Goal: Task Accomplishment & Management: Manage account settings

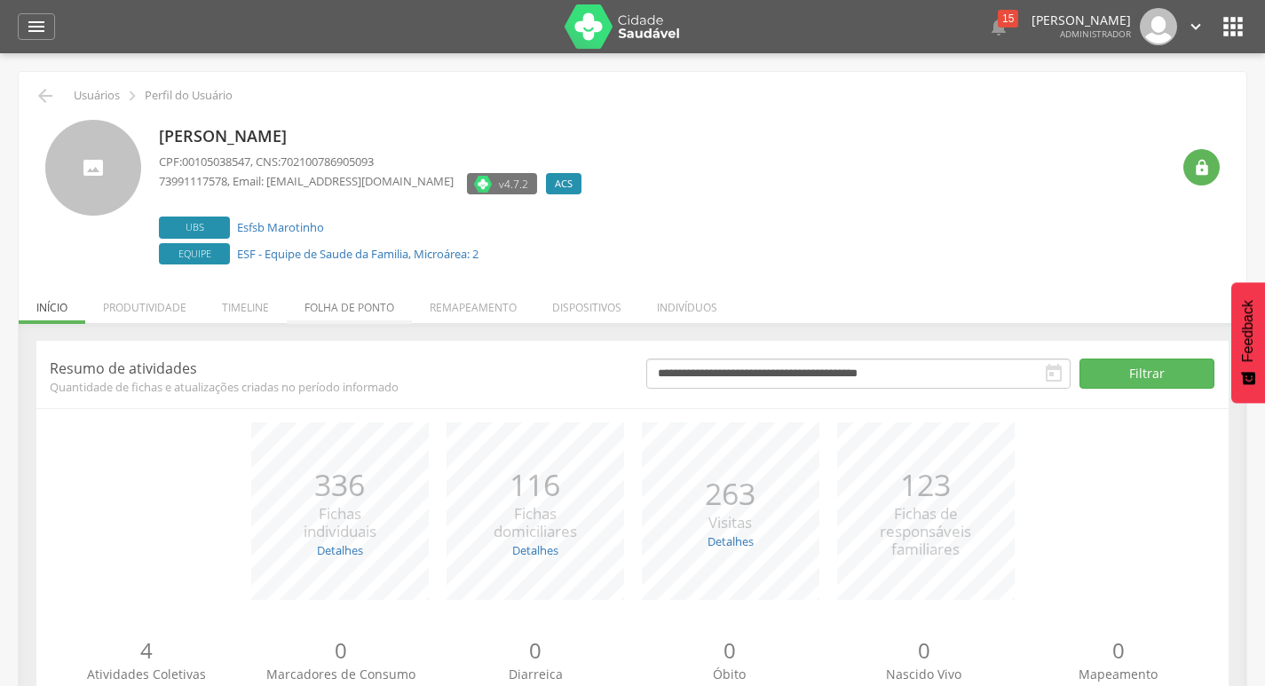
click at [407, 320] on li "Folha de ponto" at bounding box center [349, 303] width 125 height 42
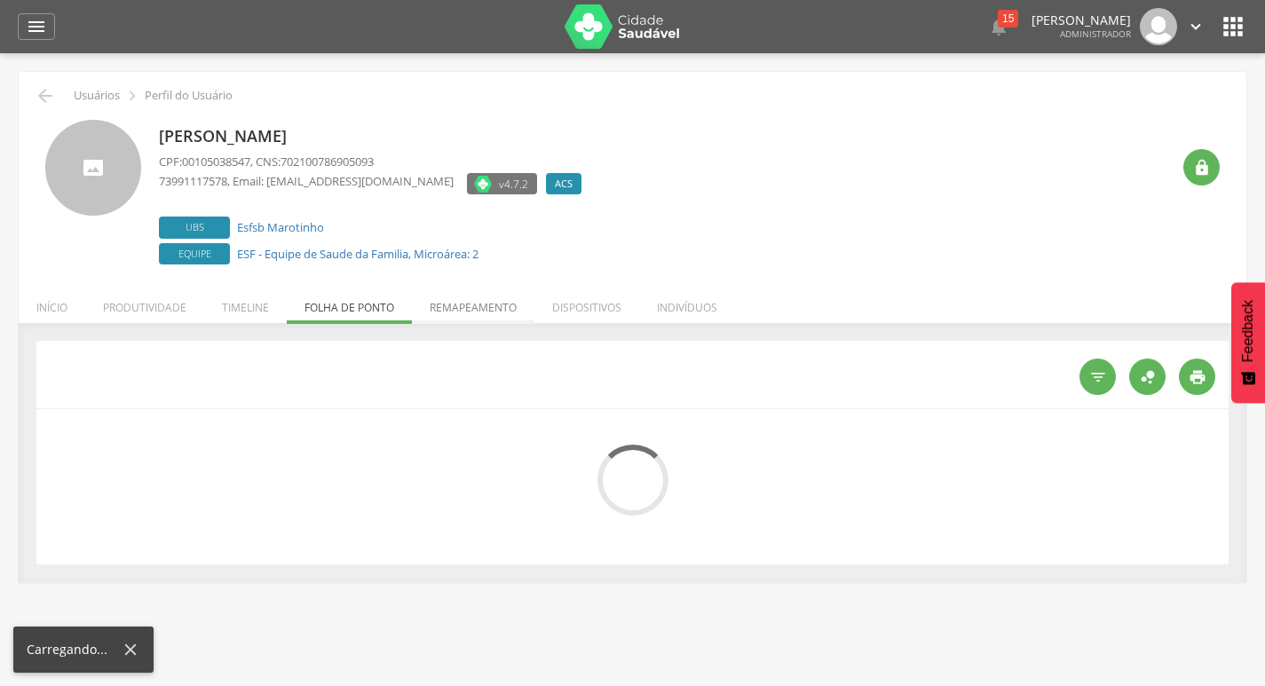
click at [432, 313] on li "Remapeamento" at bounding box center [473, 303] width 123 height 42
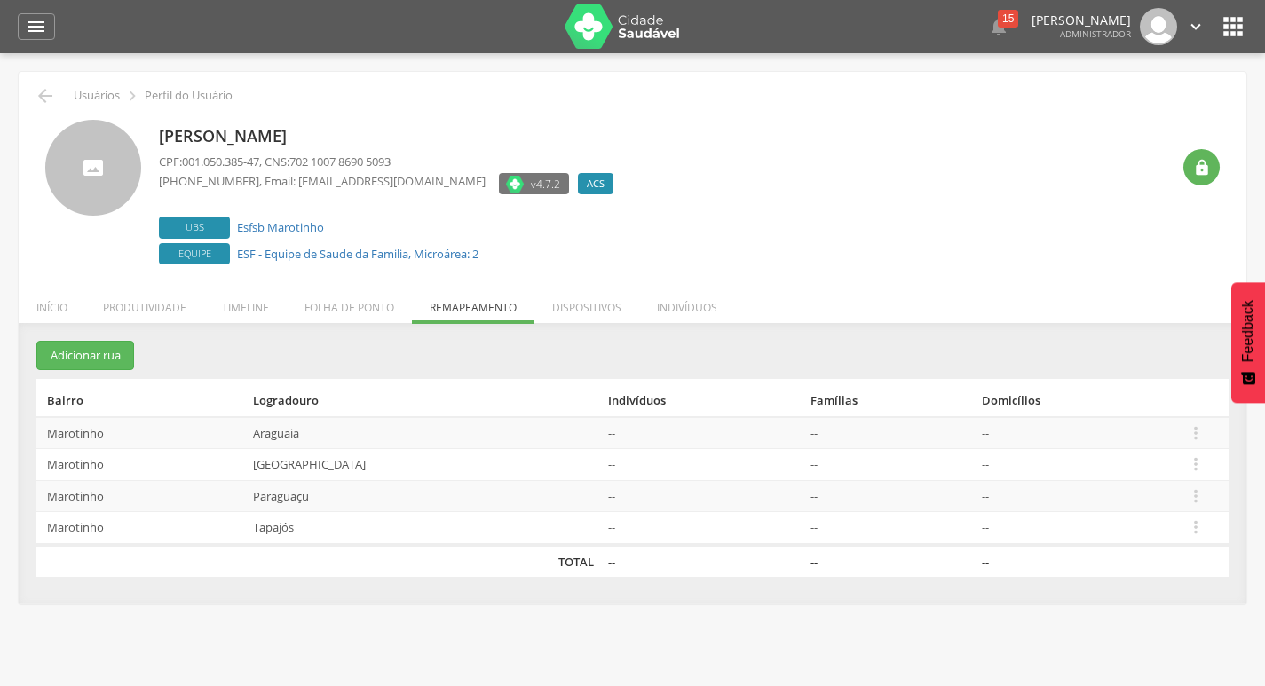
click at [1211, 498] on td " Editar Alocar famílias Desalocar famílias Desvincular ACS" at bounding box center [1204, 496] width 50 height 32
click at [1202, 492] on icon "" at bounding box center [1196, 496] width 20 height 20
click at [1146, 428] on link "Desalocar famílias" at bounding box center [1134, 426] width 140 height 22
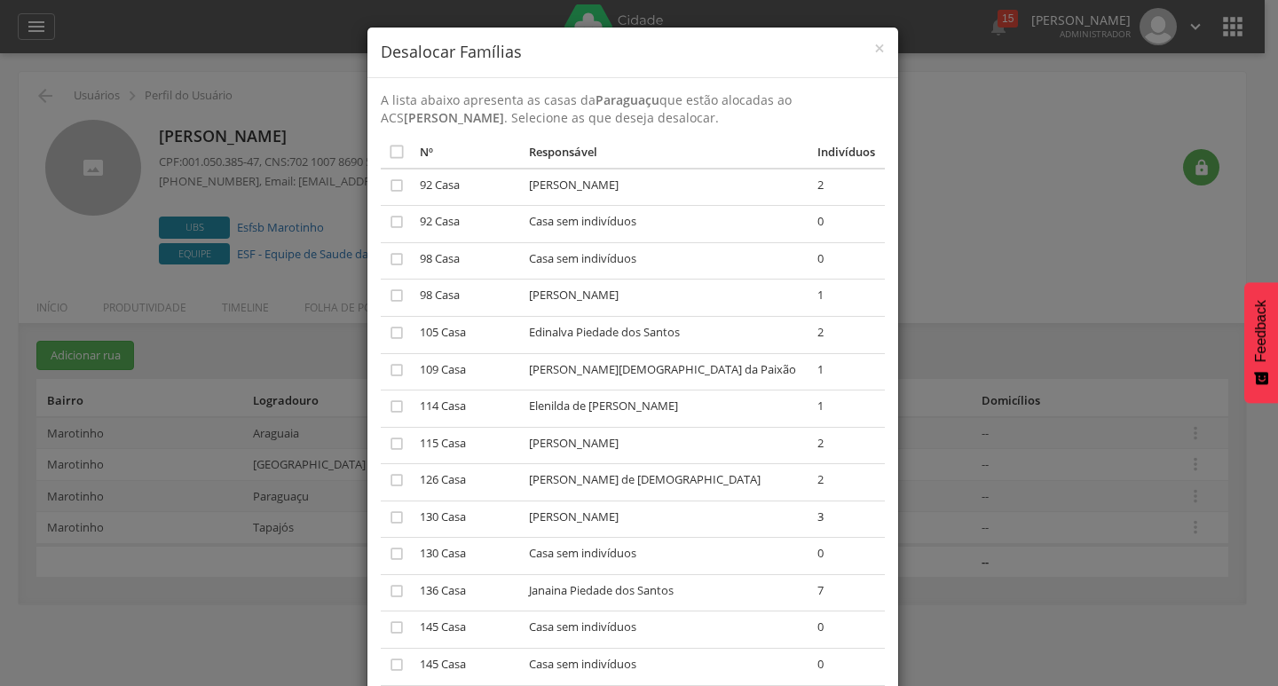
click at [381, 262] on td "" at bounding box center [397, 260] width 33 height 37
click at [388, 254] on icon "" at bounding box center [397, 259] width 18 height 18
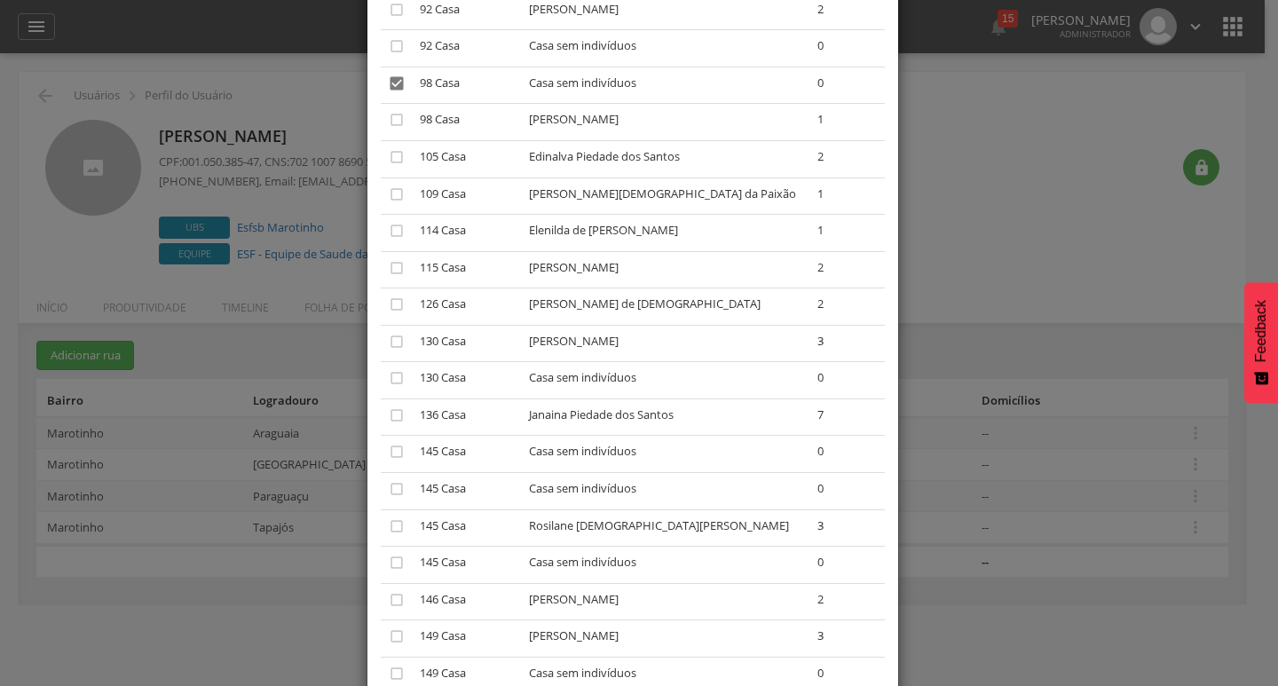
scroll to position [178, 0]
click at [388, 378] on icon "" at bounding box center [397, 377] width 18 height 18
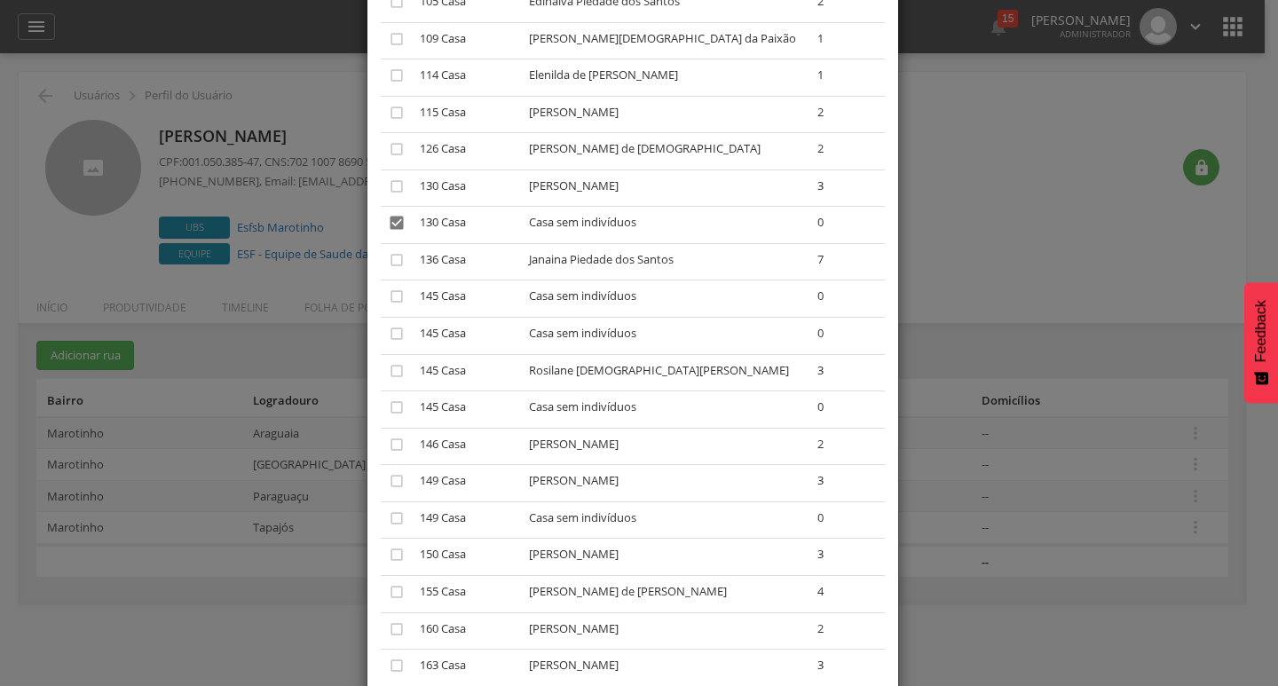
scroll to position [355, 0]
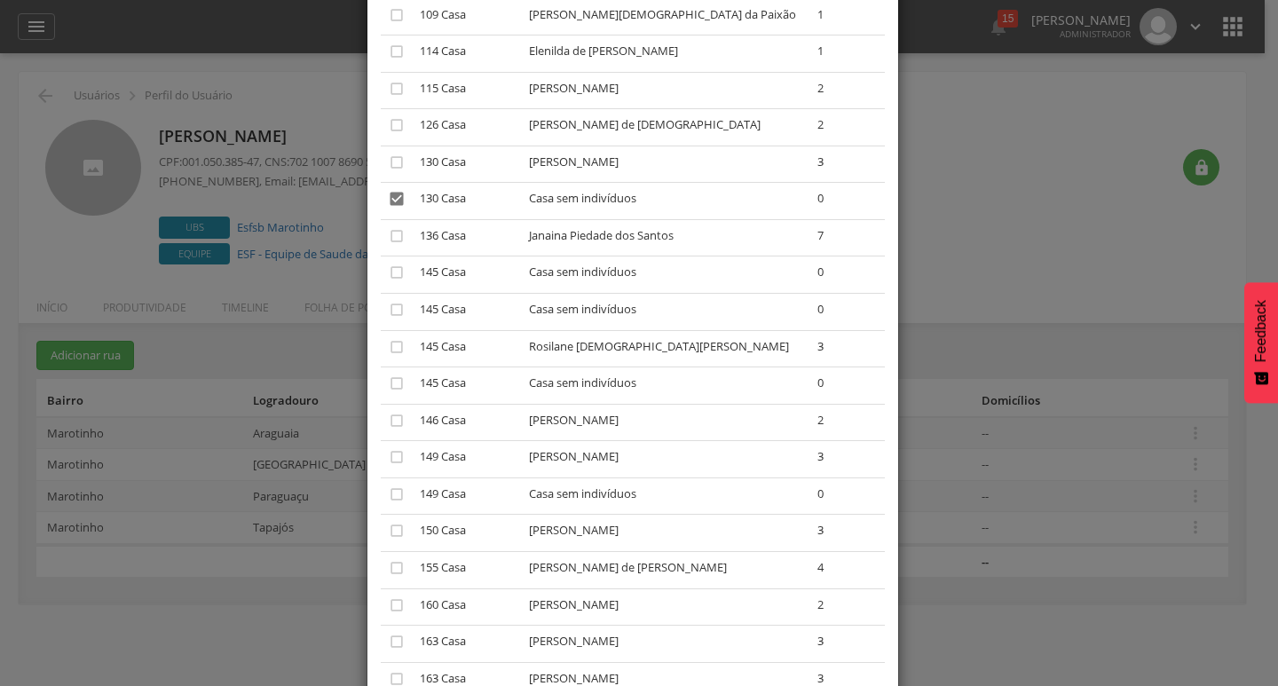
click at [381, 269] on td "" at bounding box center [397, 275] width 33 height 37
click at [393, 270] on icon "" at bounding box center [397, 273] width 18 height 18
click at [388, 304] on icon "" at bounding box center [397, 310] width 18 height 18
click at [388, 387] on icon "" at bounding box center [397, 384] width 18 height 18
click at [381, 494] on td "" at bounding box center [397, 496] width 33 height 37
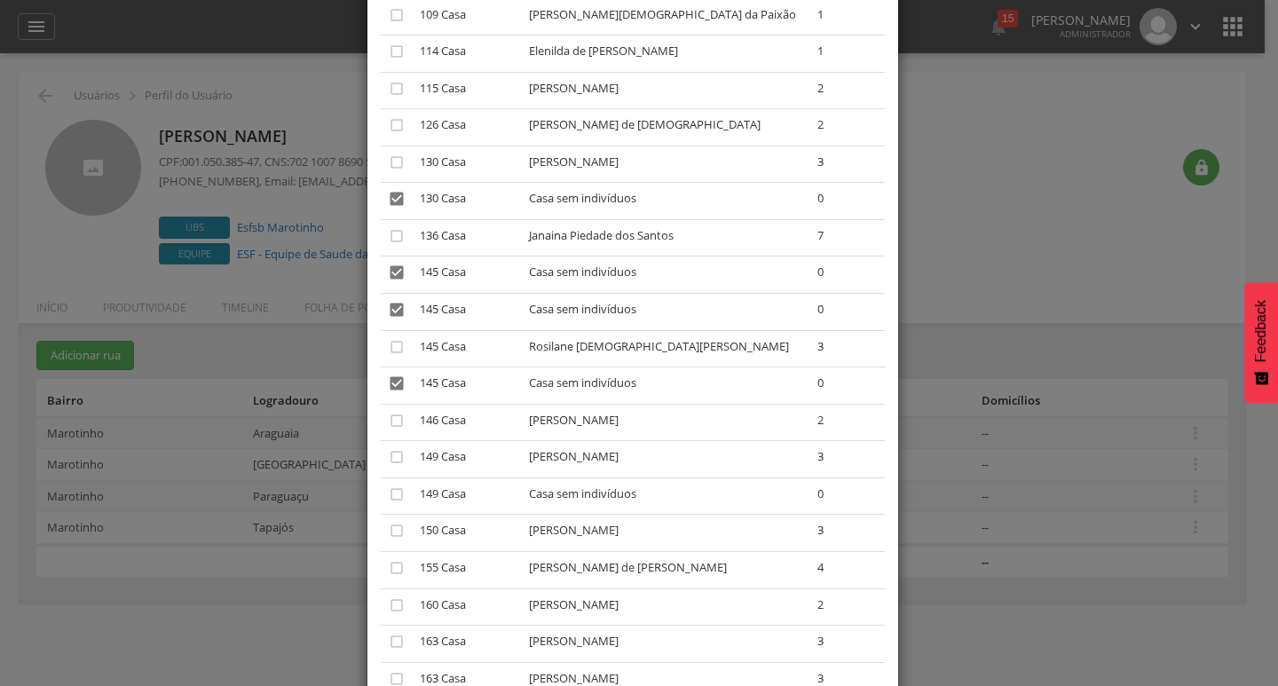
click at [381, 494] on td "" at bounding box center [397, 496] width 33 height 37
click at [388, 492] on icon "" at bounding box center [397, 495] width 18 height 18
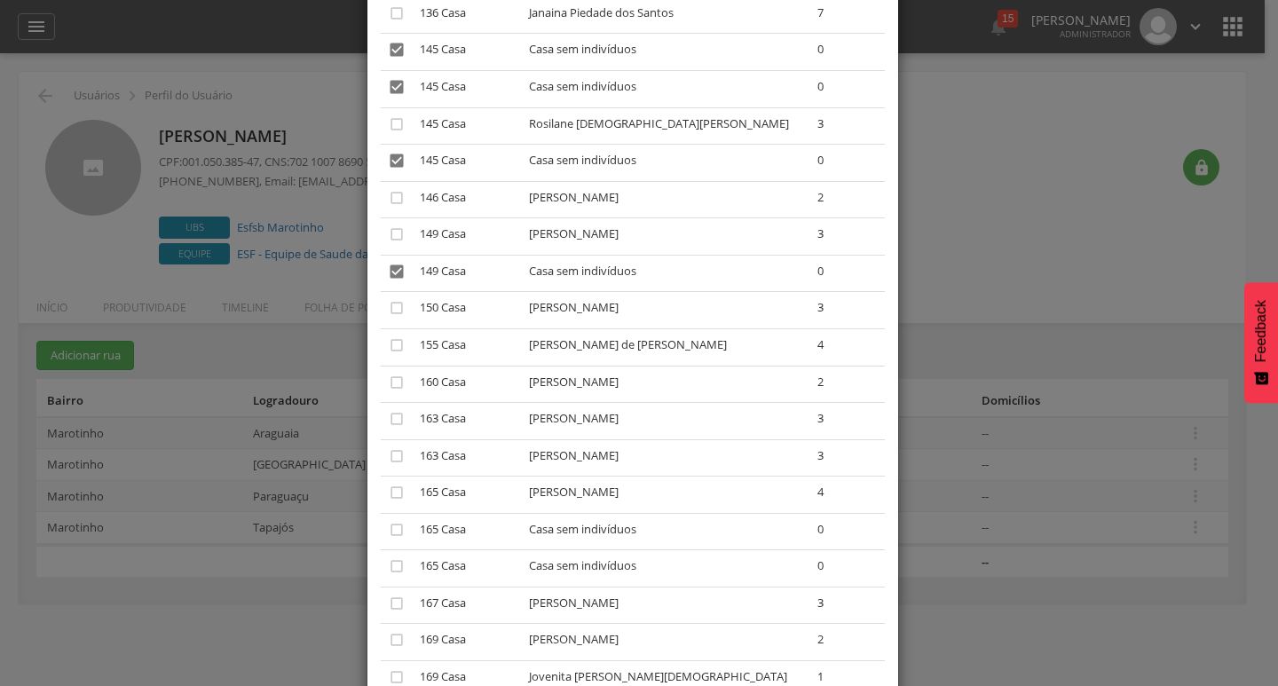
scroll to position [621, 0]
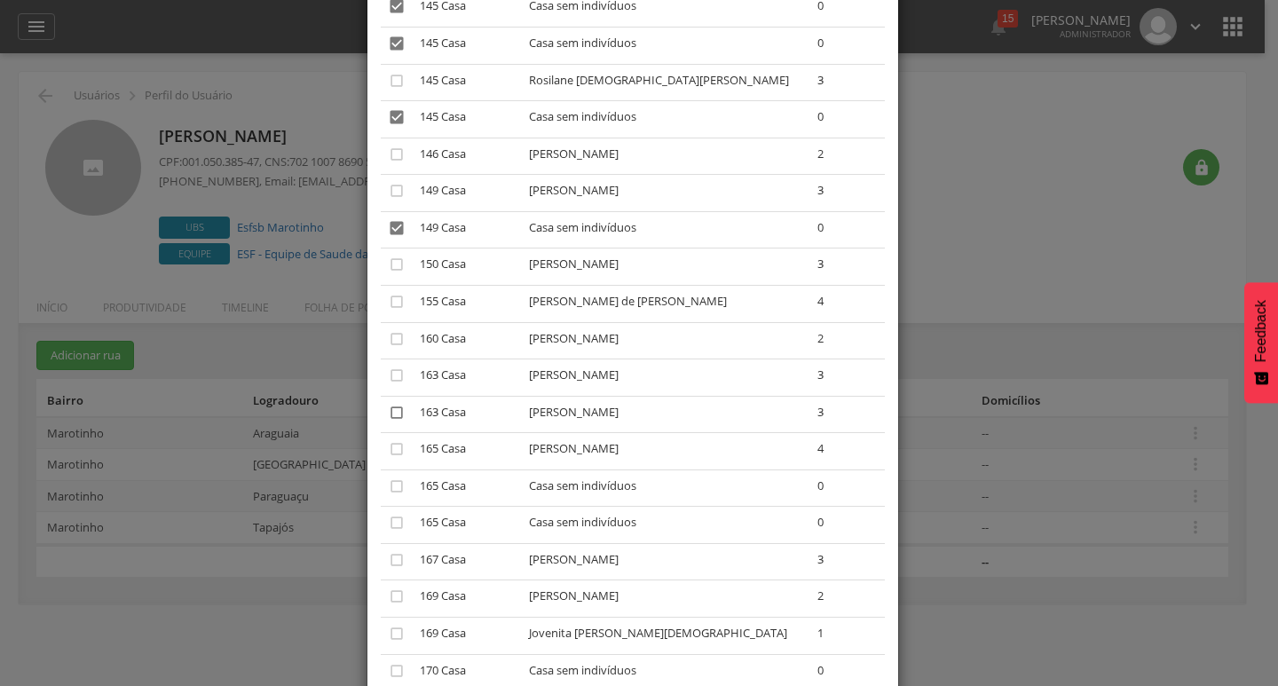
click at [388, 414] on icon "" at bounding box center [397, 413] width 18 height 18
click at [381, 484] on td "" at bounding box center [397, 488] width 33 height 37
click at [388, 479] on icon "" at bounding box center [397, 487] width 18 height 18
click at [387, 510] on td "" at bounding box center [397, 525] width 33 height 37
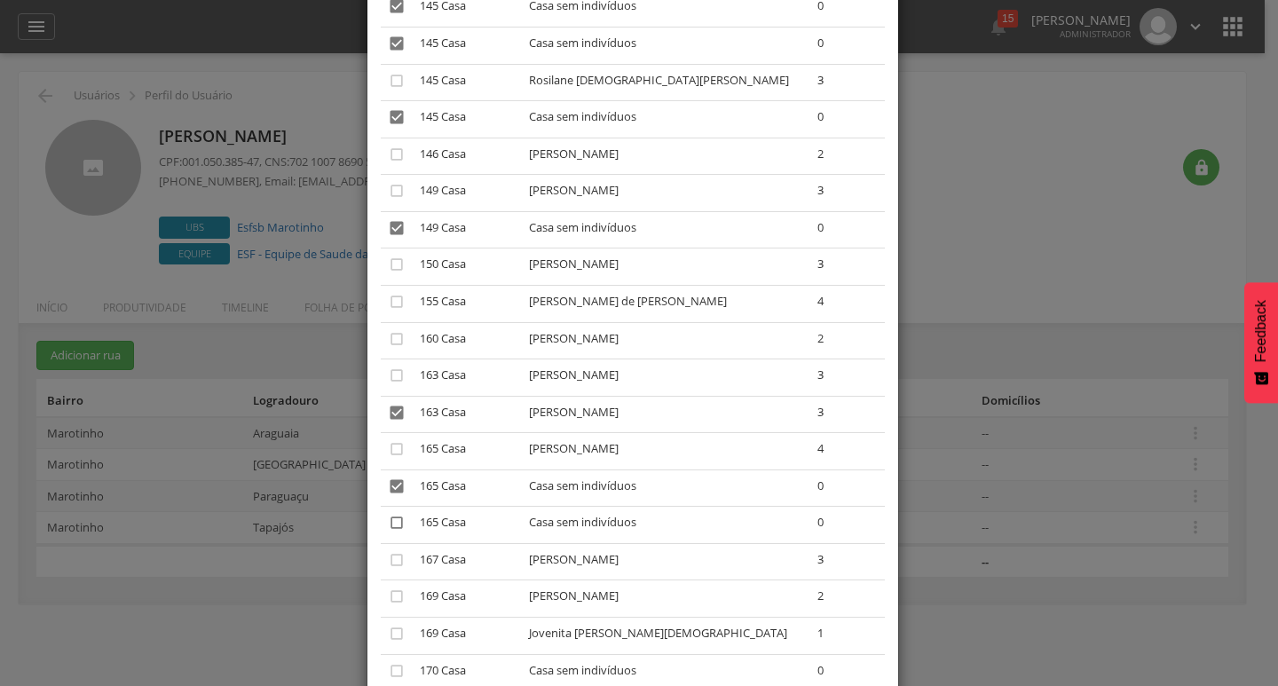
click at [388, 521] on icon "" at bounding box center [397, 523] width 18 height 18
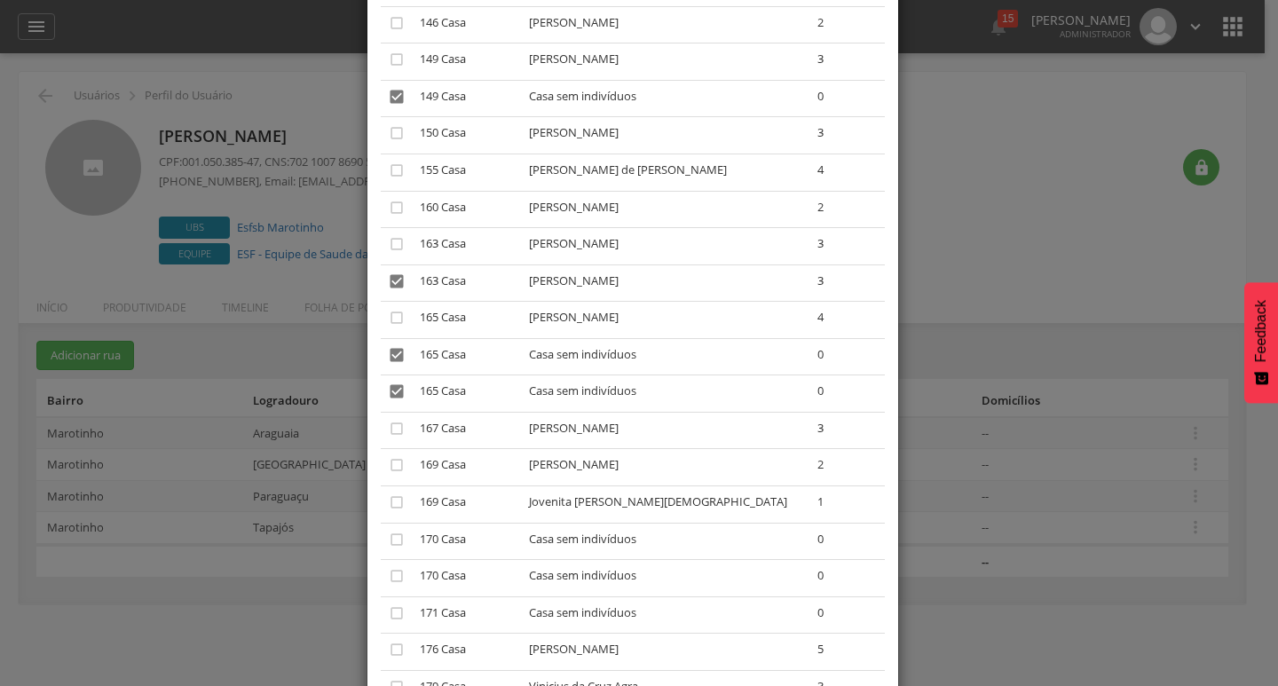
scroll to position [799, 0]
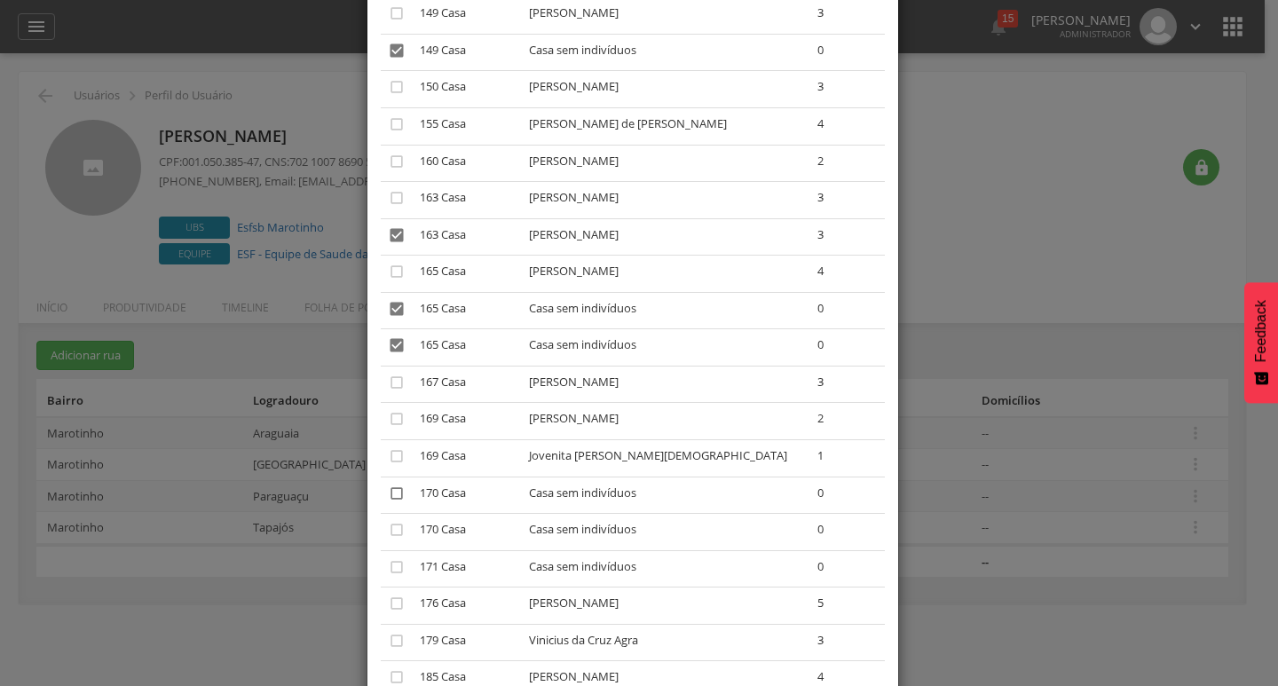
click at [391, 496] on icon "" at bounding box center [397, 494] width 18 height 18
click at [391, 523] on icon "" at bounding box center [397, 530] width 18 height 18
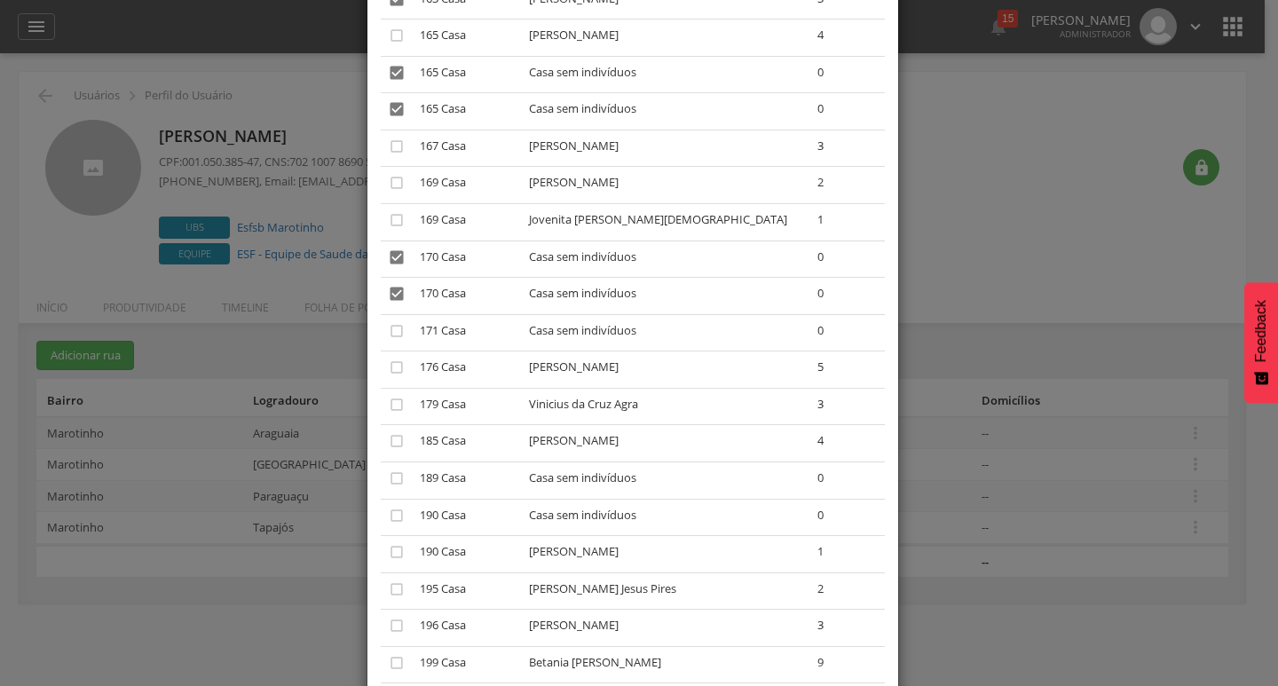
scroll to position [1065, 0]
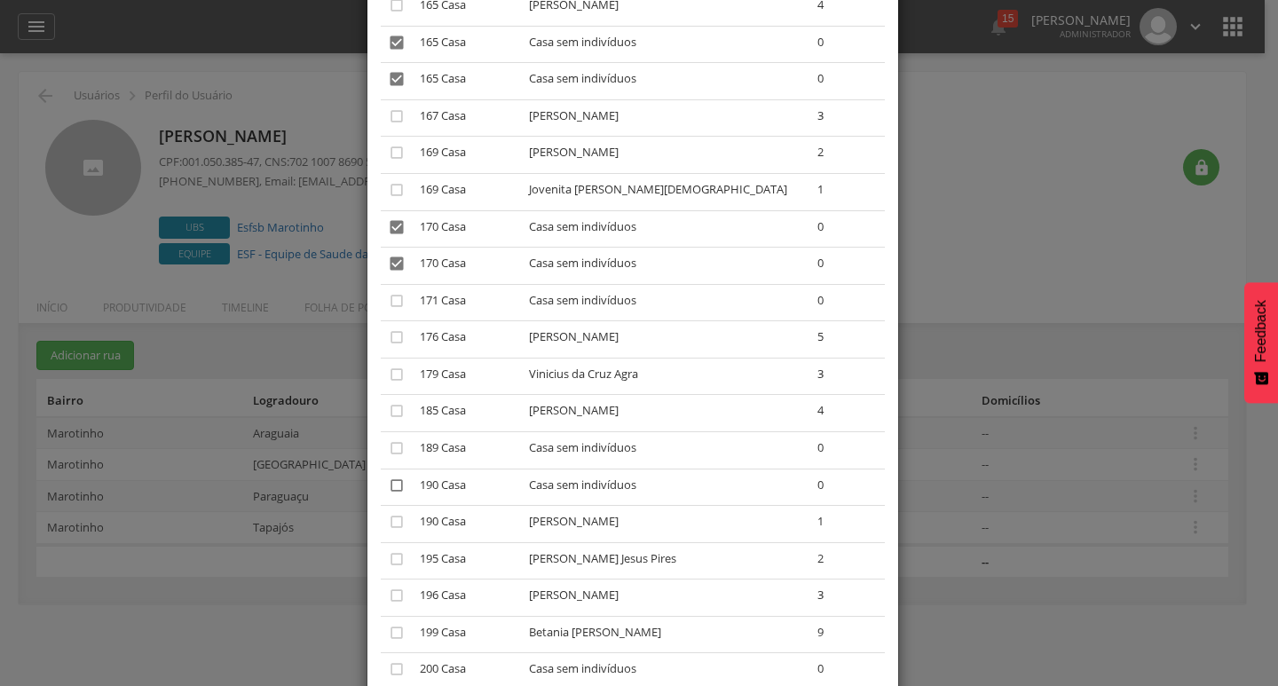
click at [388, 489] on icon "" at bounding box center [397, 486] width 18 height 18
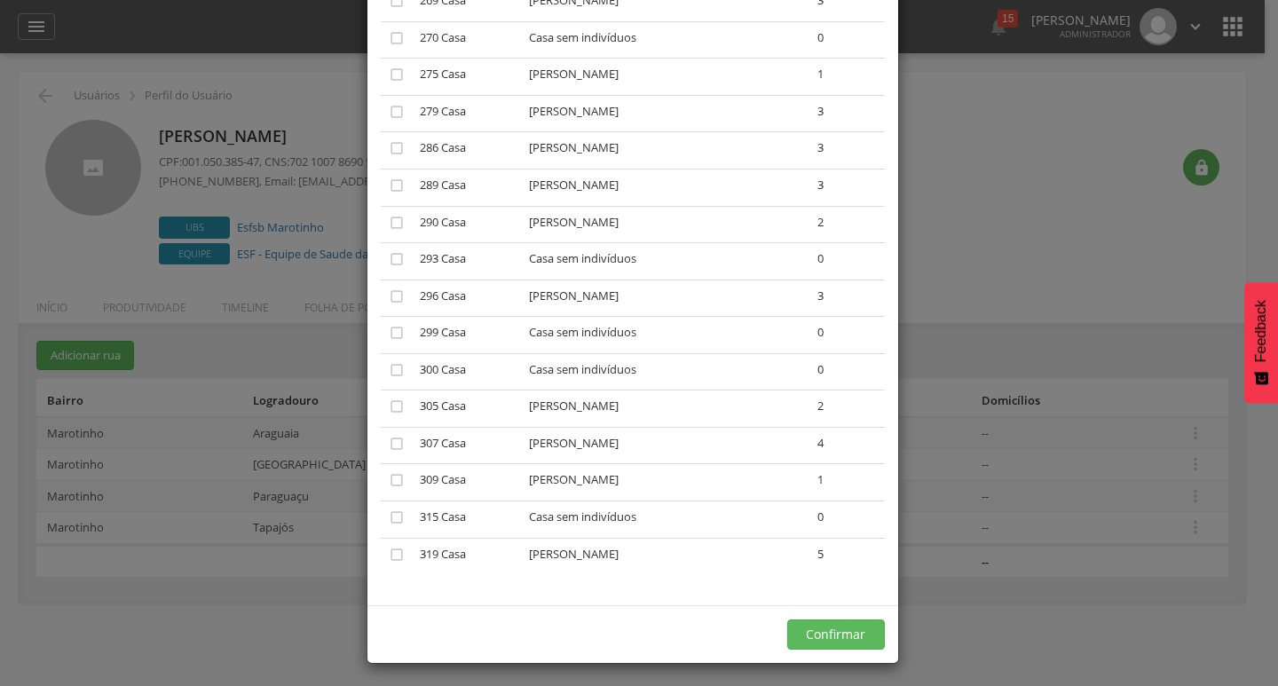
scroll to position [2513, 0]
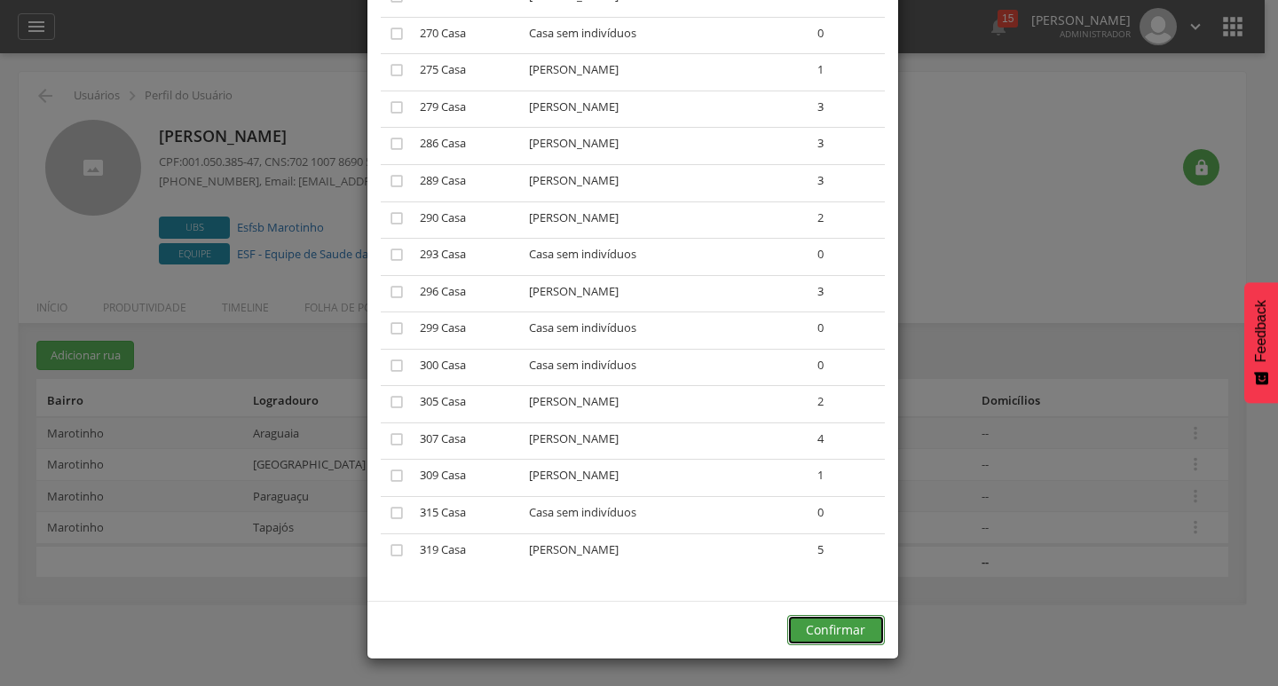
click at [816, 622] on button "Confirmar" at bounding box center [836, 630] width 98 height 30
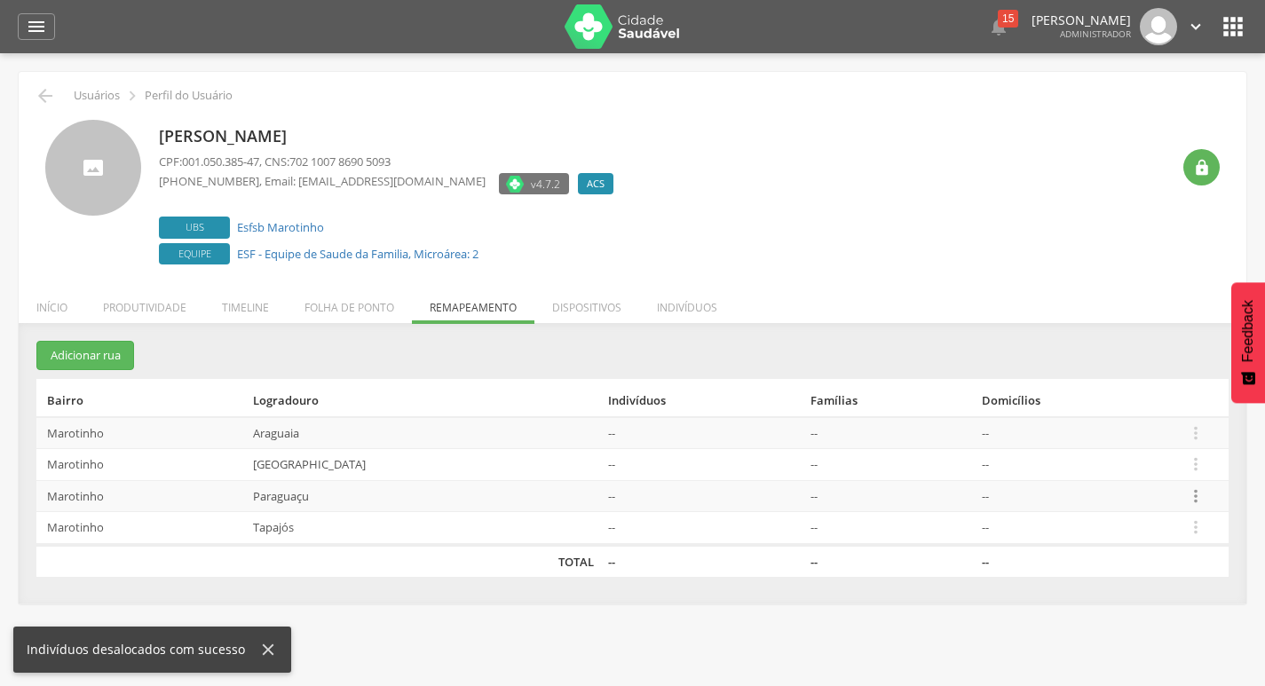
click at [1204, 493] on icon "" at bounding box center [1196, 496] width 20 height 20
click at [1173, 431] on link "Desalocar famílias" at bounding box center [1134, 426] width 140 height 22
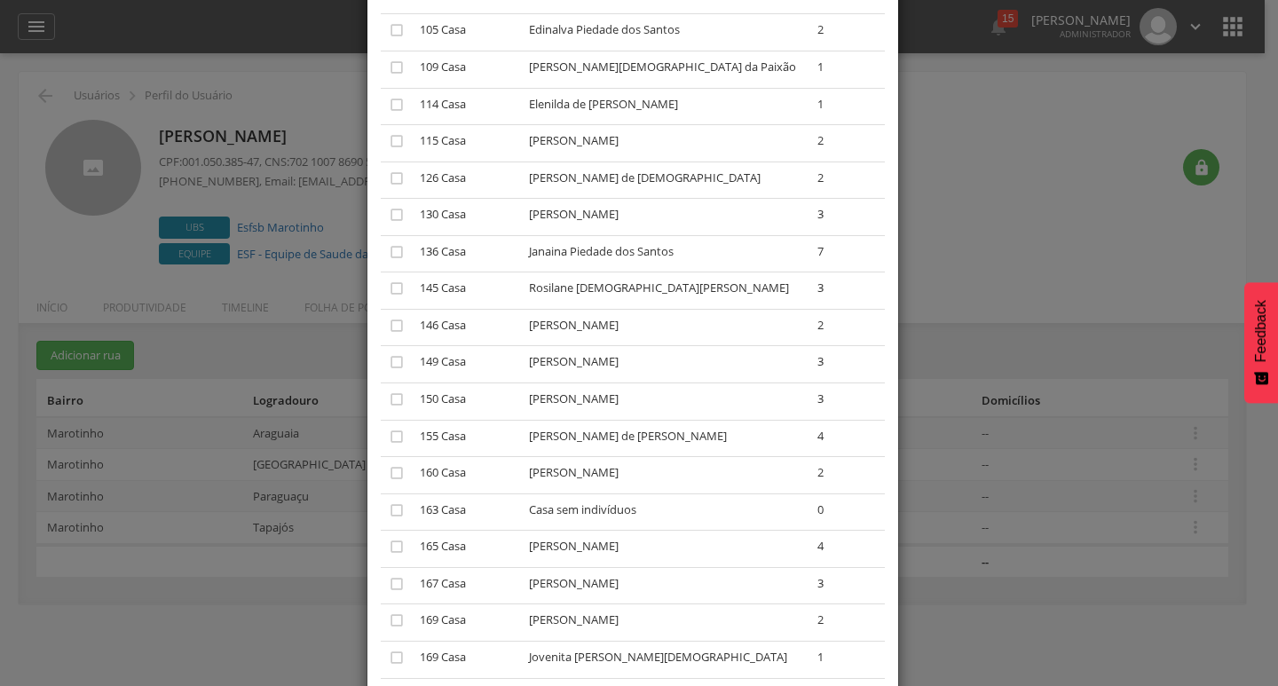
scroll to position [266, 0]
click at [918, 484] on div "× Desalocar Famílias A lista abaixo apresenta as casas da Paraguaçu que estão a…" at bounding box center [639, 343] width 1278 height 686
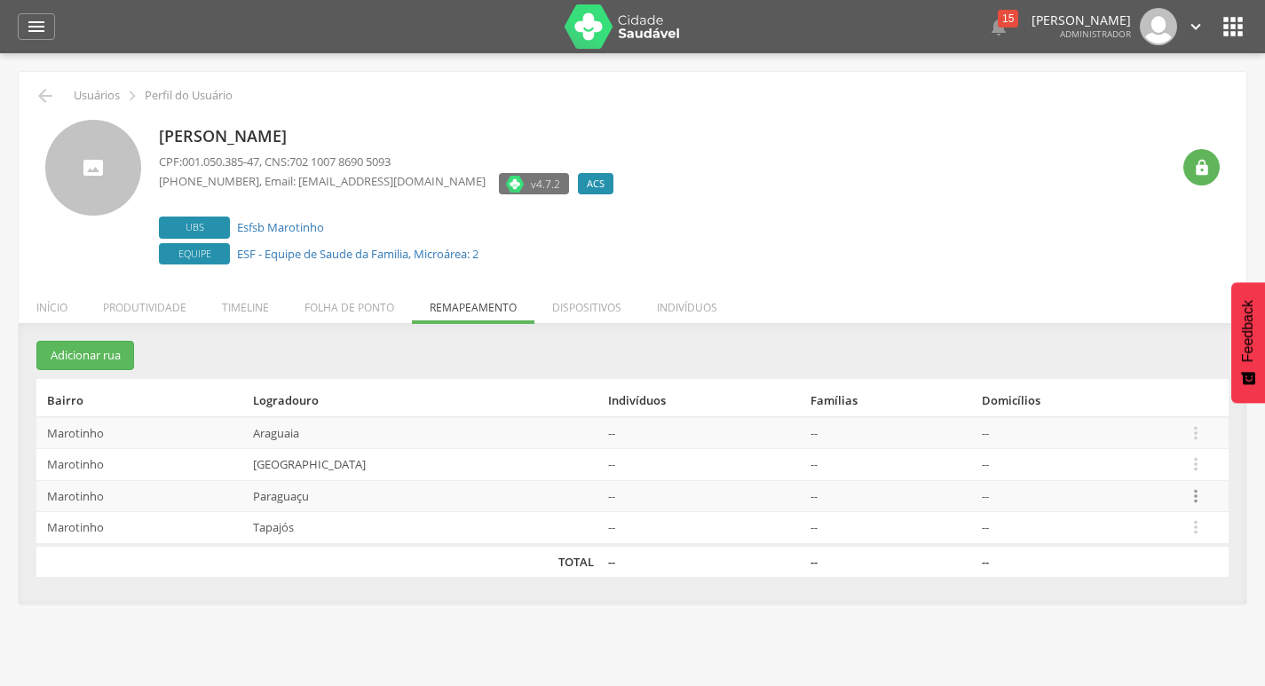
click at [1197, 495] on icon "" at bounding box center [1196, 496] width 20 height 20
click at [1166, 410] on link "Alocar famílias" at bounding box center [1134, 404] width 140 height 22
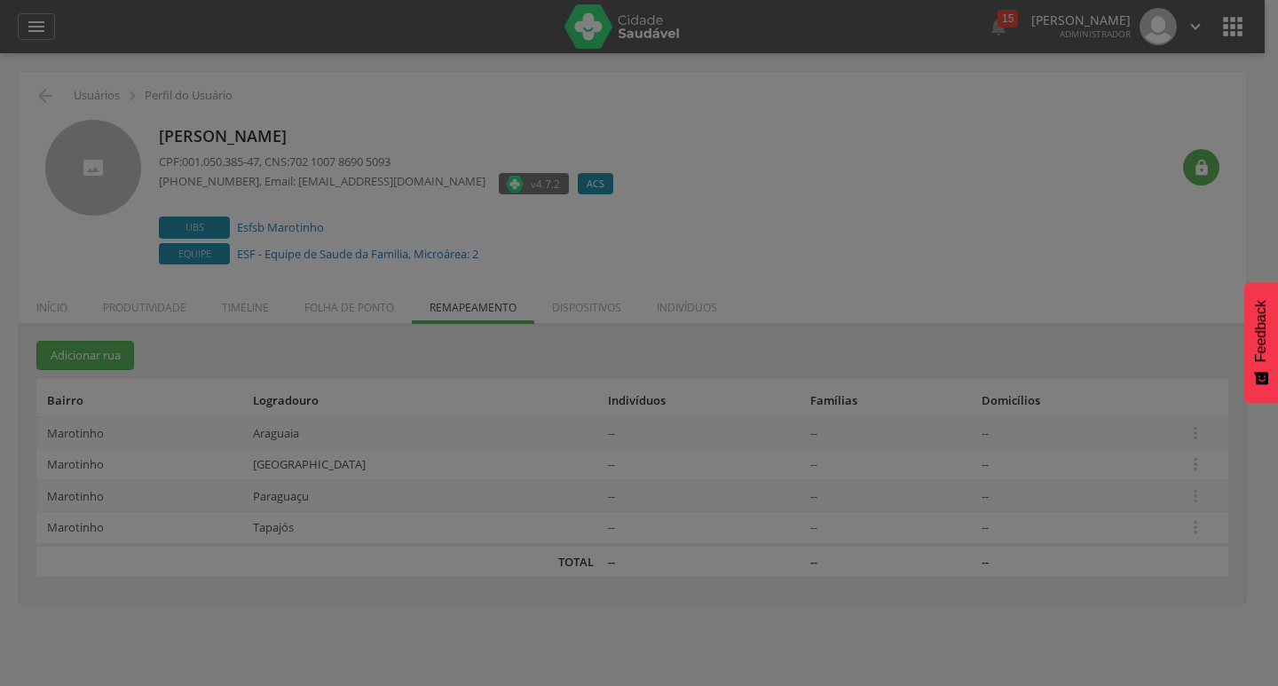
scroll to position [0, 0]
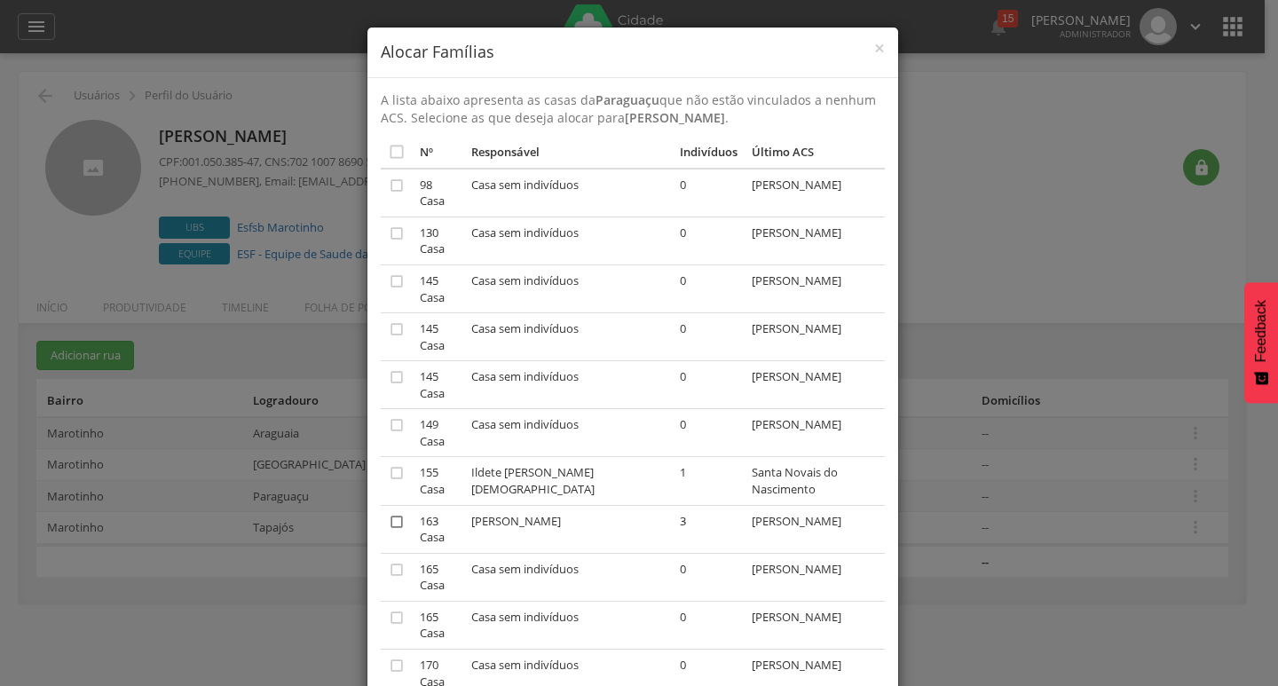
click at [392, 519] on icon "" at bounding box center [397, 522] width 18 height 18
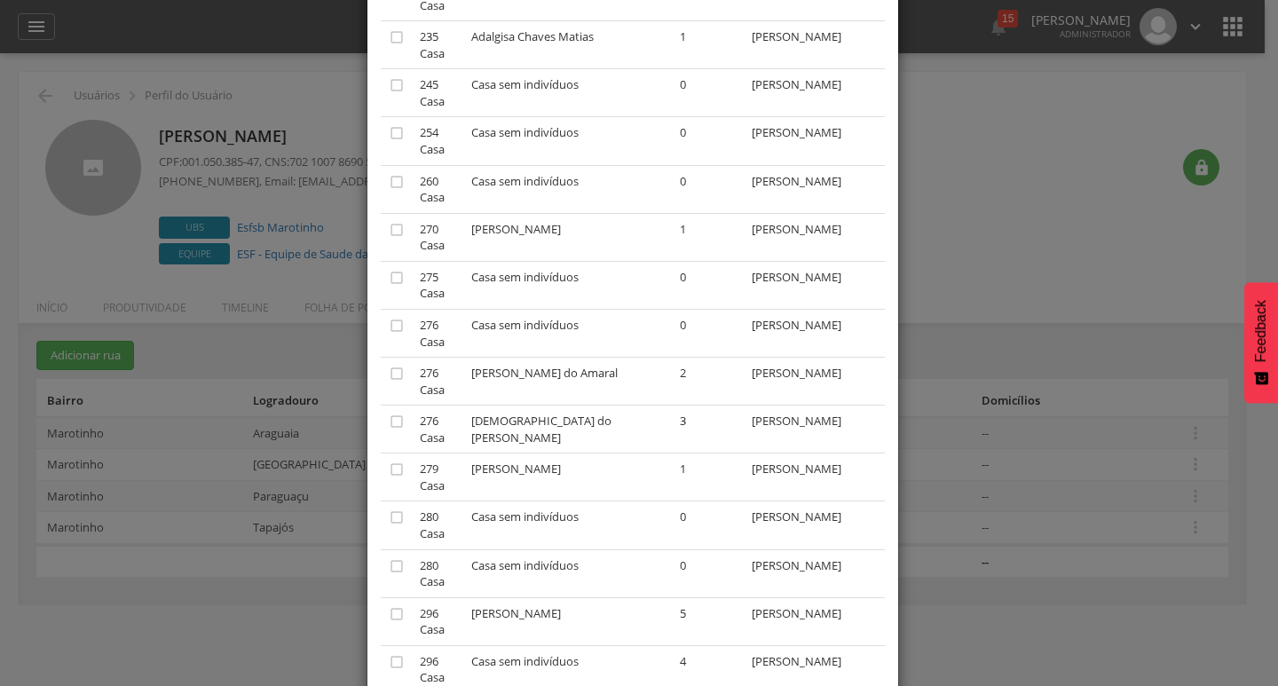
scroll to position [1280, 0]
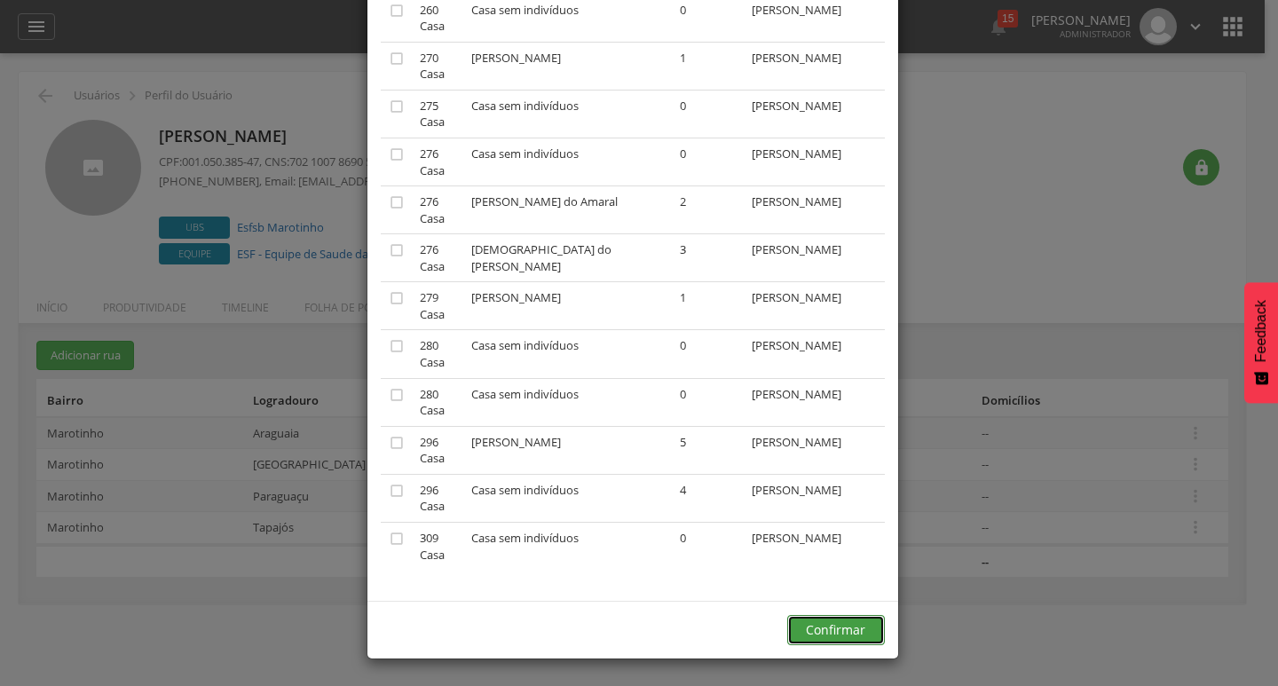
click at [812, 622] on button "Confirmar" at bounding box center [836, 630] width 98 height 30
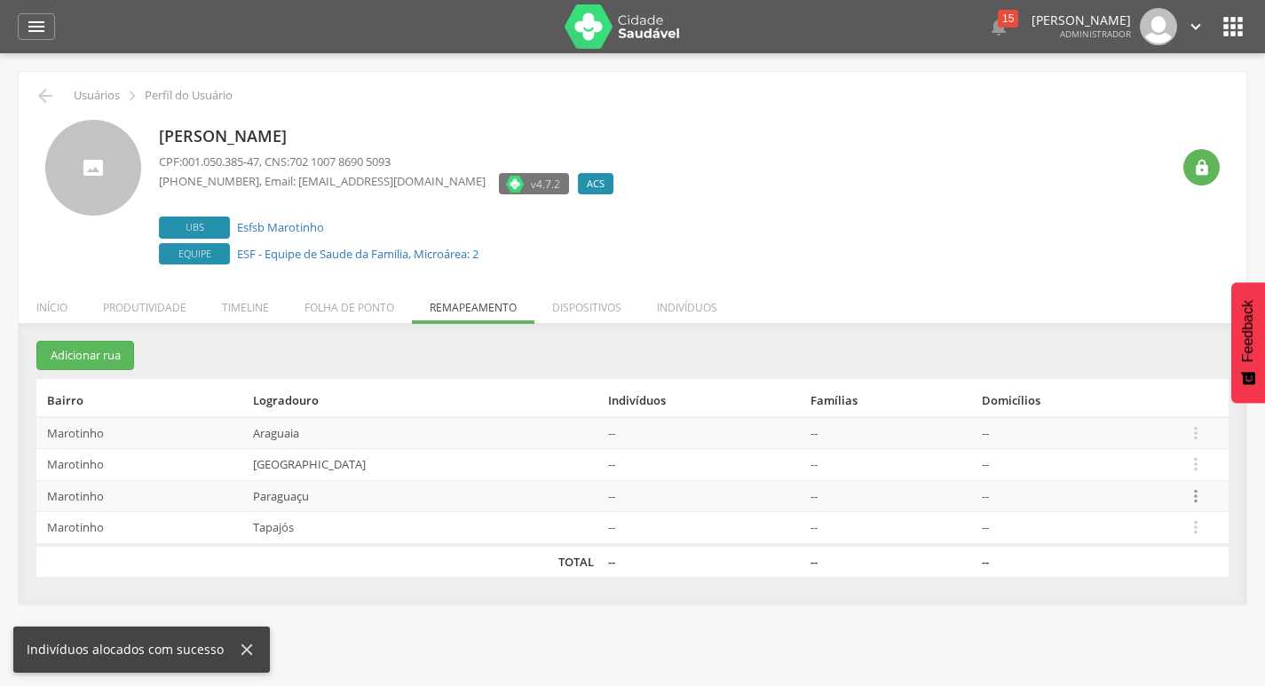
click at [1192, 494] on icon "" at bounding box center [1196, 496] width 20 height 20
click at [1164, 433] on link "Desalocar famílias" at bounding box center [1134, 426] width 140 height 22
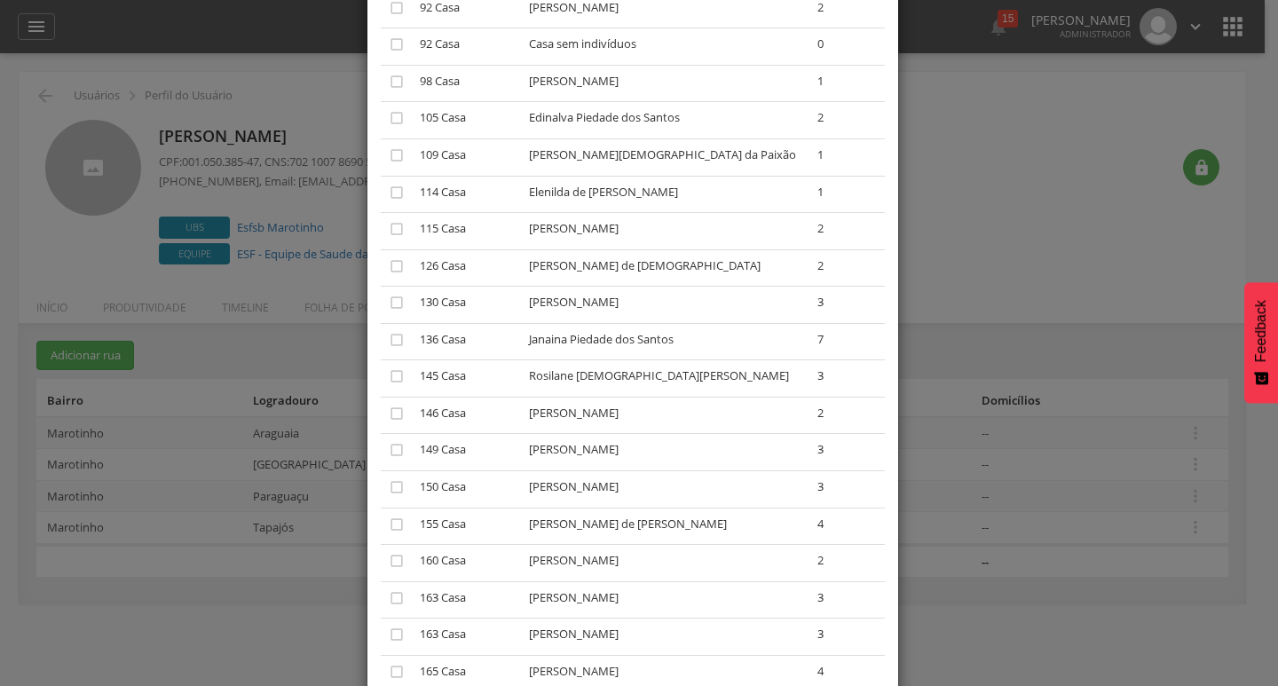
scroll to position [266, 0]
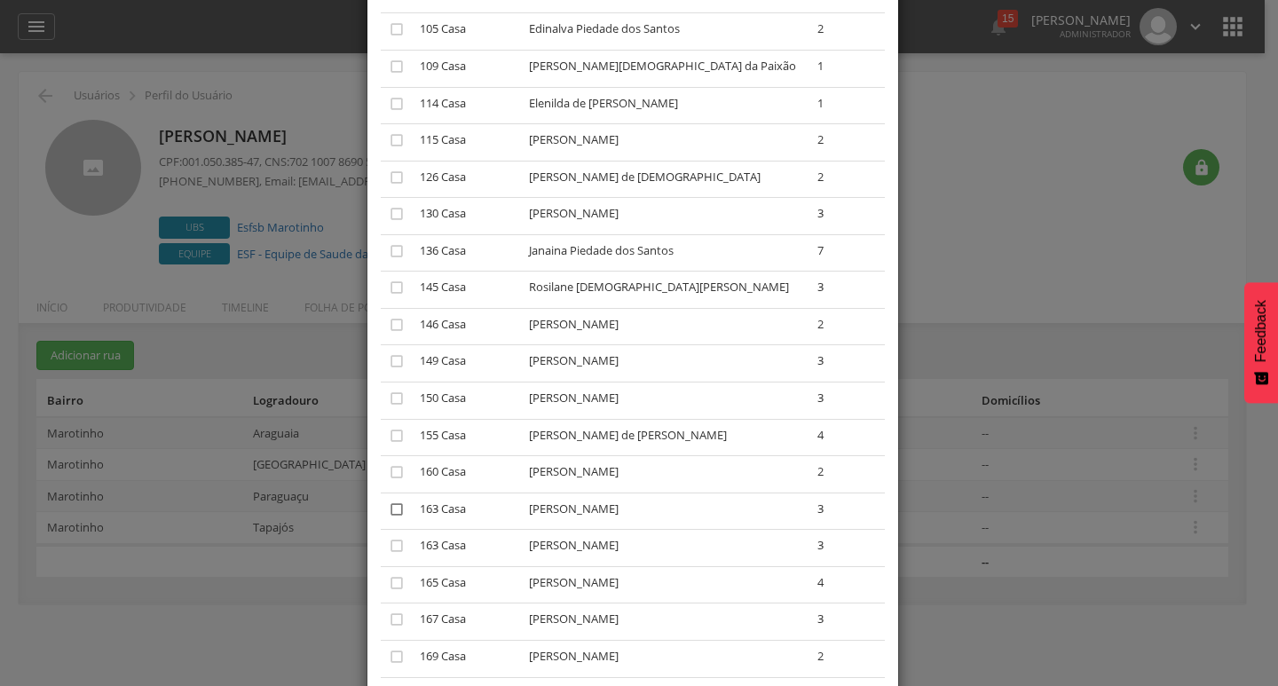
click at [388, 506] on icon "" at bounding box center [397, 510] width 18 height 18
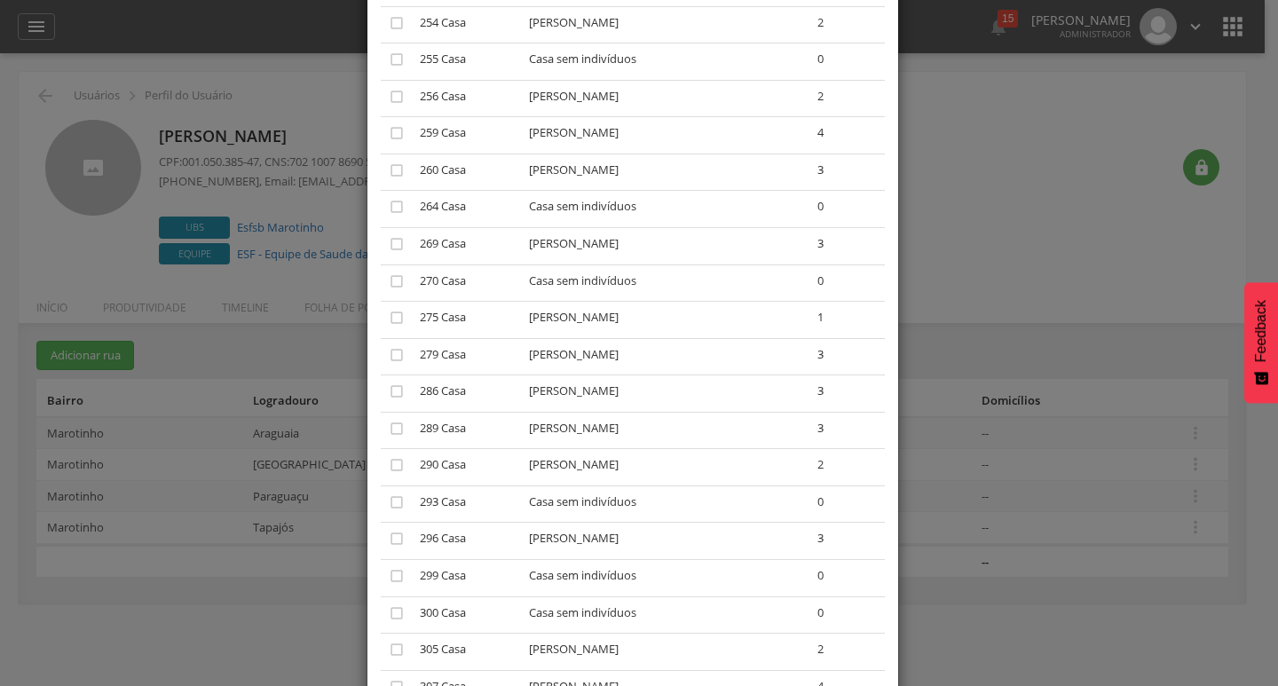
scroll to position [2107, 0]
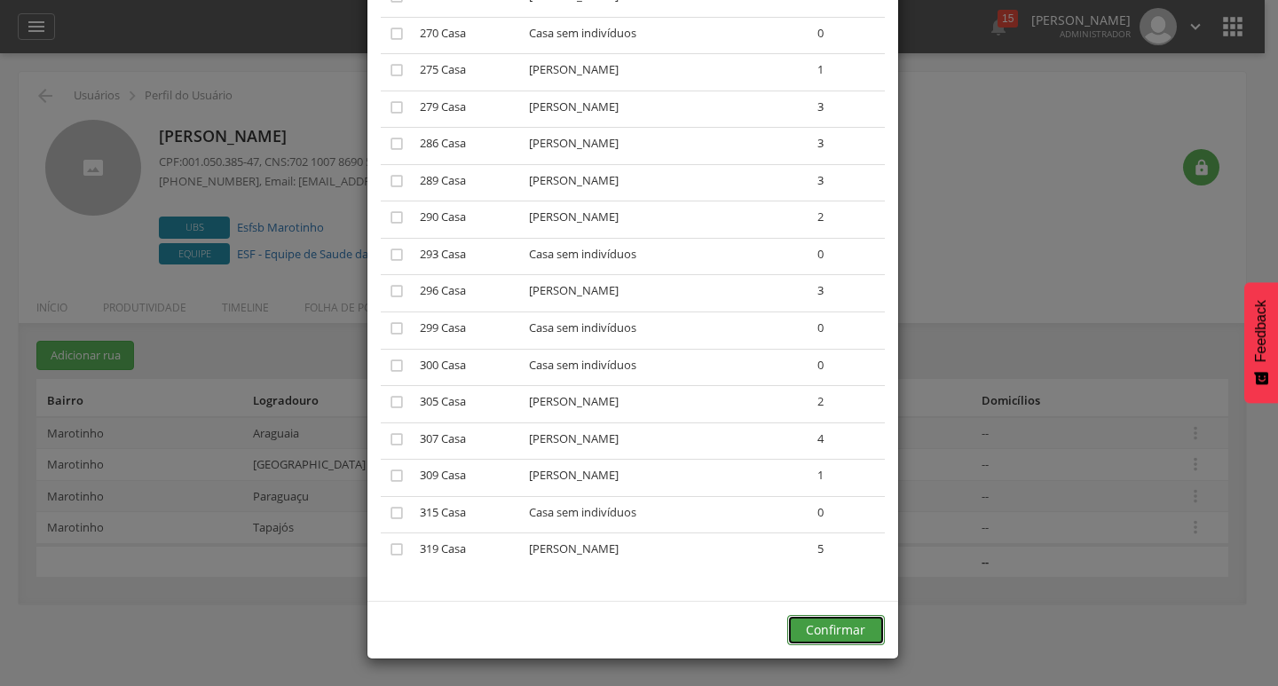
click at [819, 631] on button "Confirmar" at bounding box center [836, 630] width 98 height 30
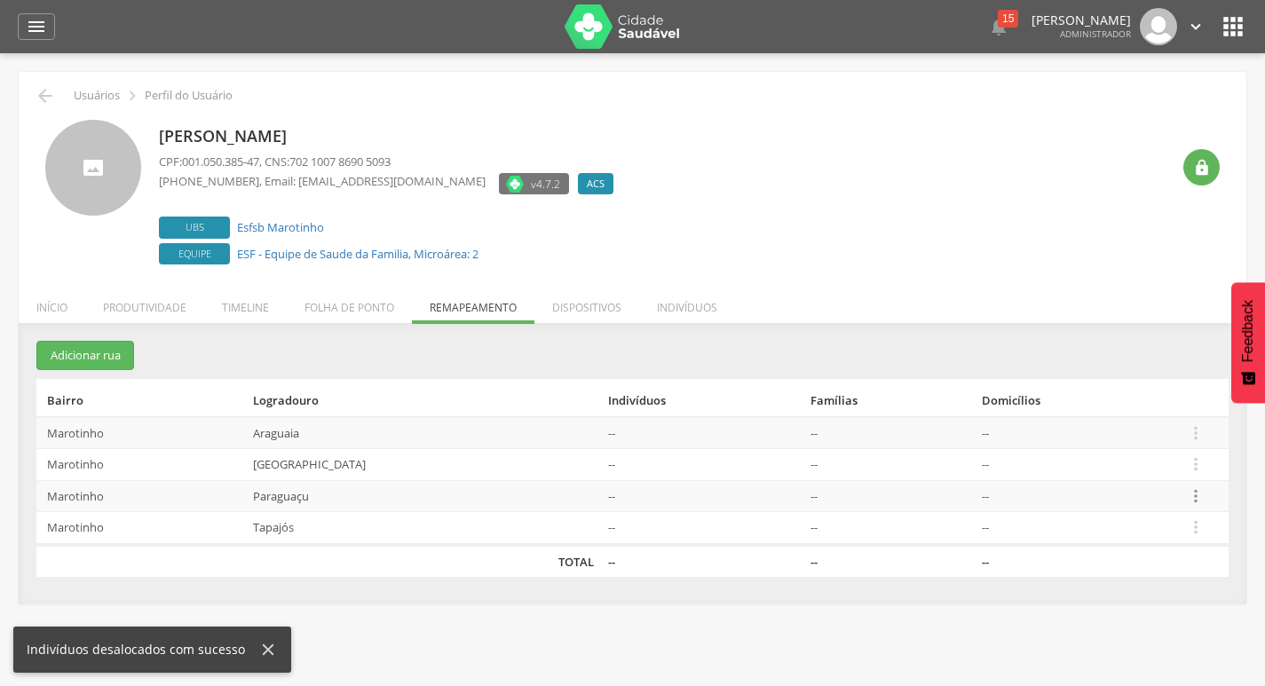
click at [1190, 491] on icon "" at bounding box center [1196, 496] width 20 height 20
click at [1150, 434] on tbody "[PERSON_NAME] -- -- --  Editar Alocar famílias Desalocar famílias Desvincular …" at bounding box center [632, 481] width 1192 height 128
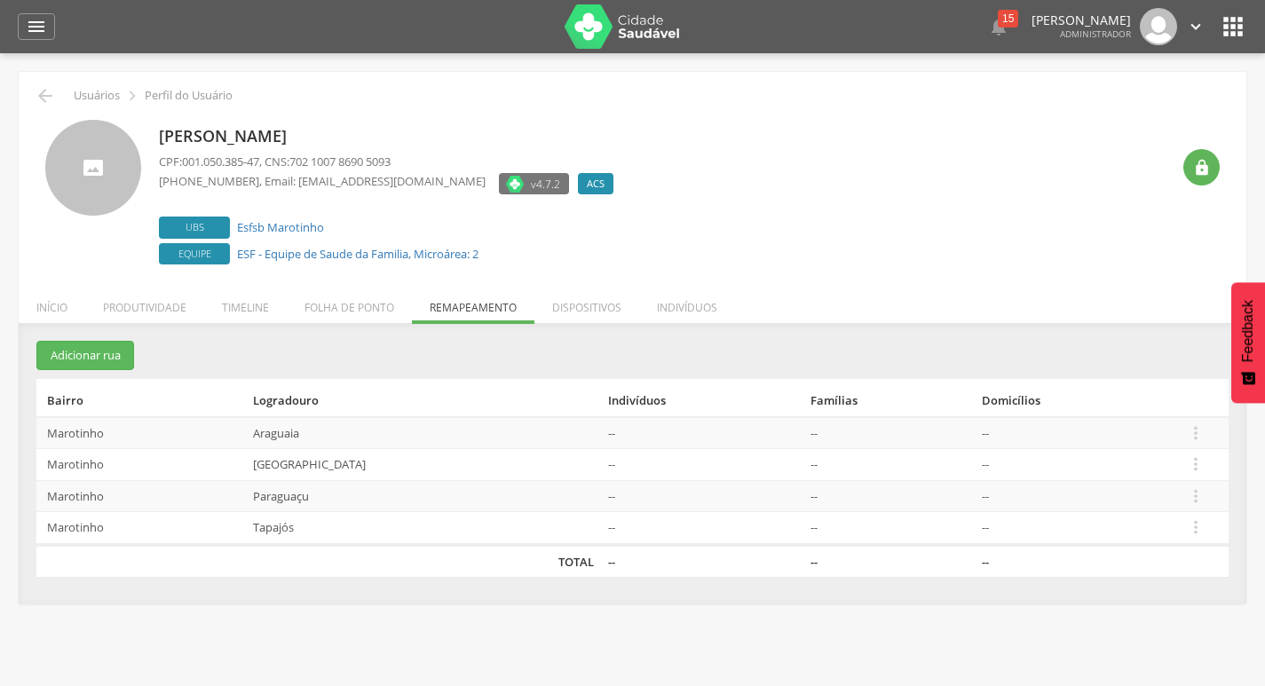
click at [1213, 491] on td " Editar Alocar famílias Desalocar famílias Desvincular ACS" at bounding box center [1204, 496] width 50 height 32
click at [1203, 492] on icon "" at bounding box center [1196, 496] width 20 height 20
click at [1140, 430] on link "Desalocar famílias" at bounding box center [1134, 426] width 140 height 22
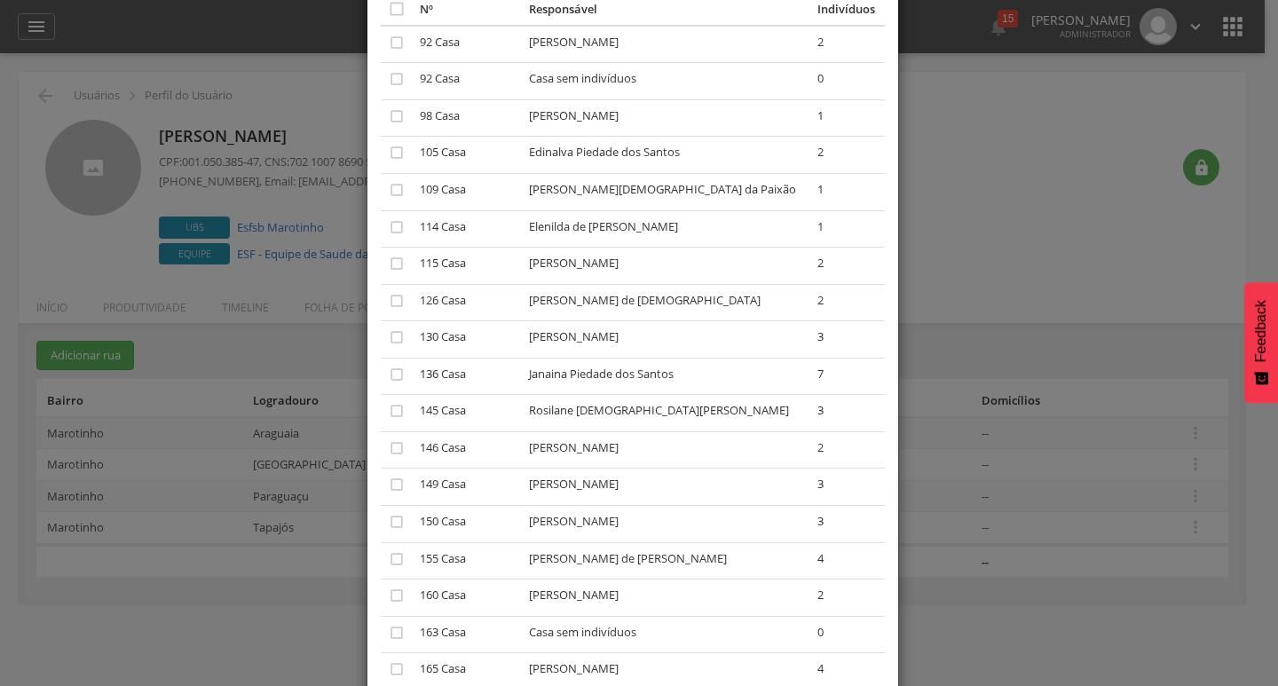
scroll to position [178, 0]
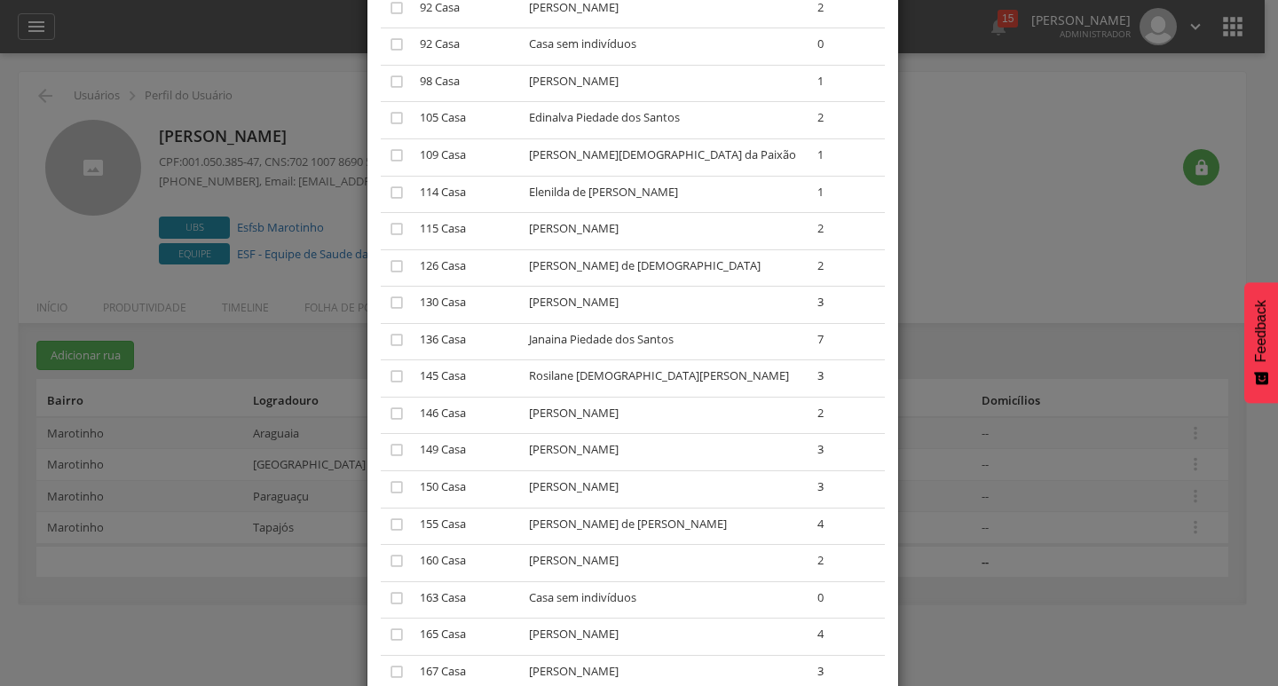
click at [1055, 428] on div "× Desalocar Famílias A lista abaixo apresenta as casas da Paraguaçu que estão a…" at bounding box center [639, 343] width 1278 height 686
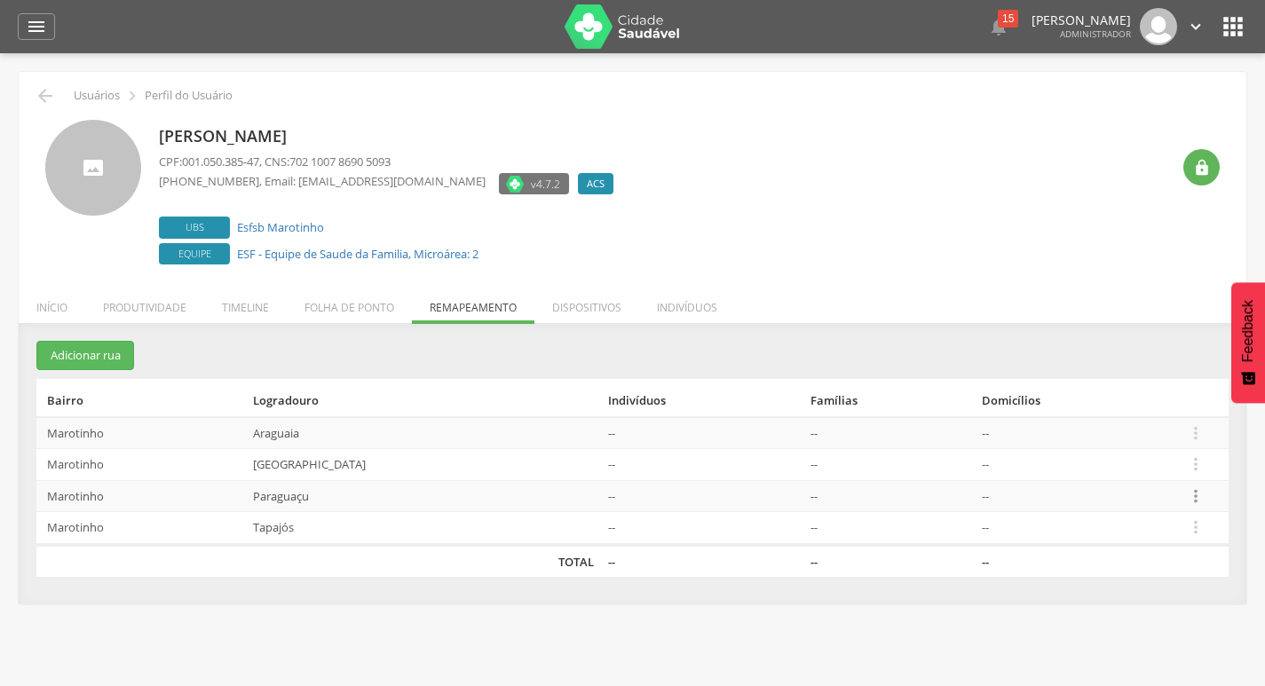
click at [1195, 493] on icon "" at bounding box center [1196, 496] width 20 height 20
click at [1158, 401] on link "Alocar famílias" at bounding box center [1134, 404] width 140 height 22
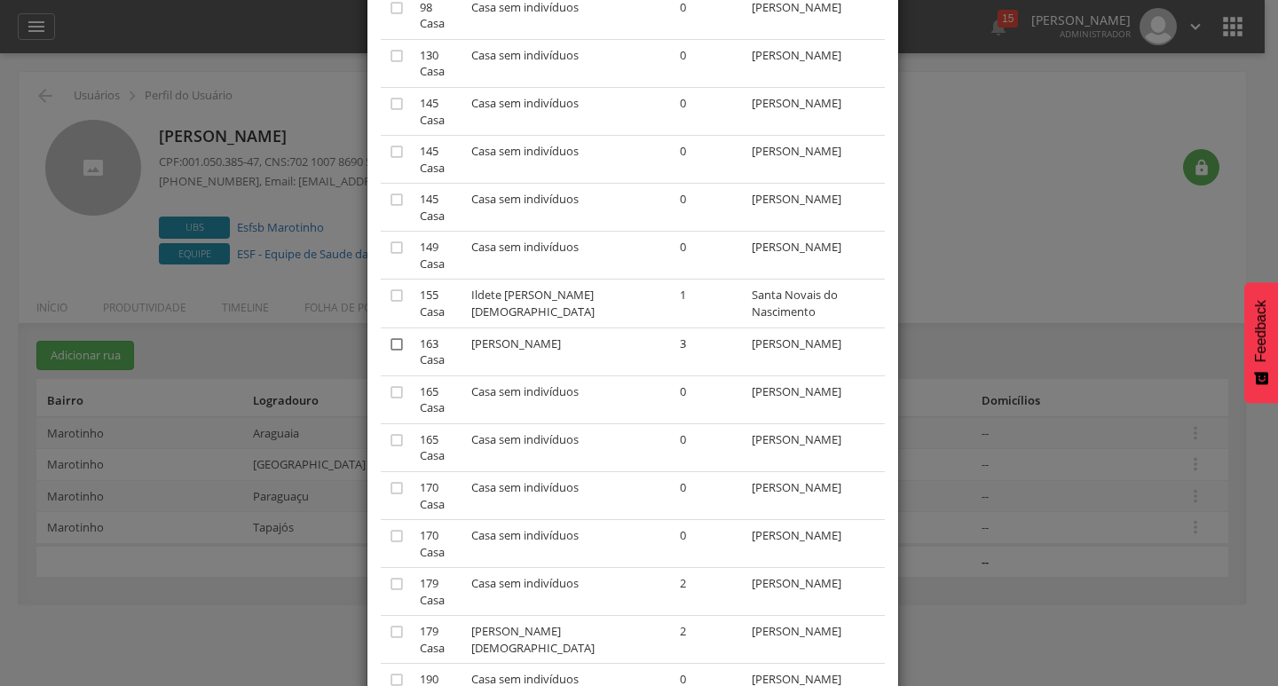
click at [388, 349] on icon "" at bounding box center [397, 345] width 18 height 18
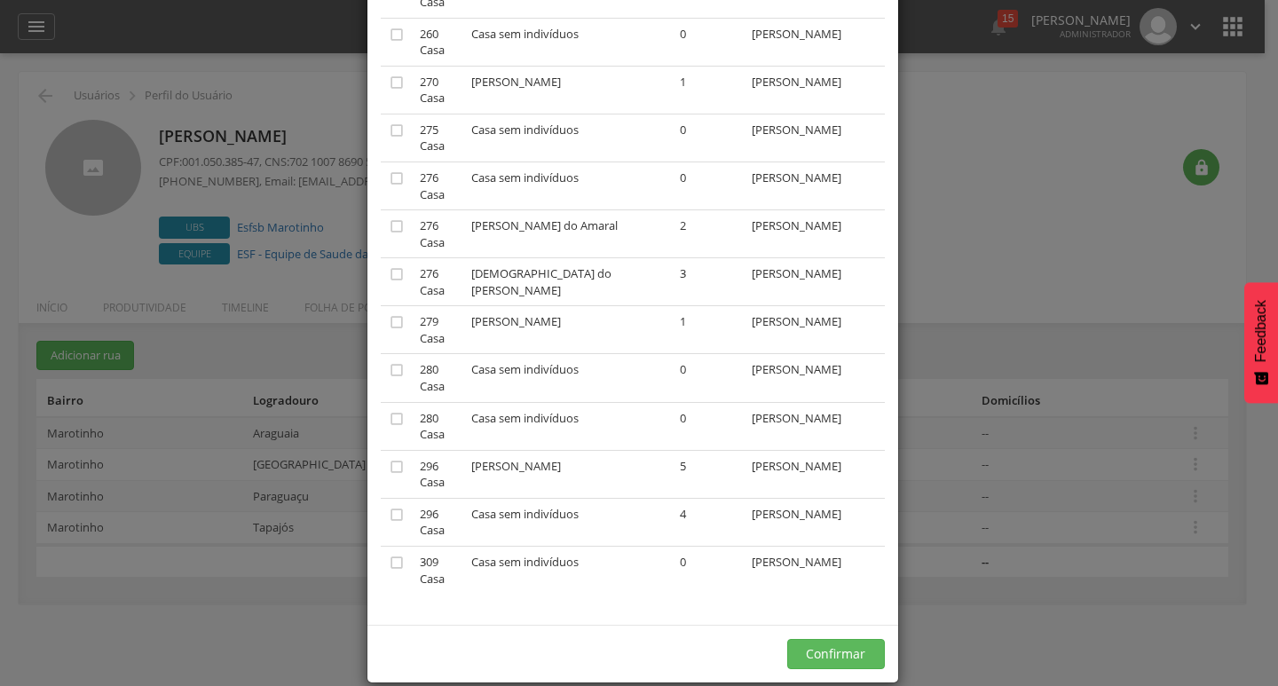
scroll to position [1280, 0]
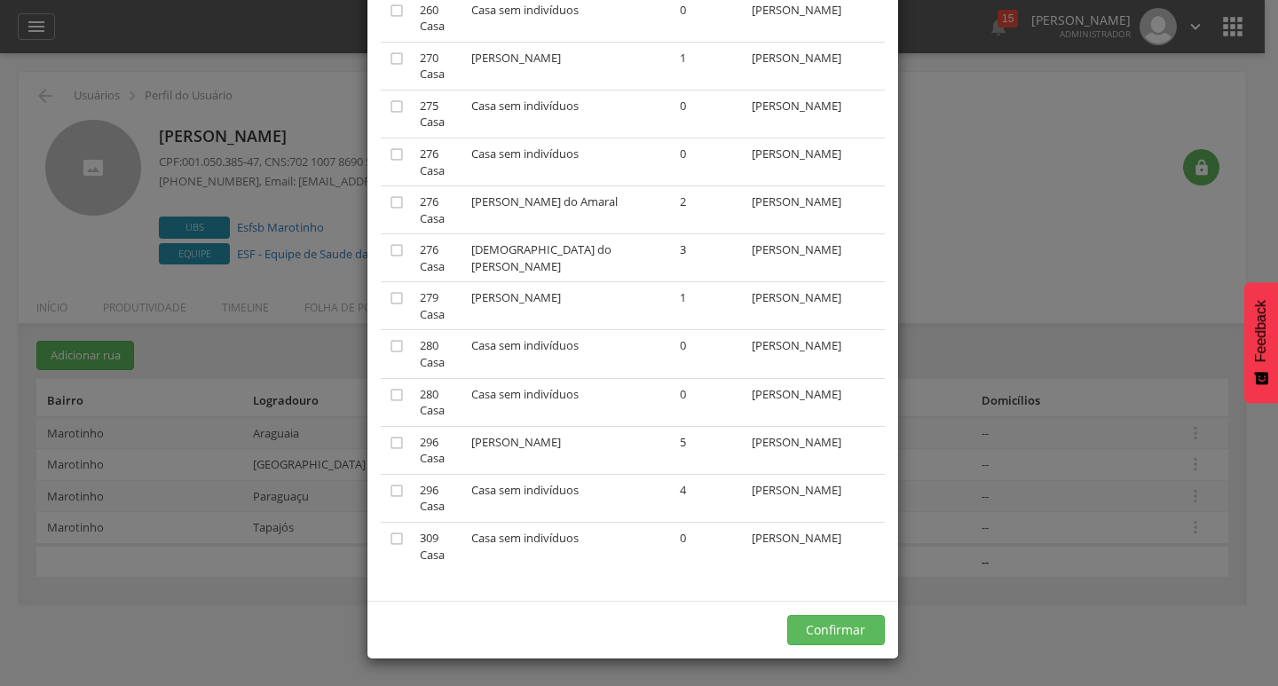
click at [768, 612] on div "Confirmar" at bounding box center [633, 630] width 531 height 58
click at [806, 620] on button "Confirmar" at bounding box center [836, 630] width 98 height 30
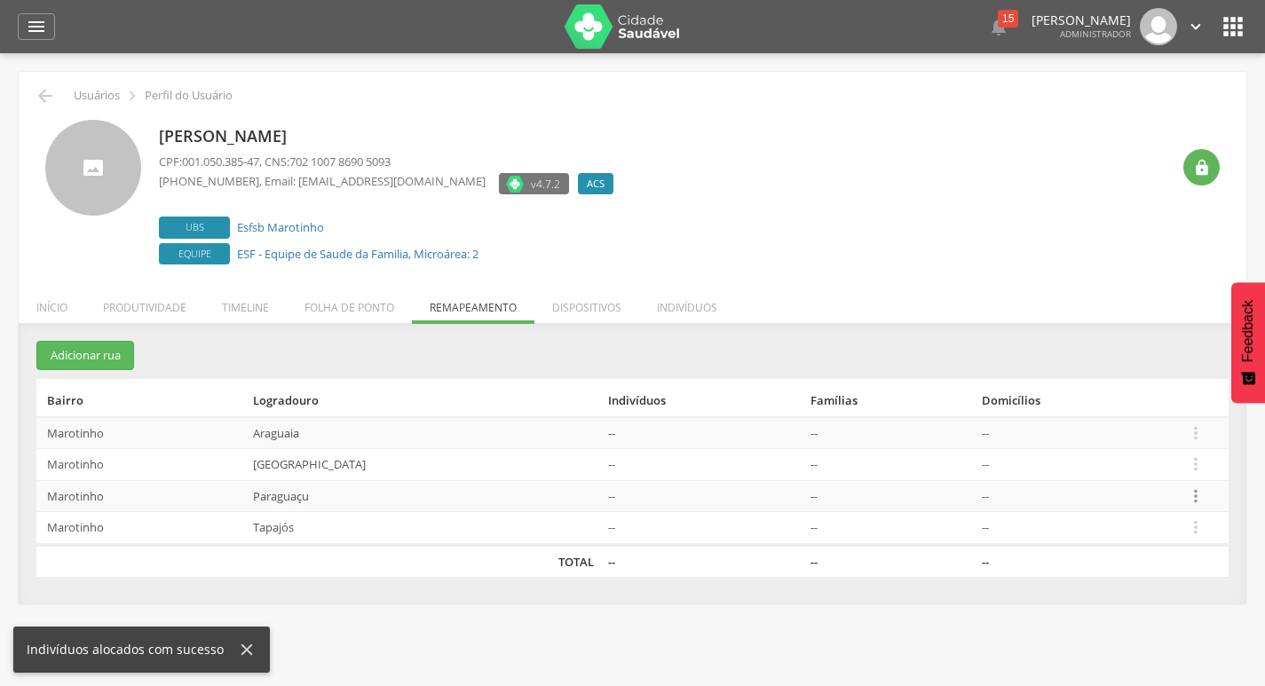
click at [1206, 492] on icon "" at bounding box center [1196, 496] width 20 height 20
click at [1143, 435] on link "Desalocar famílias" at bounding box center [1134, 426] width 140 height 22
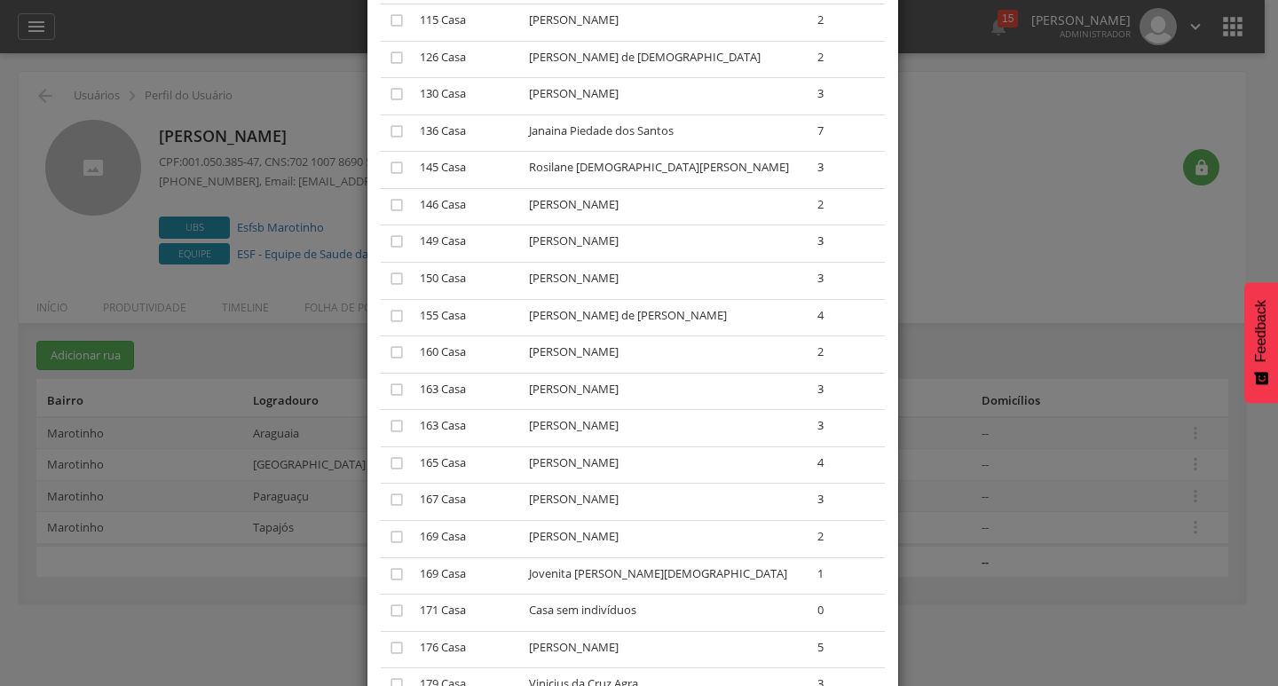
scroll to position [444, 0]
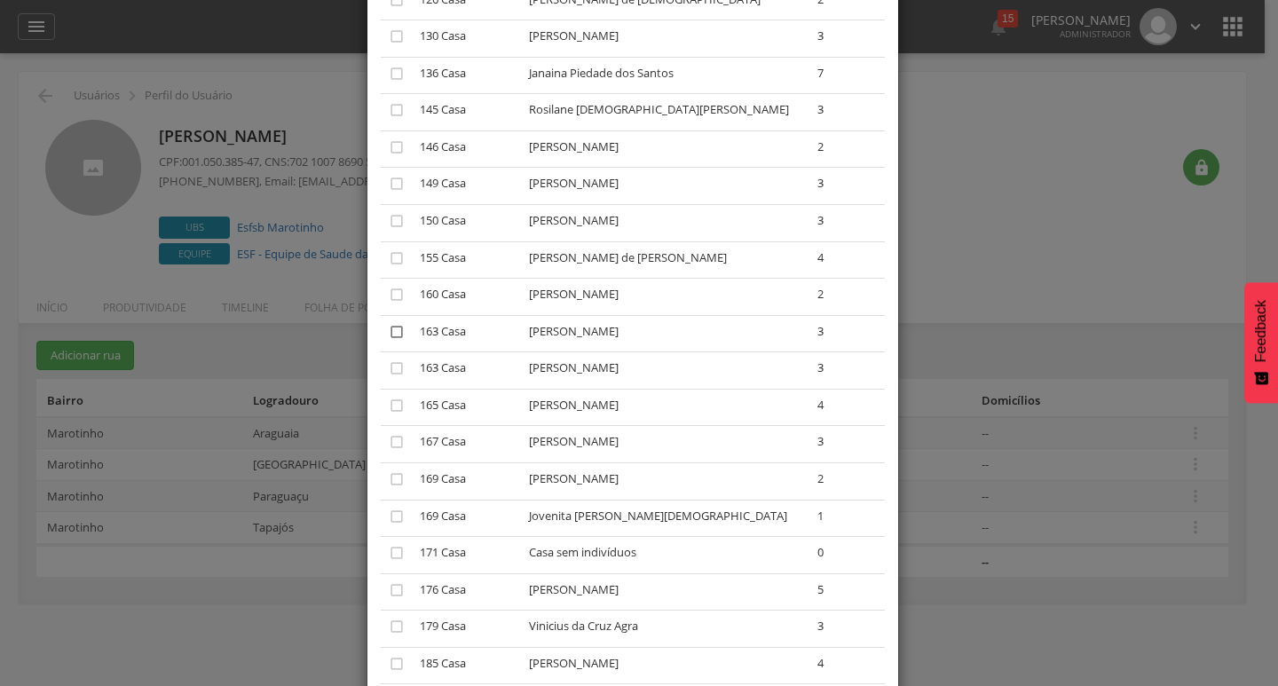
click at [388, 335] on icon "" at bounding box center [397, 332] width 18 height 18
click at [388, 336] on icon "" at bounding box center [397, 332] width 18 height 18
click at [388, 377] on icon "" at bounding box center [397, 369] width 18 height 18
click at [388, 336] on icon "" at bounding box center [397, 332] width 18 height 18
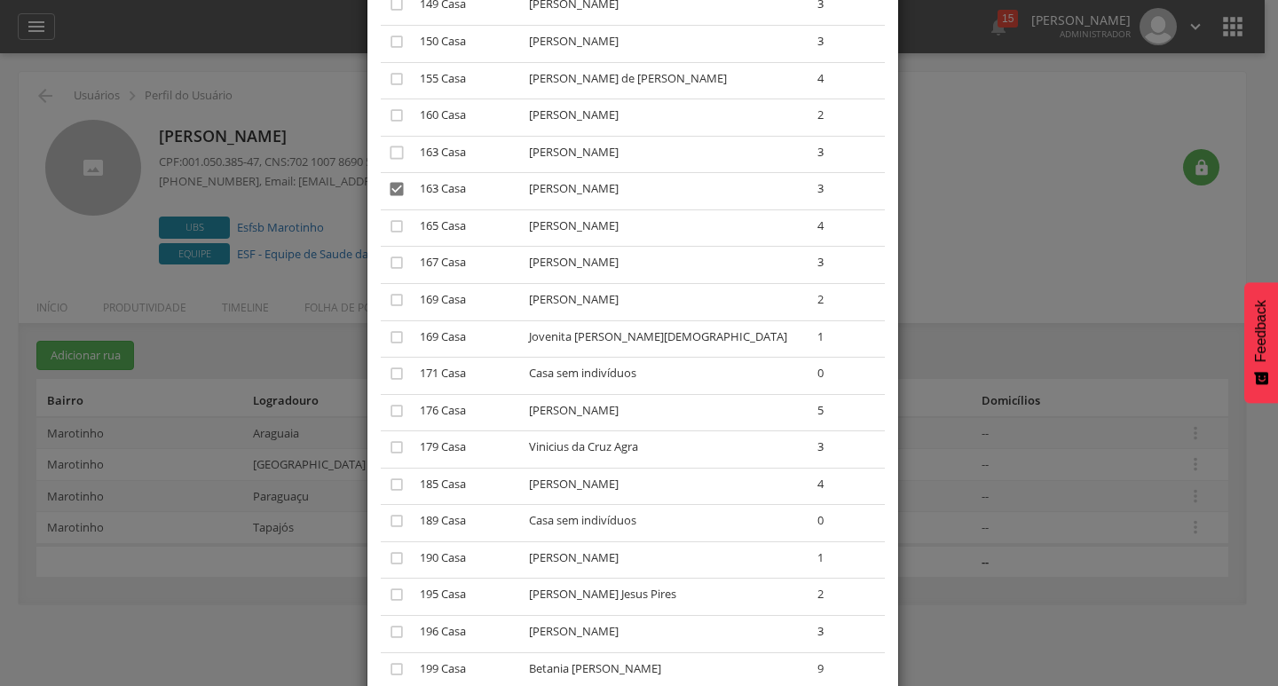
scroll to position [621, 0]
click at [397, 184] on icon "" at bounding box center [397, 191] width 18 height 18
click at [389, 157] on icon "" at bounding box center [397, 155] width 18 height 18
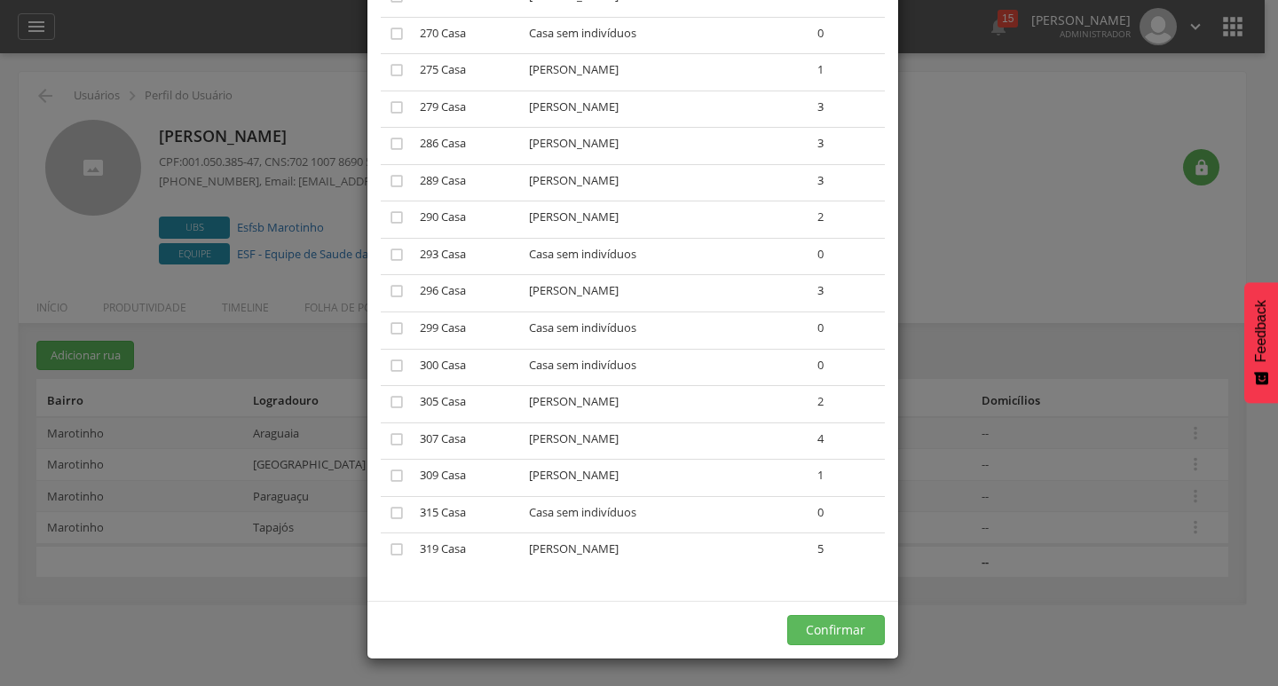
click at [830, 657] on div "Confirmar" at bounding box center [633, 630] width 531 height 58
click at [847, 618] on button "Confirmar" at bounding box center [836, 630] width 98 height 30
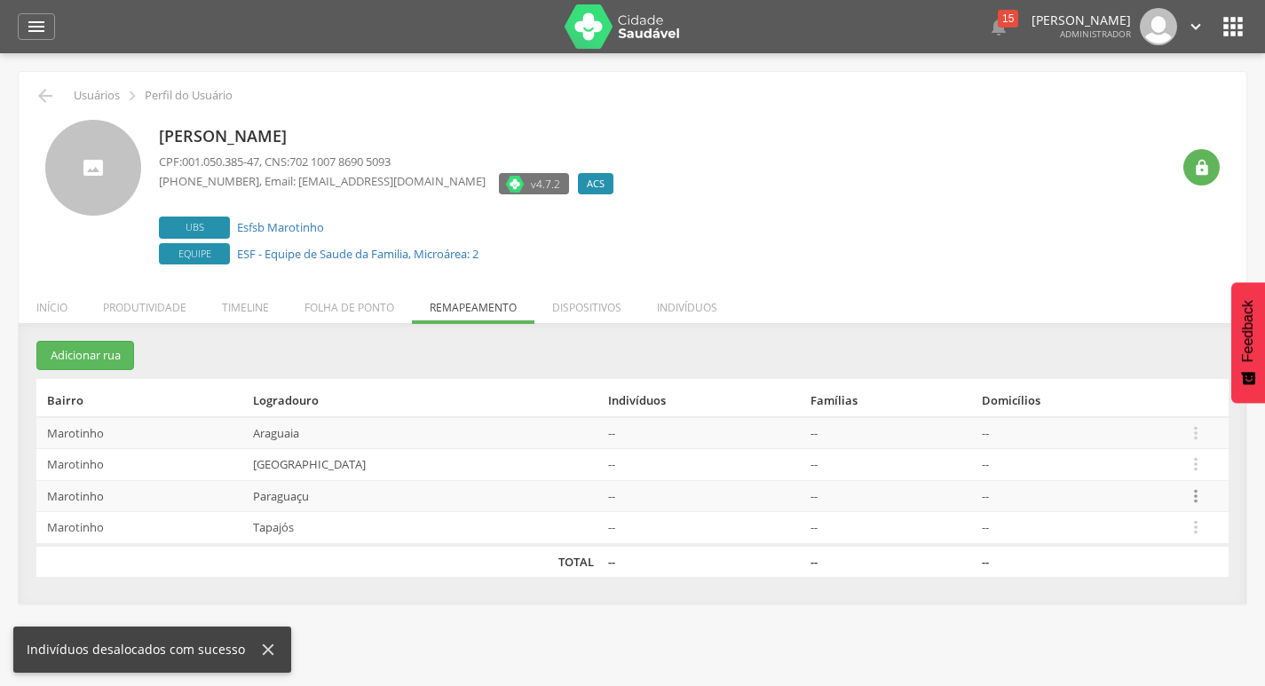
click at [1198, 491] on icon "" at bounding box center [1196, 496] width 20 height 20
click at [1137, 427] on link "Desalocar famílias" at bounding box center [1134, 426] width 140 height 22
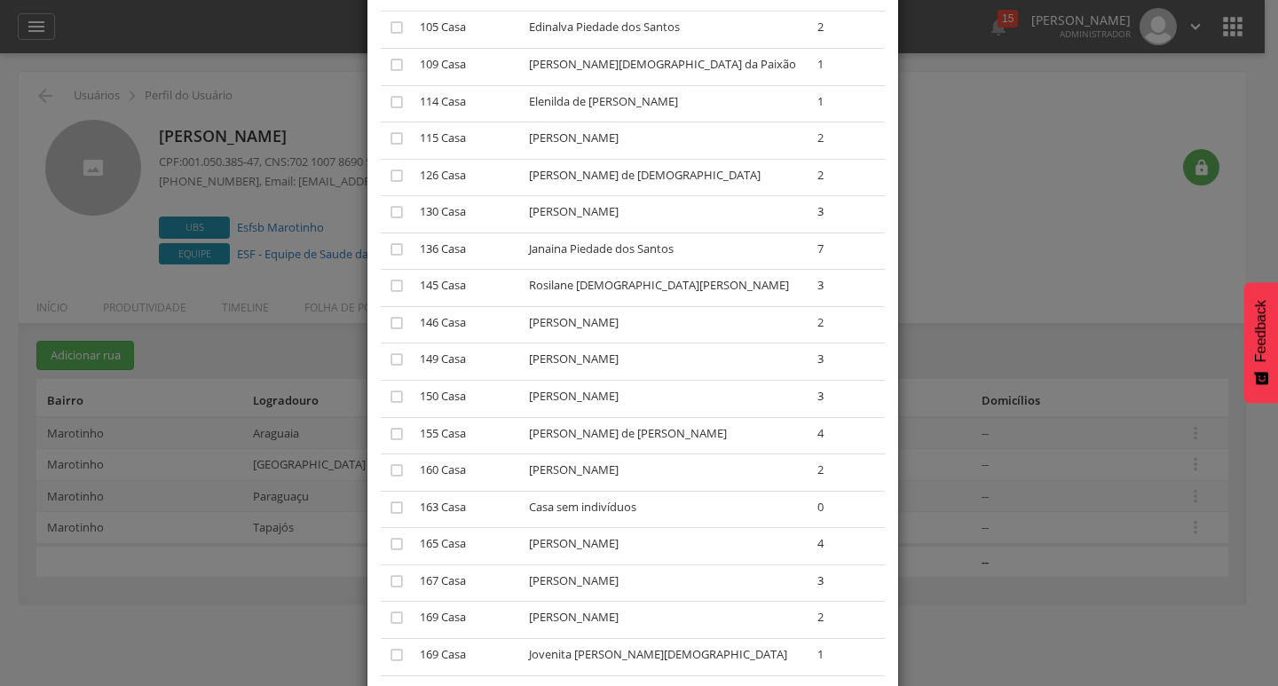
scroll to position [355, 0]
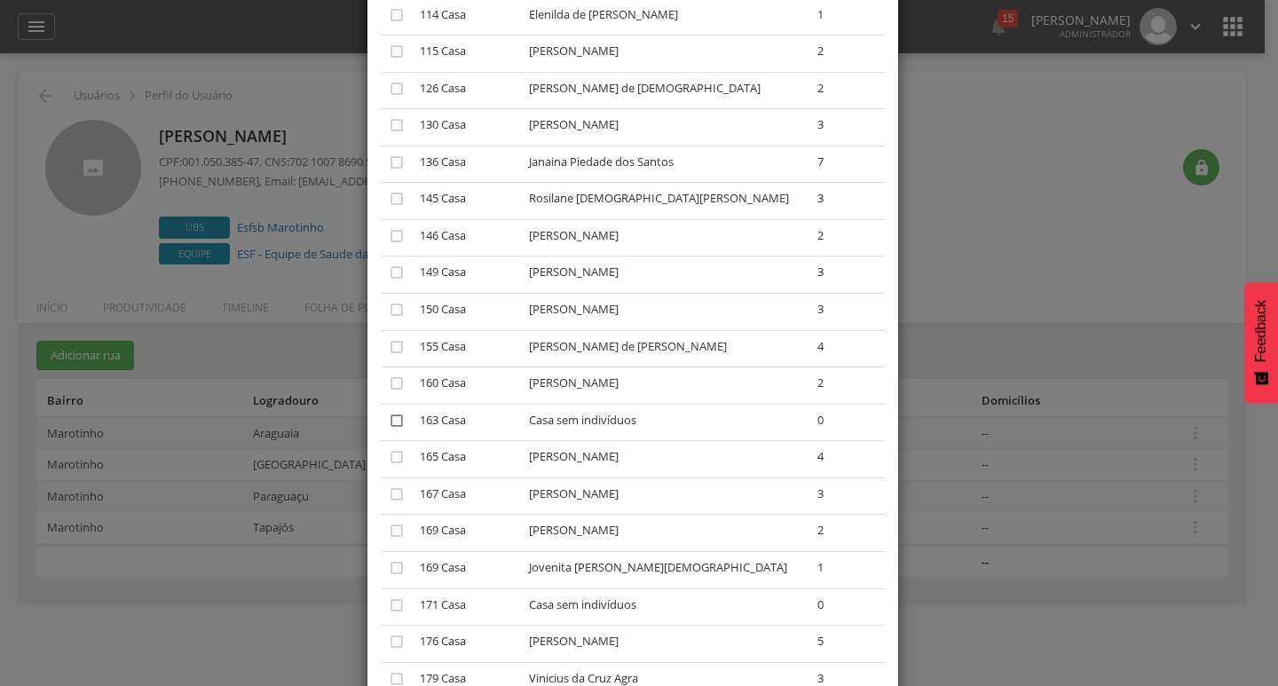
click at [396, 420] on icon "" at bounding box center [397, 421] width 18 height 18
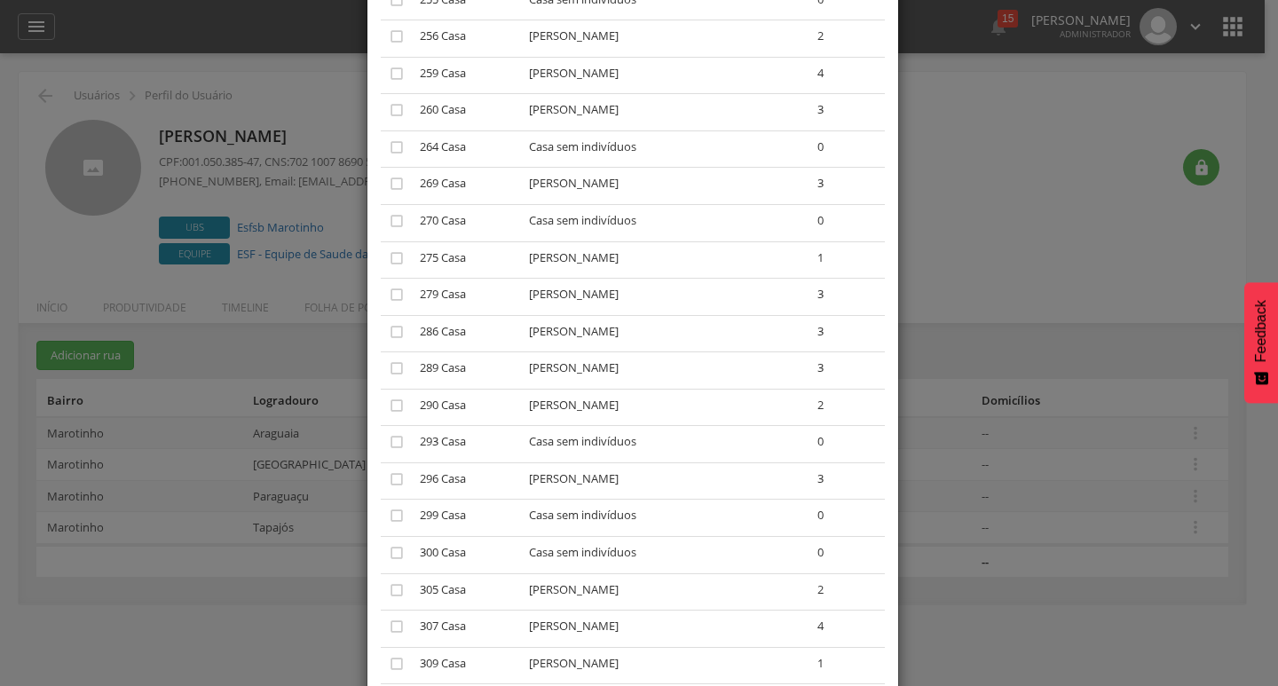
scroll to position [2070, 0]
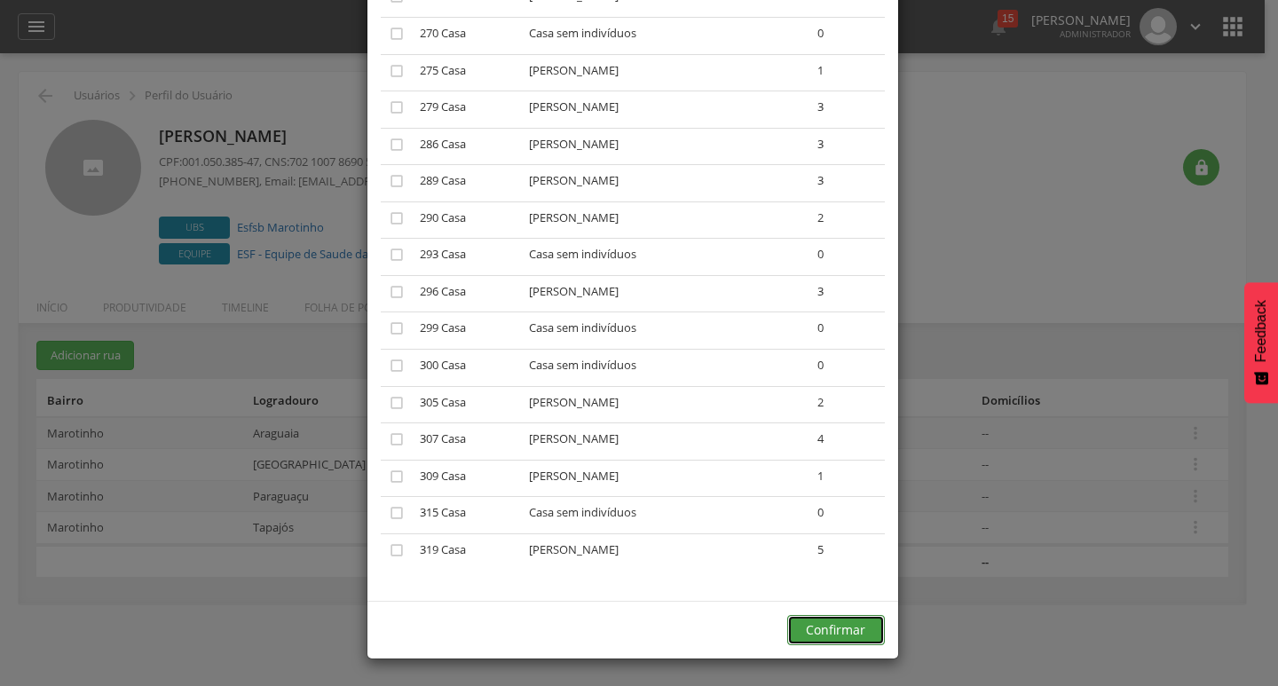
click at [872, 636] on button "Confirmar" at bounding box center [836, 630] width 98 height 30
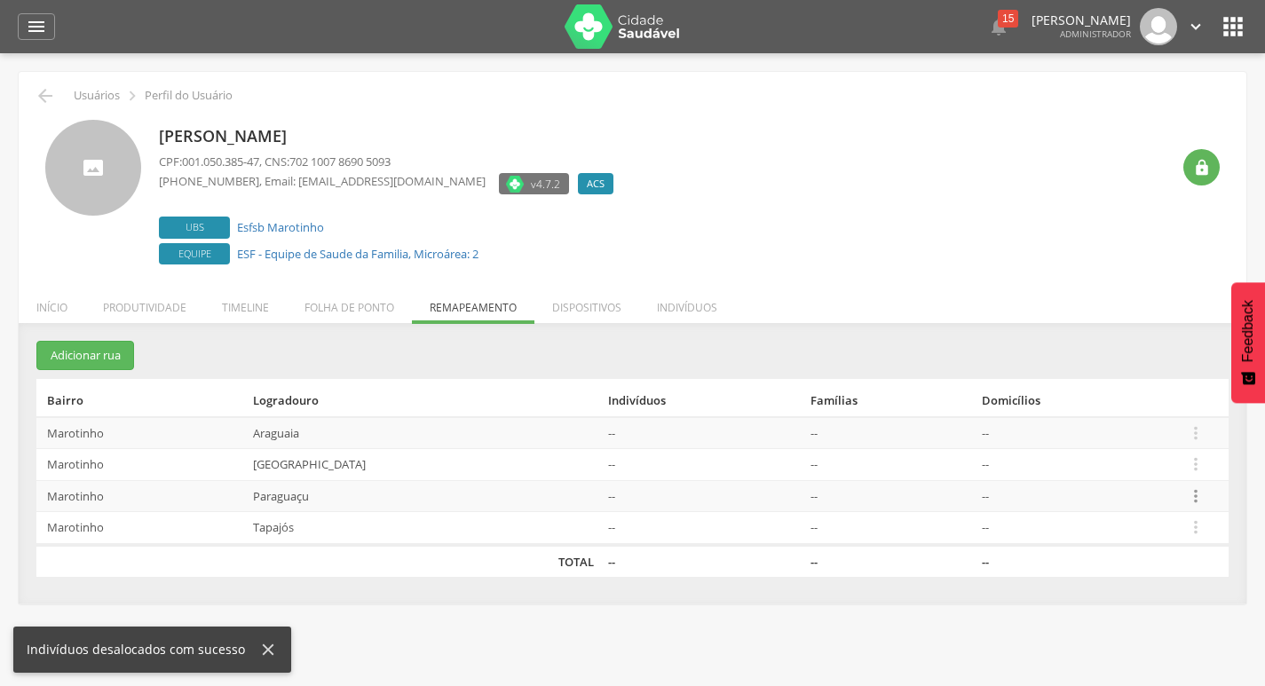
click at [1206, 494] on icon "" at bounding box center [1196, 496] width 20 height 20
click at [1159, 411] on link "Alocar famílias" at bounding box center [1134, 404] width 140 height 22
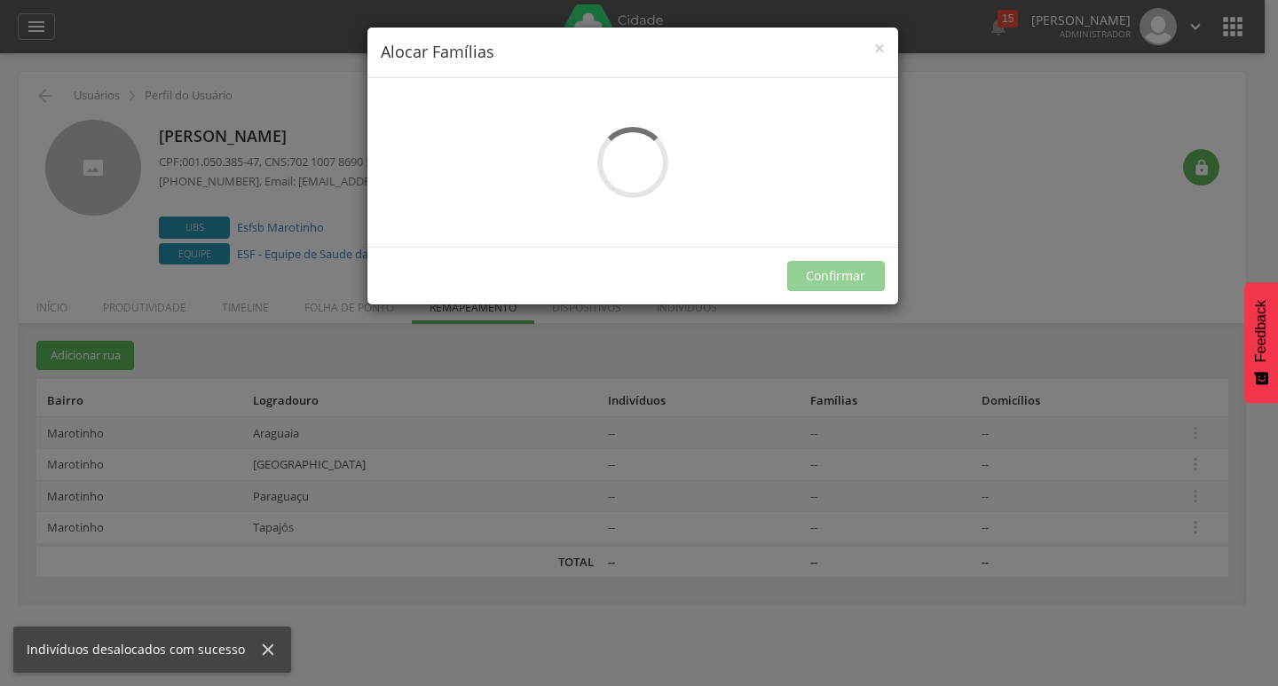
scroll to position [0, 0]
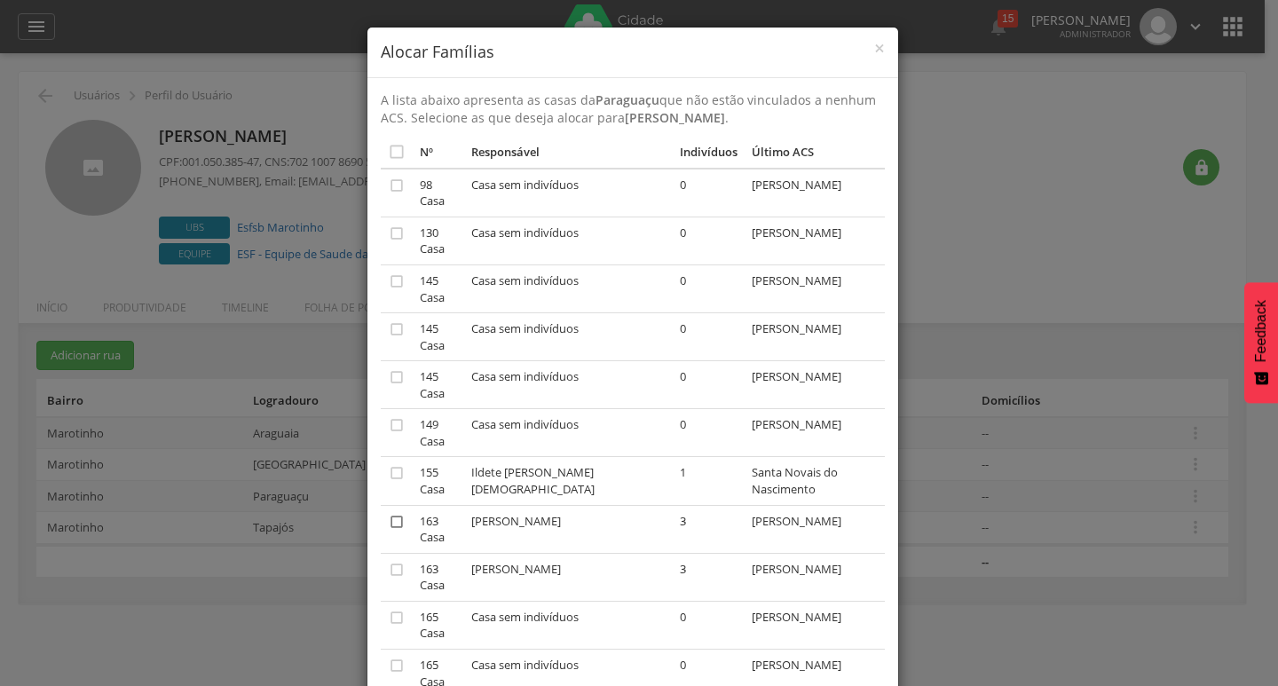
click at [394, 519] on icon "" at bounding box center [397, 522] width 18 height 18
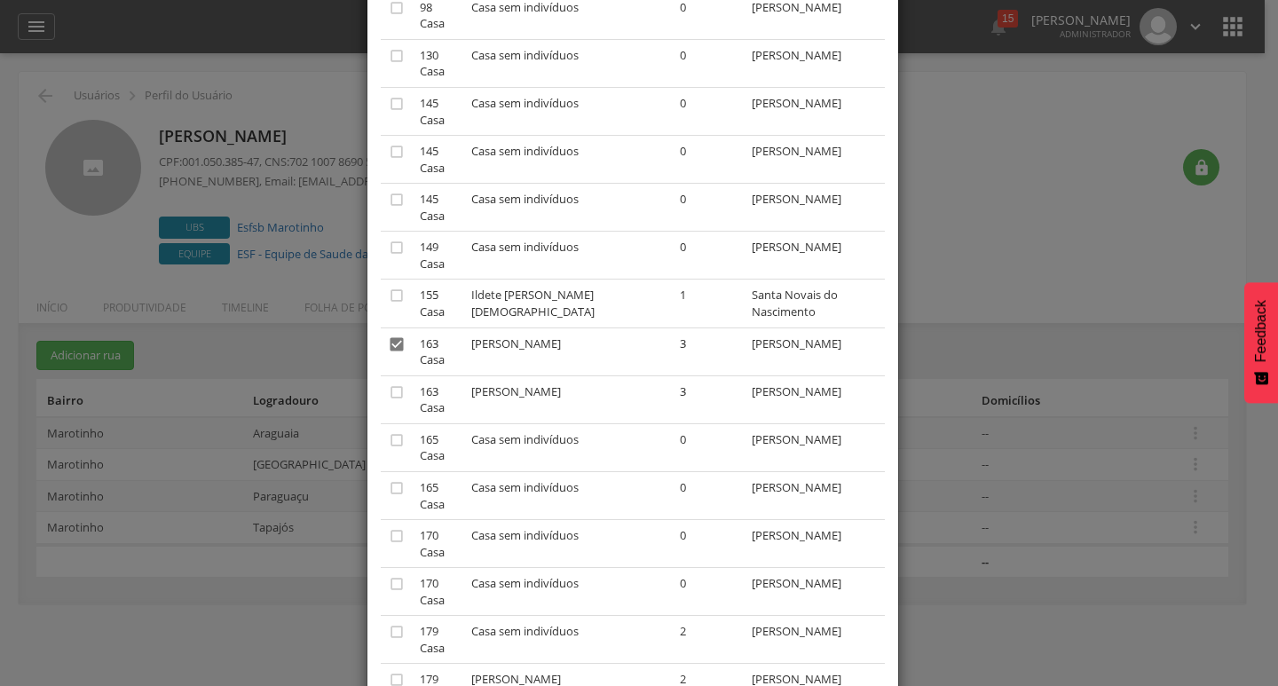
scroll to position [174, 0]
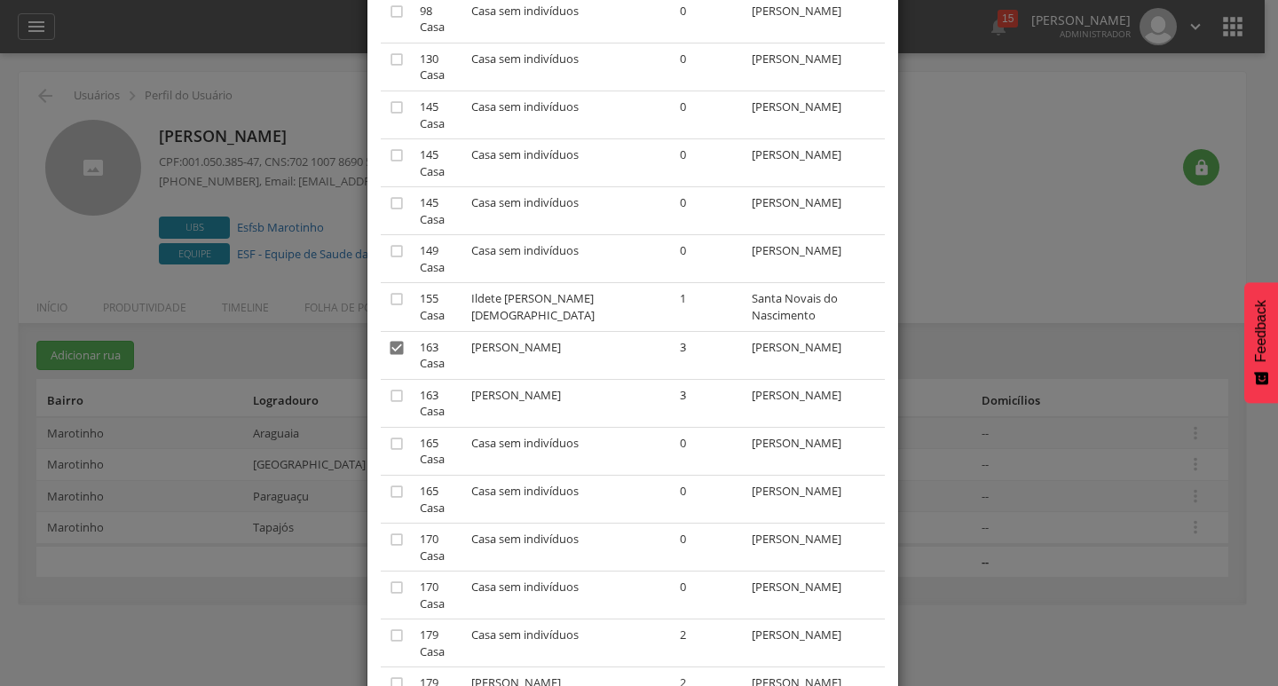
click at [389, 344] on icon "" at bounding box center [397, 348] width 18 height 18
click at [388, 388] on icon "" at bounding box center [397, 396] width 18 height 18
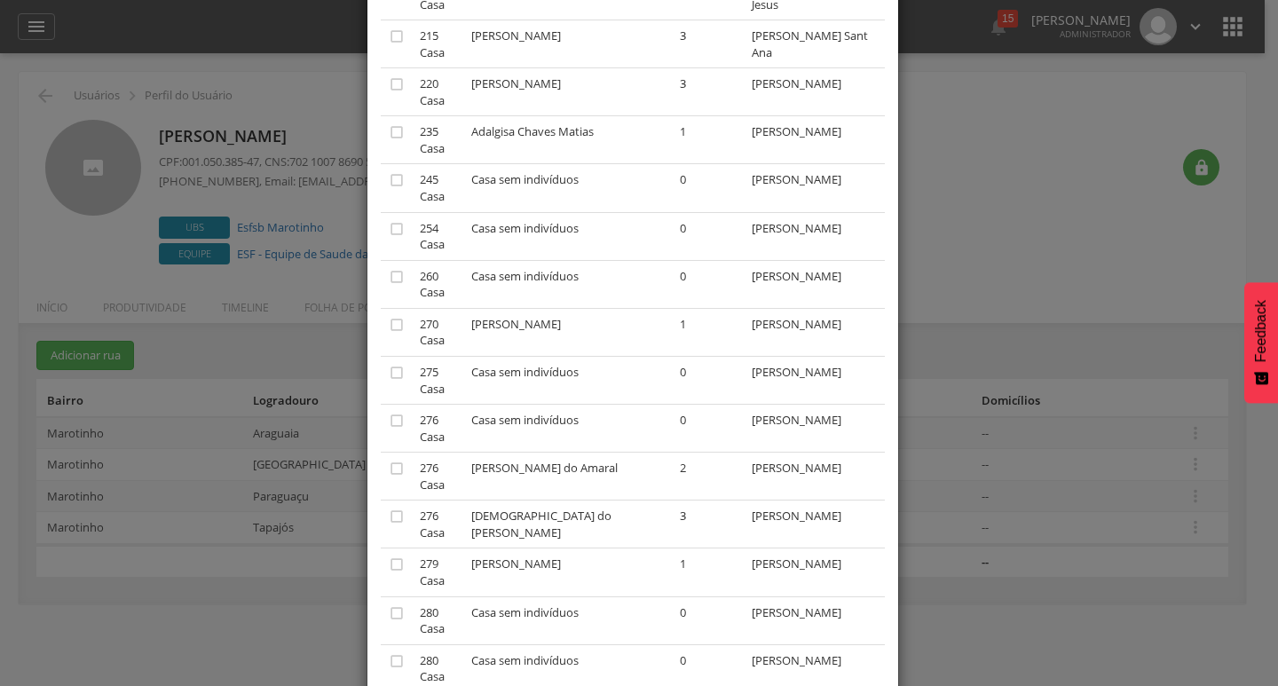
scroll to position [1328, 0]
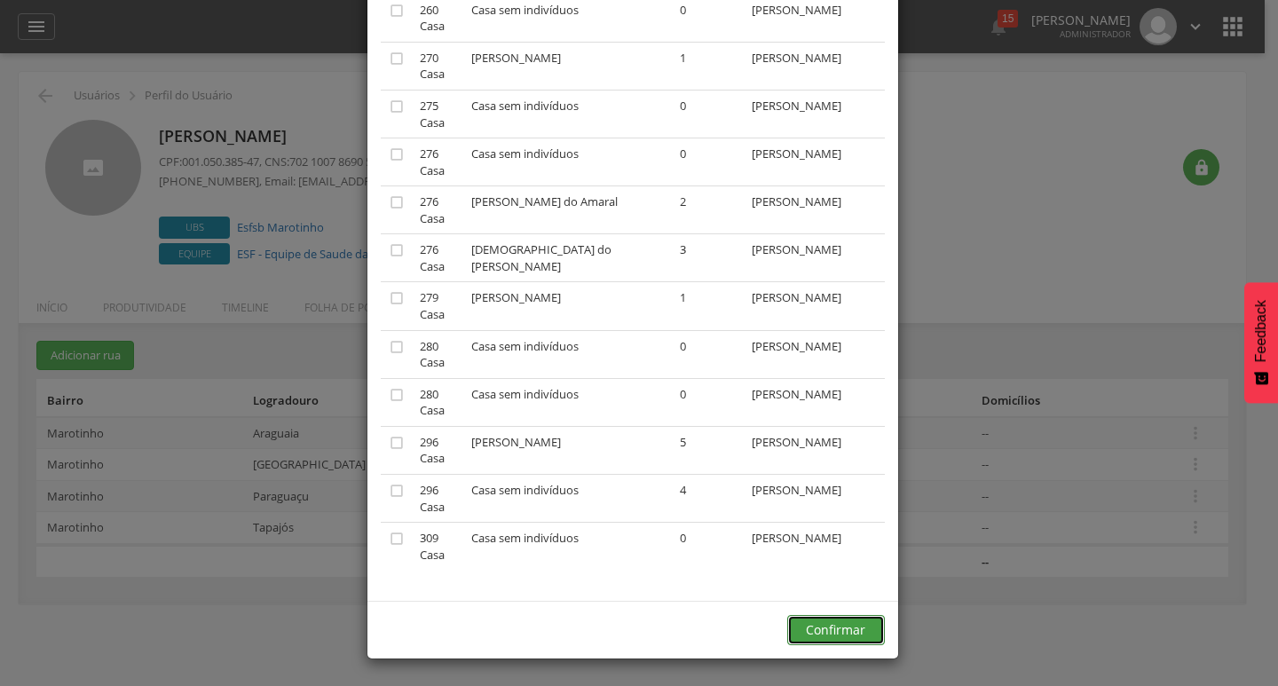
click at [813, 629] on button "Confirmar" at bounding box center [836, 630] width 98 height 30
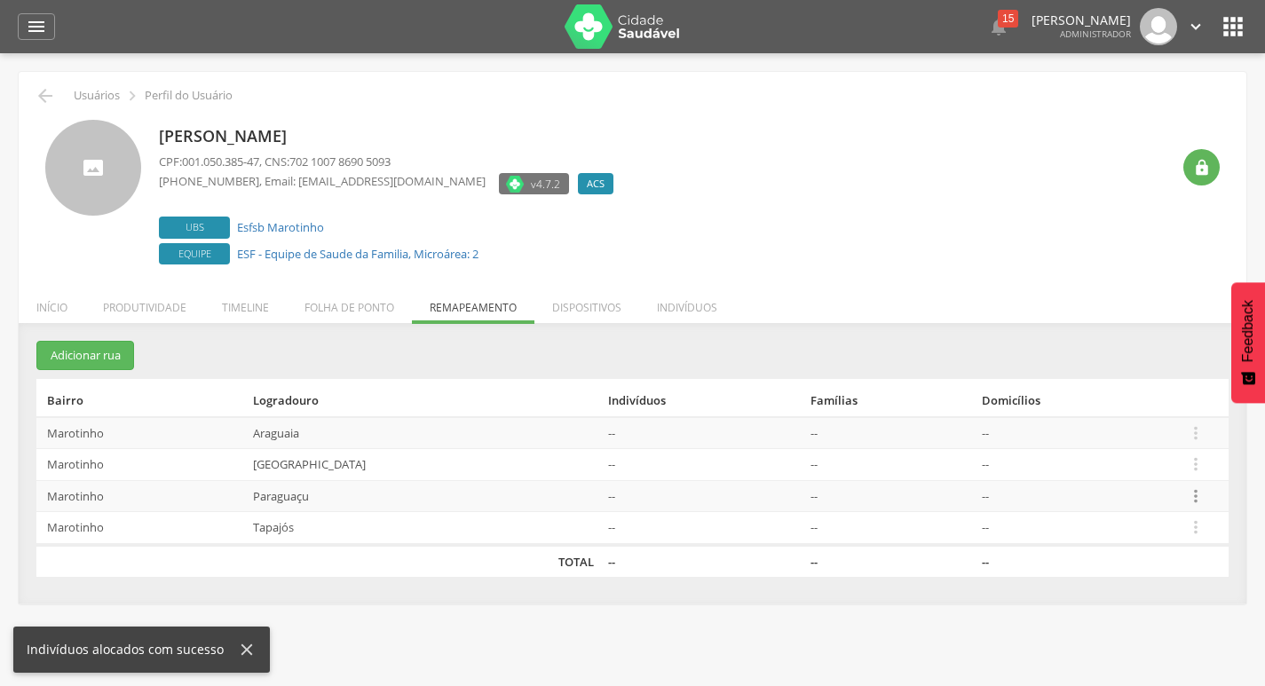
click at [1193, 496] on icon "" at bounding box center [1196, 496] width 20 height 20
click at [1180, 437] on link "Desalocar famílias" at bounding box center [1134, 426] width 140 height 22
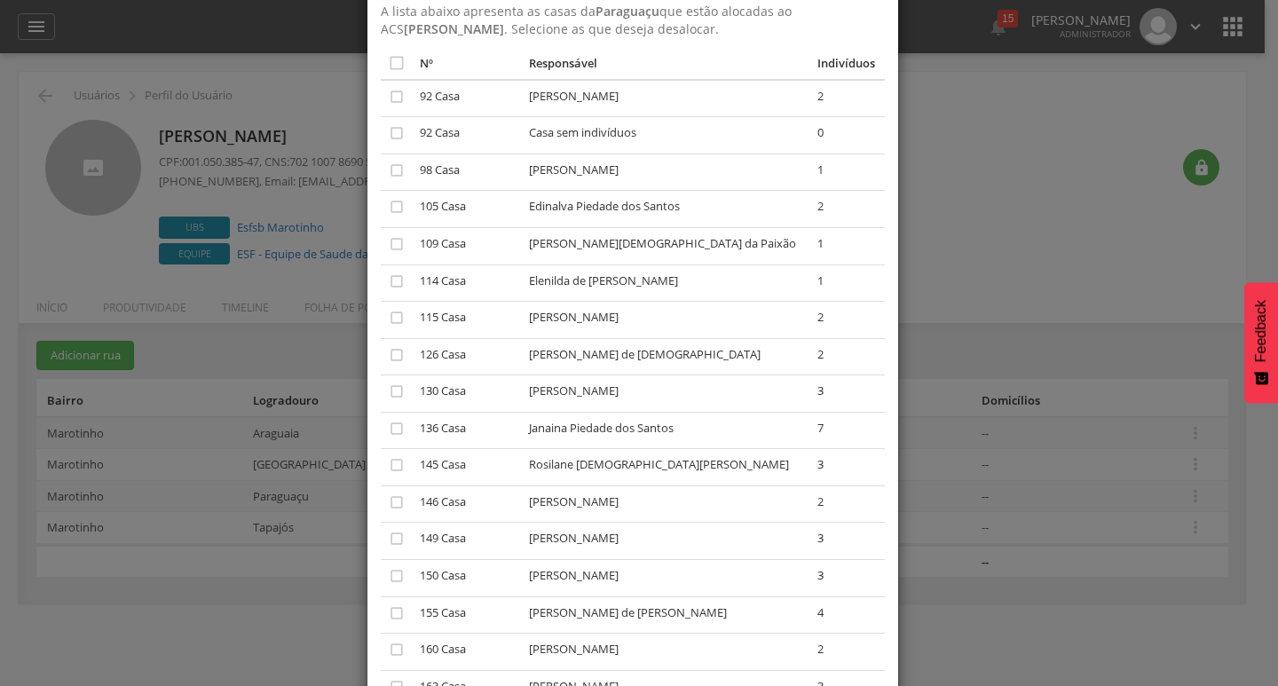
scroll to position [178, 0]
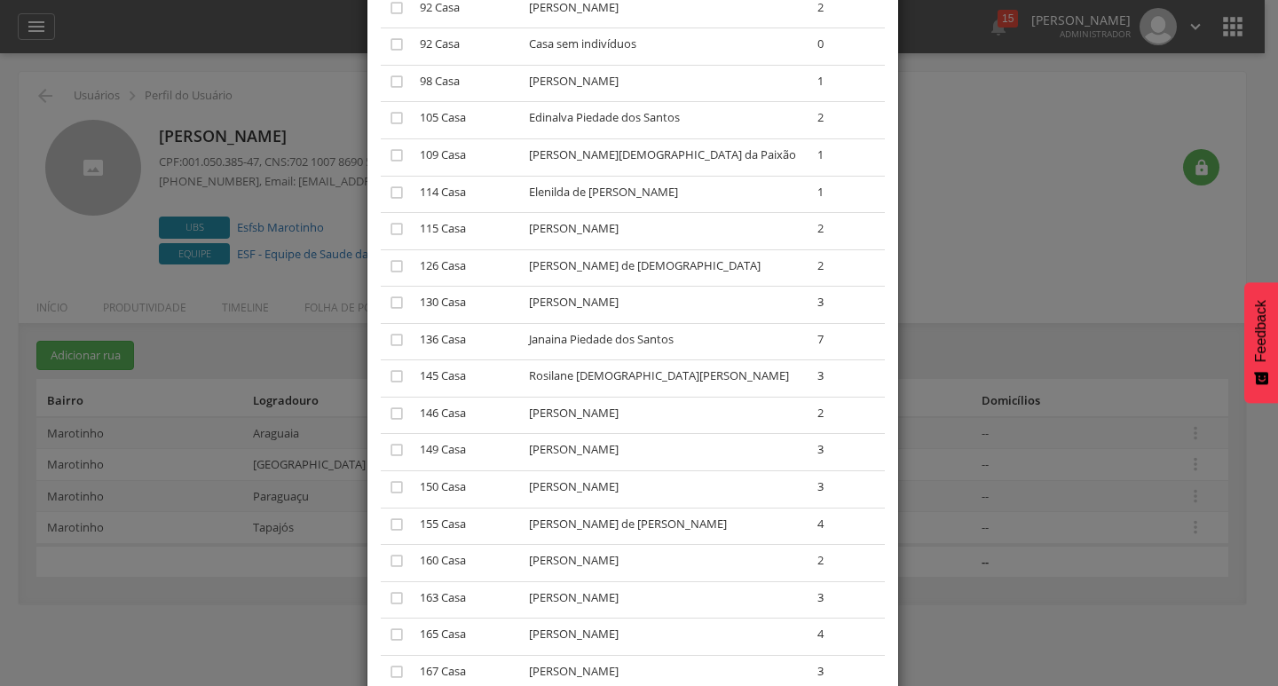
click at [1013, 441] on div "× Desalocar Famílias A lista abaixo apresenta as casas da Paraguaçu que estão a…" at bounding box center [639, 343] width 1278 height 686
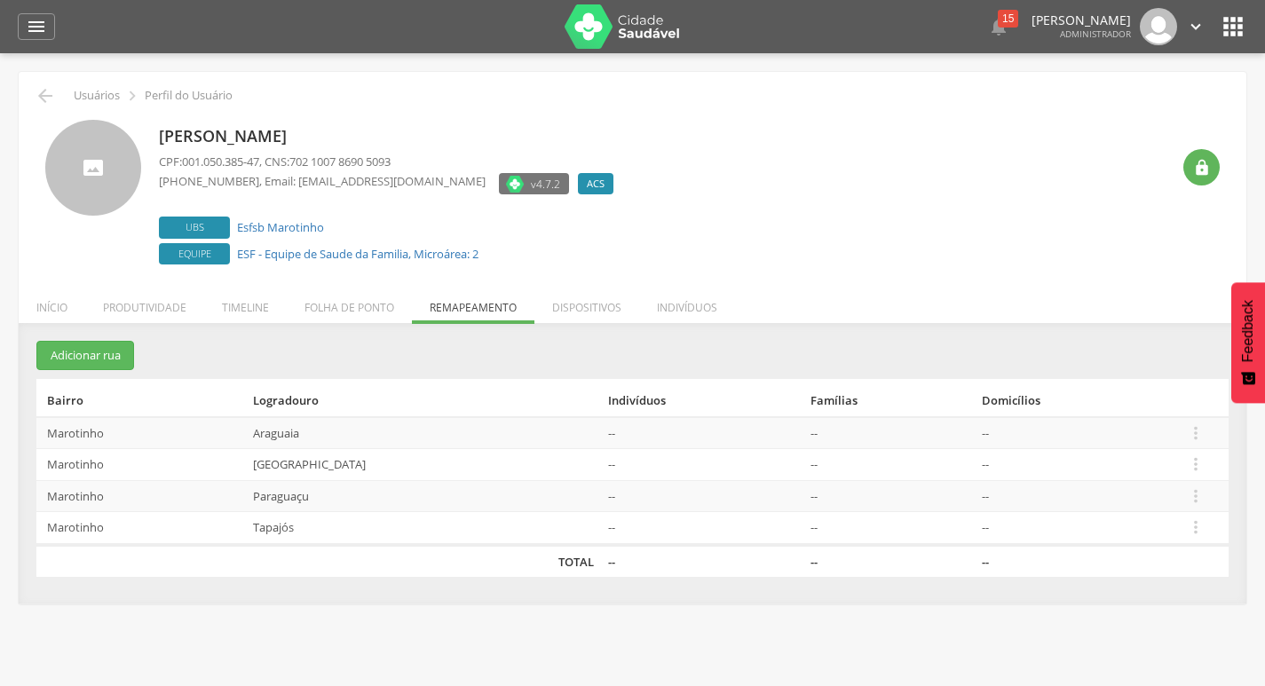
click at [1208, 527] on td " Editar Alocar famílias Desalocar famílias Desvincular ACS" at bounding box center [1204, 528] width 50 height 33
click at [1199, 527] on icon "" at bounding box center [1196, 528] width 20 height 20
click at [1171, 463] on link "Desalocar famílias" at bounding box center [1134, 458] width 140 height 22
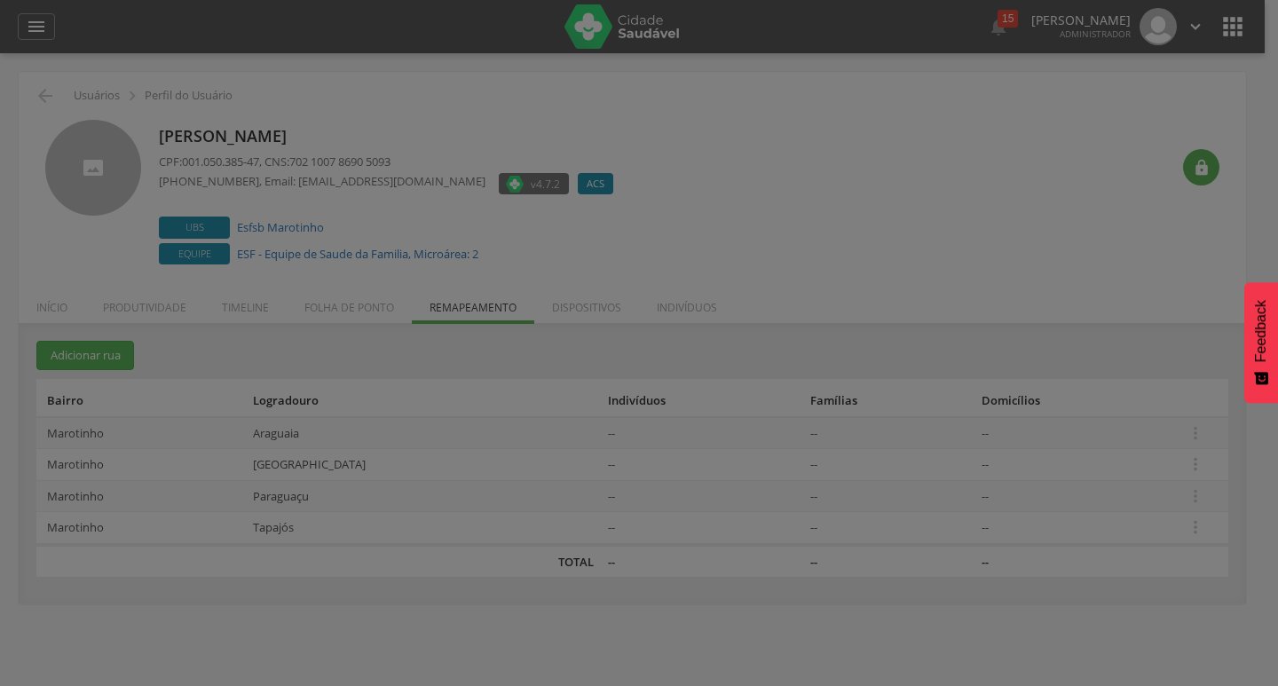
scroll to position [0, 0]
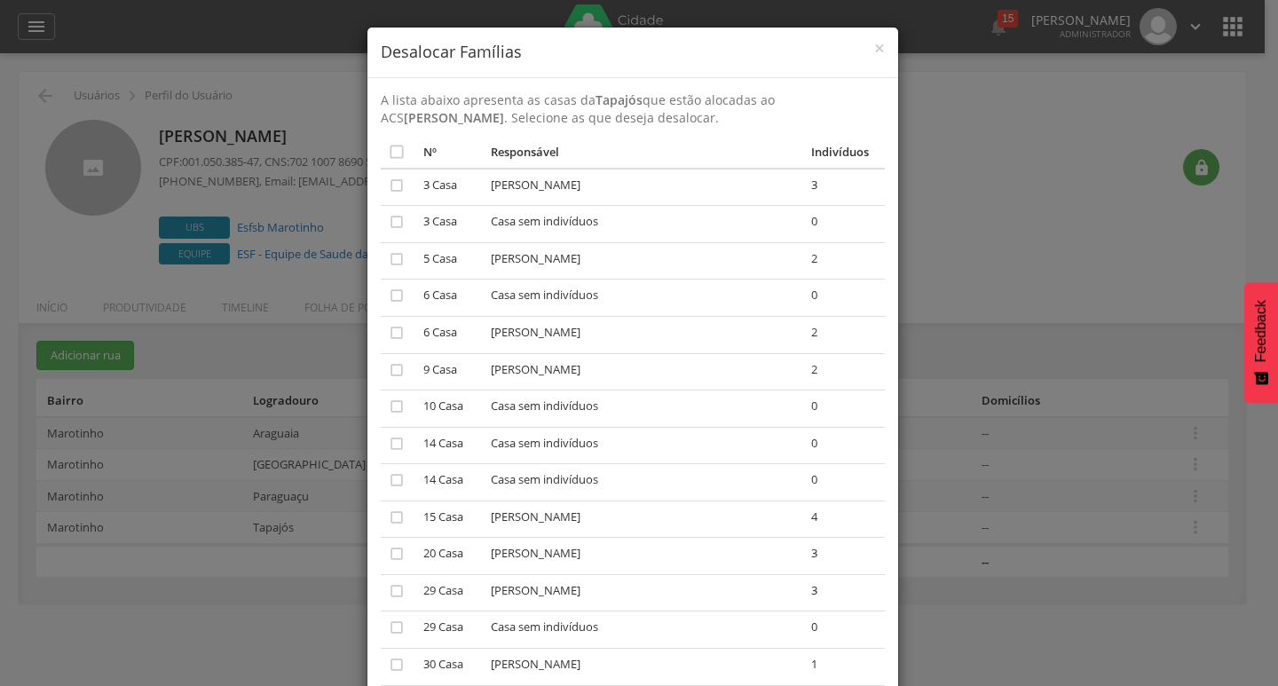
click at [381, 220] on td "" at bounding box center [399, 224] width 36 height 37
click at [388, 220] on icon "" at bounding box center [397, 222] width 18 height 18
click at [394, 290] on icon "" at bounding box center [397, 296] width 18 height 18
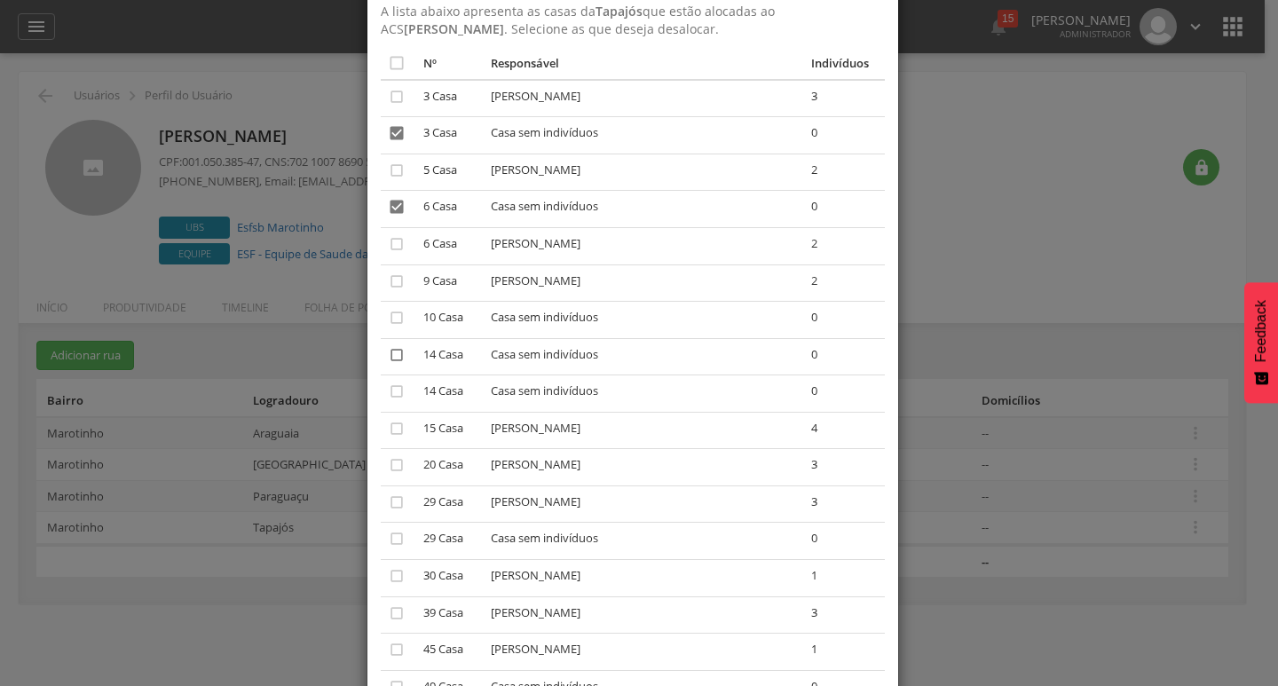
click at [394, 346] on icon "" at bounding box center [397, 355] width 18 height 18
click at [391, 376] on td "" at bounding box center [399, 394] width 36 height 37
click at [388, 383] on icon "" at bounding box center [397, 392] width 18 height 18
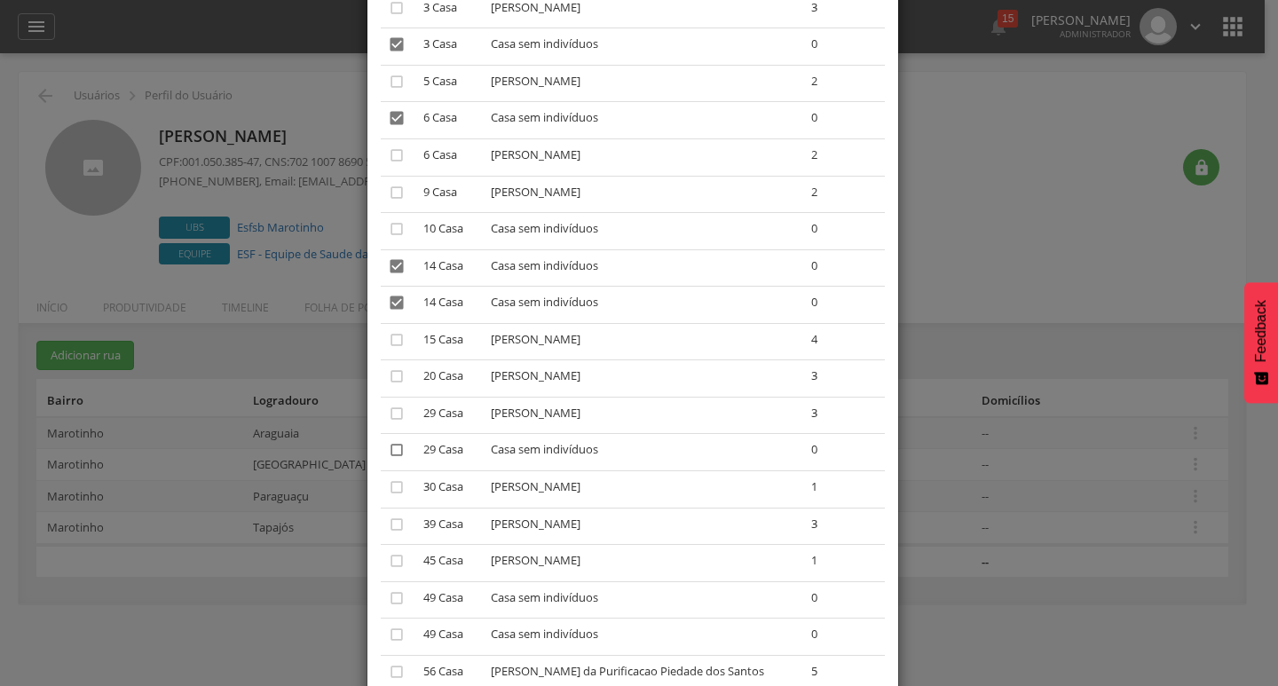
click at [388, 447] on icon "" at bounding box center [397, 450] width 18 height 18
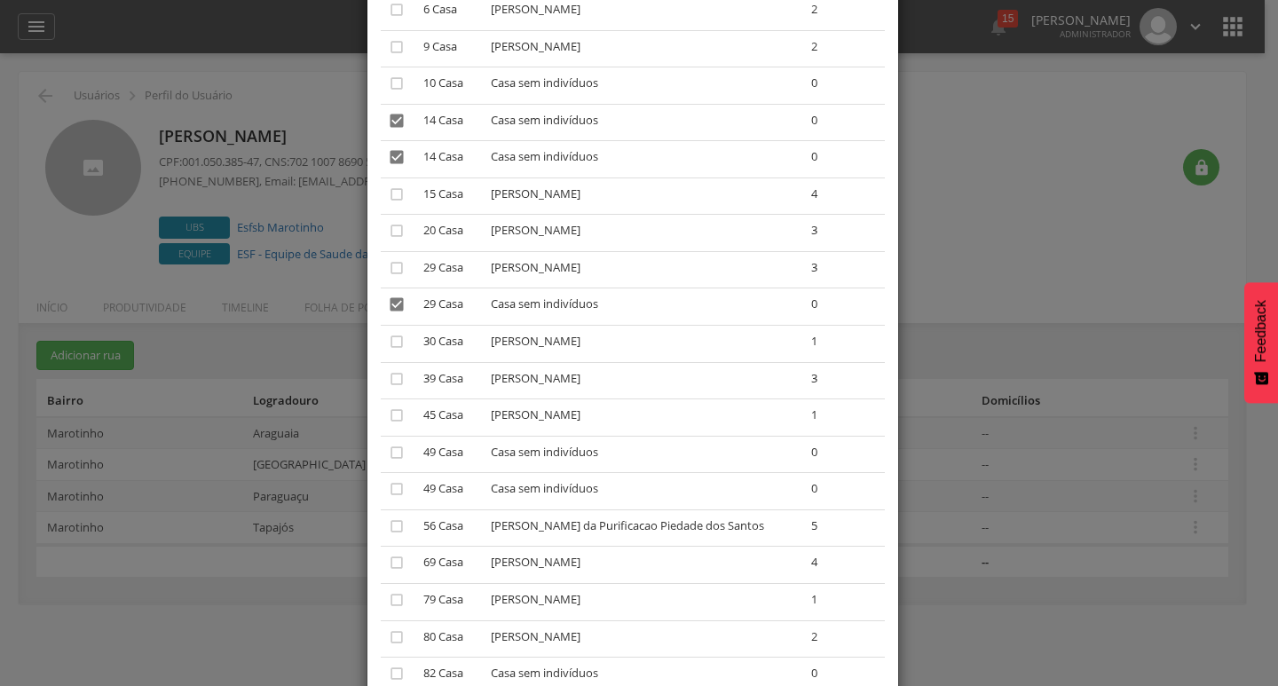
scroll to position [355, 0]
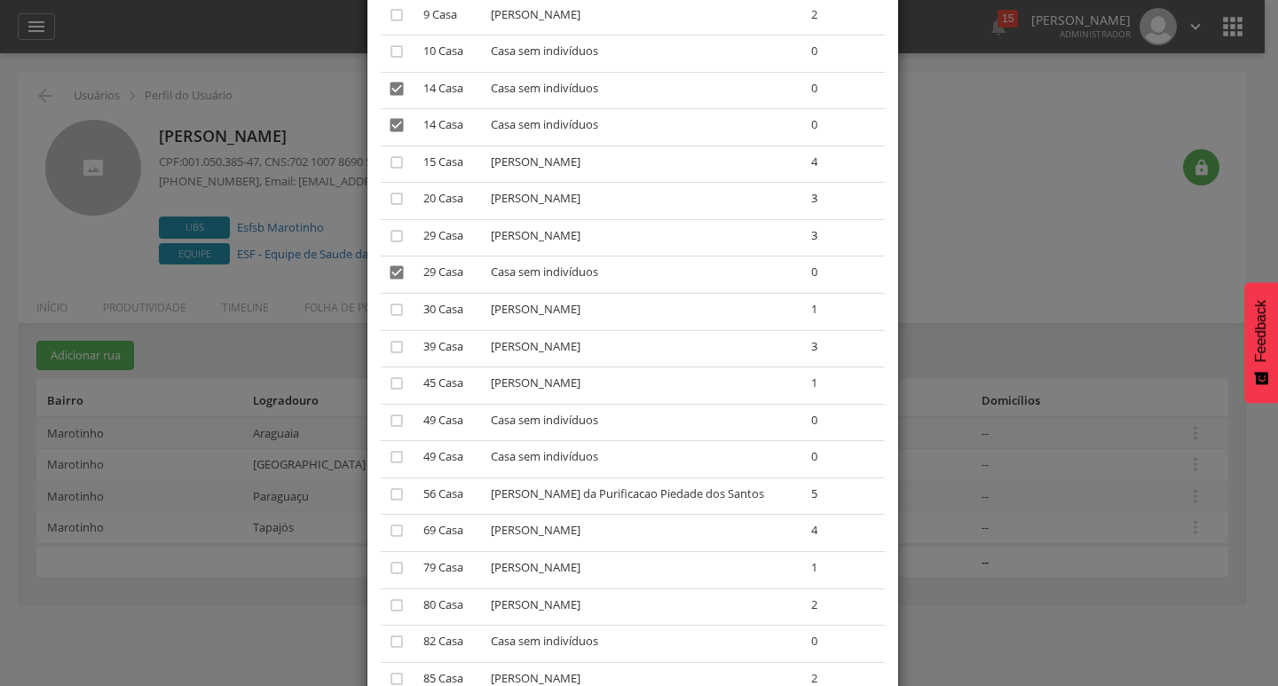
click at [381, 418] on td "" at bounding box center [399, 422] width 36 height 37
click at [388, 417] on icon "" at bounding box center [397, 421] width 18 height 18
click at [390, 458] on icon "" at bounding box center [397, 457] width 18 height 18
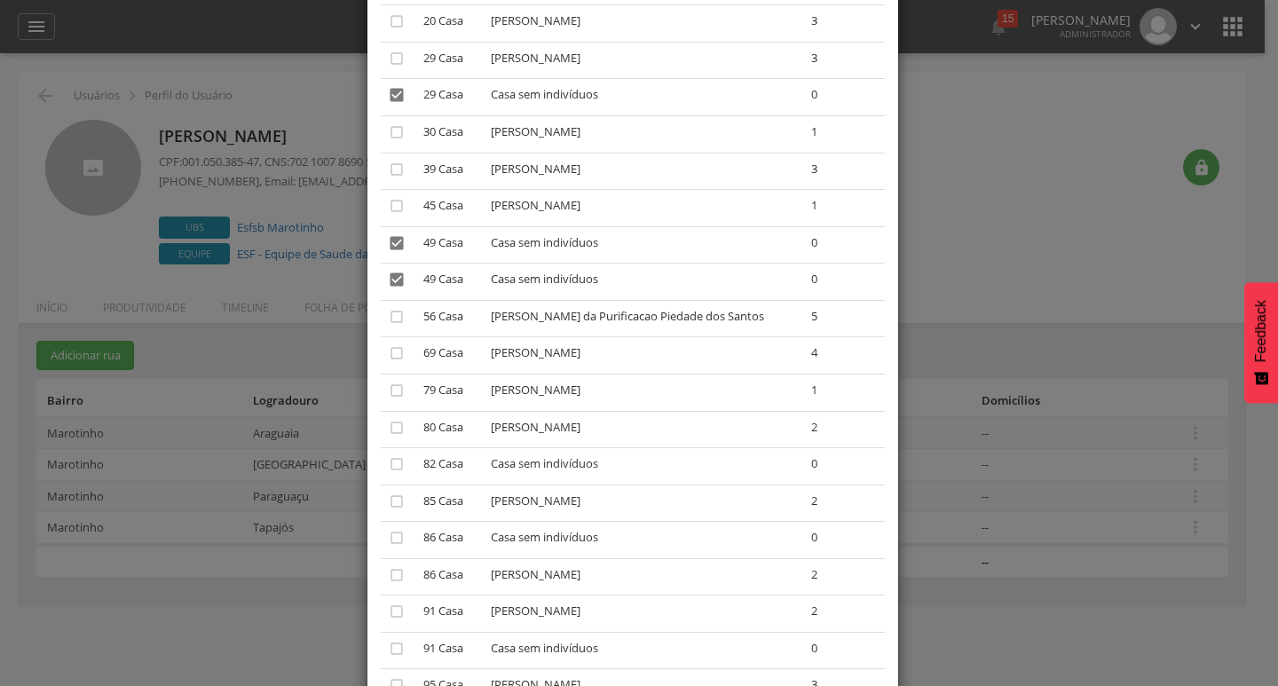
scroll to position [621, 0]
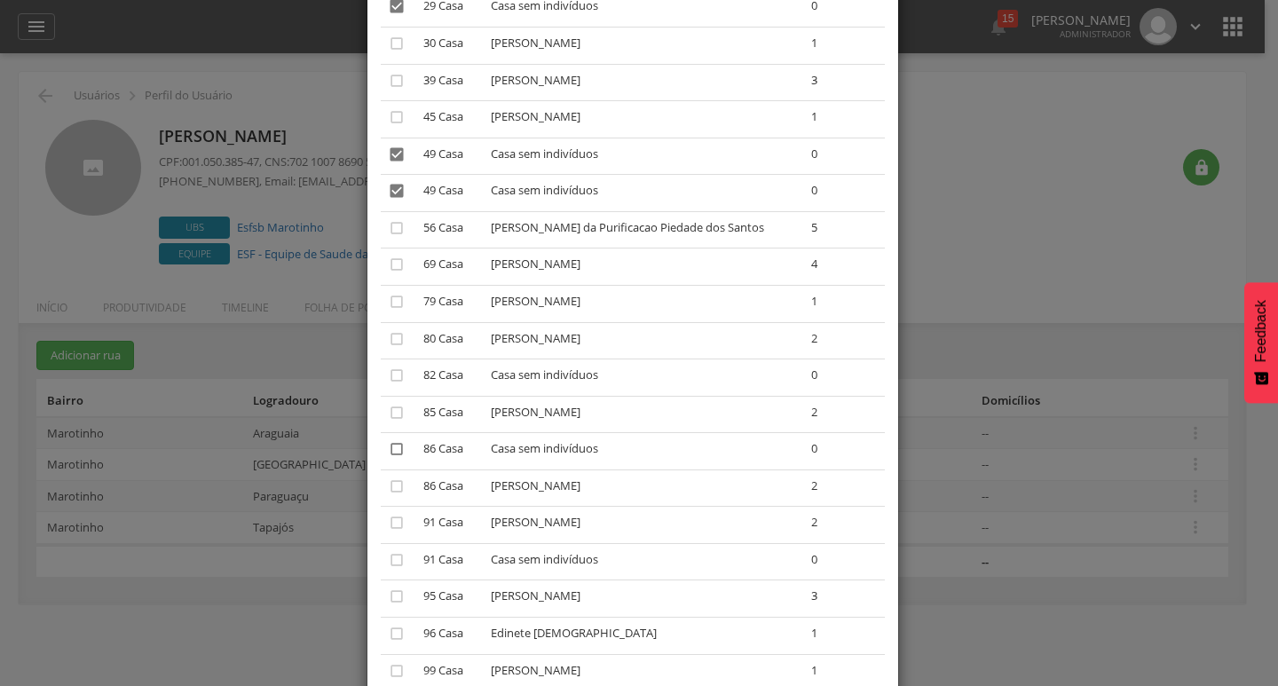
click at [389, 453] on icon "" at bounding box center [397, 449] width 18 height 18
click at [391, 561] on icon "" at bounding box center [397, 560] width 18 height 18
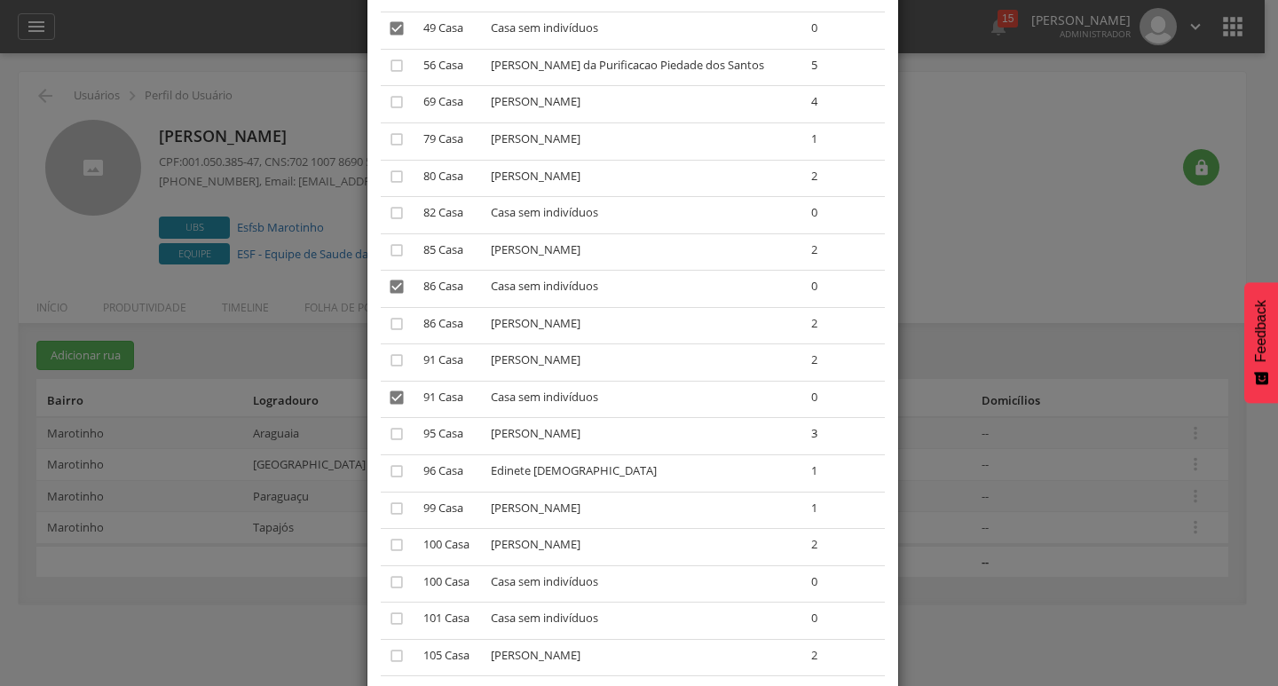
scroll to position [799, 0]
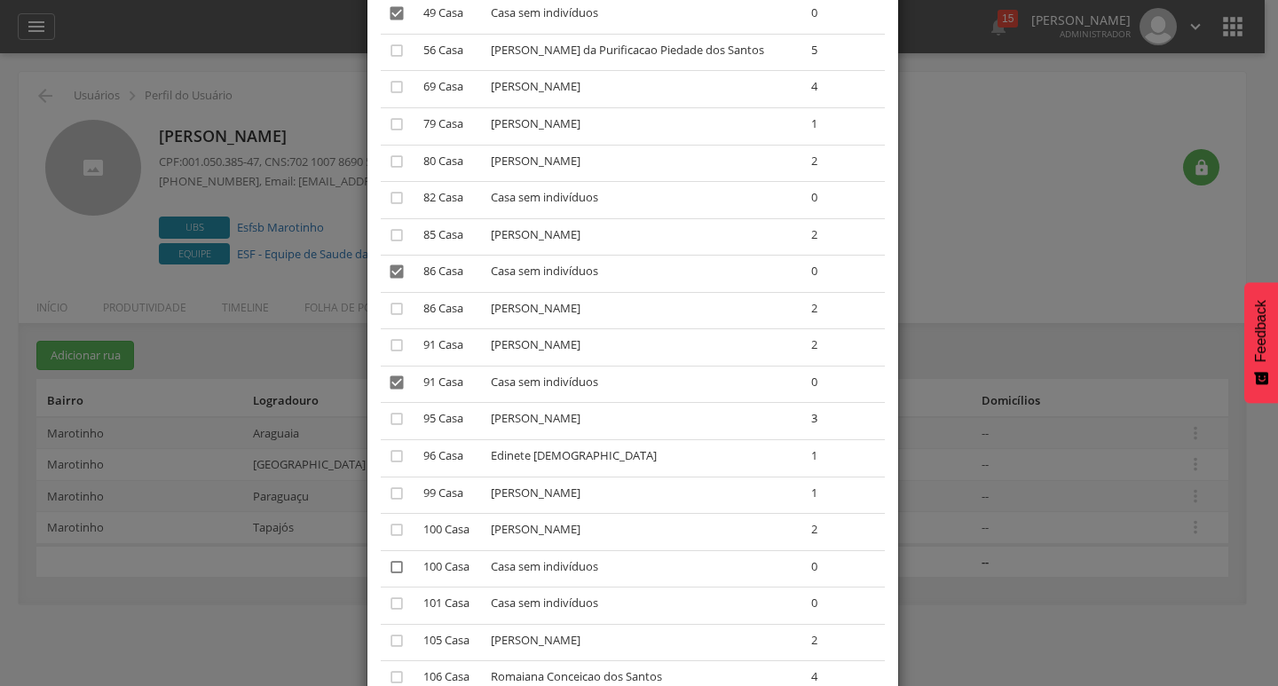
click at [392, 565] on icon "" at bounding box center [397, 567] width 18 height 18
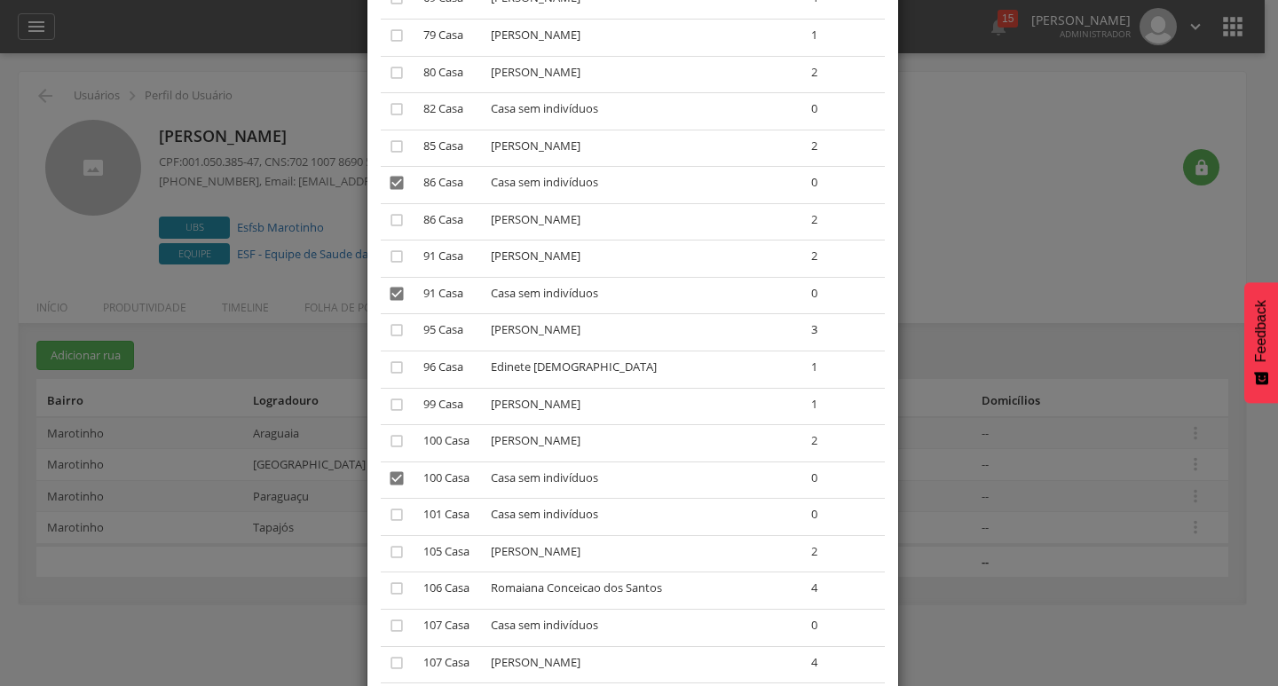
scroll to position [977, 0]
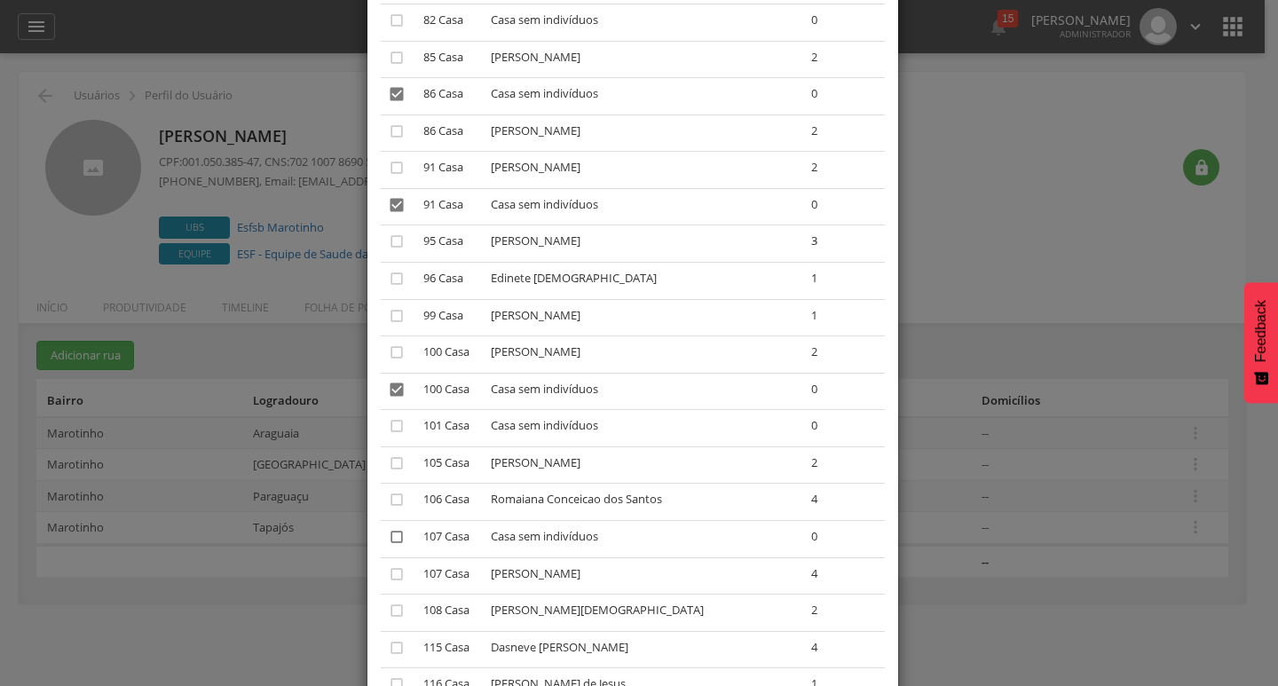
click at [388, 538] on icon "" at bounding box center [397, 537] width 18 height 18
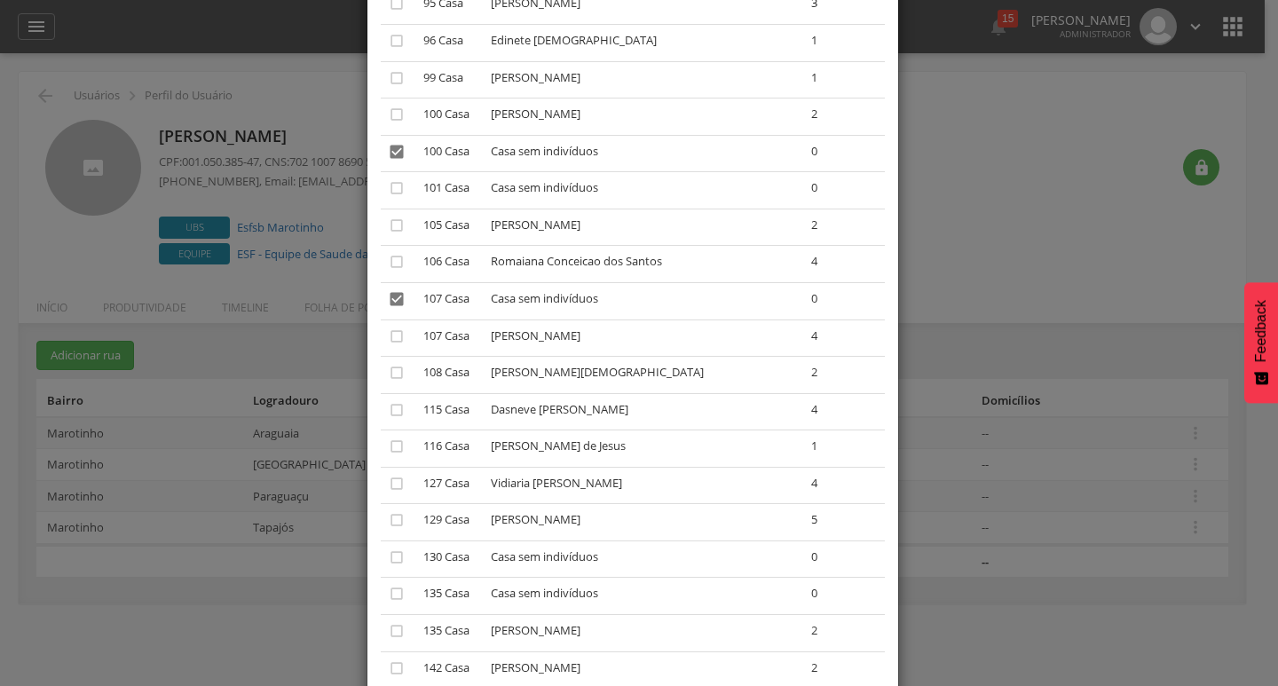
scroll to position [1243, 0]
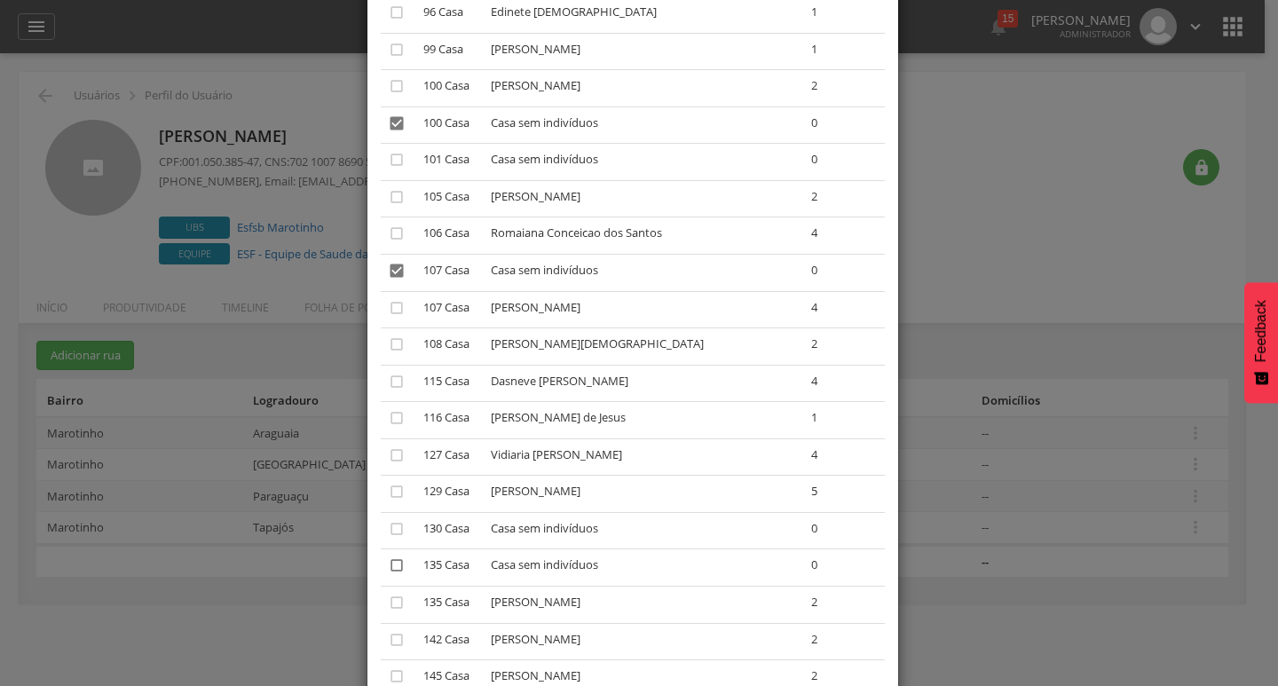
click at [388, 560] on icon "" at bounding box center [397, 566] width 18 height 18
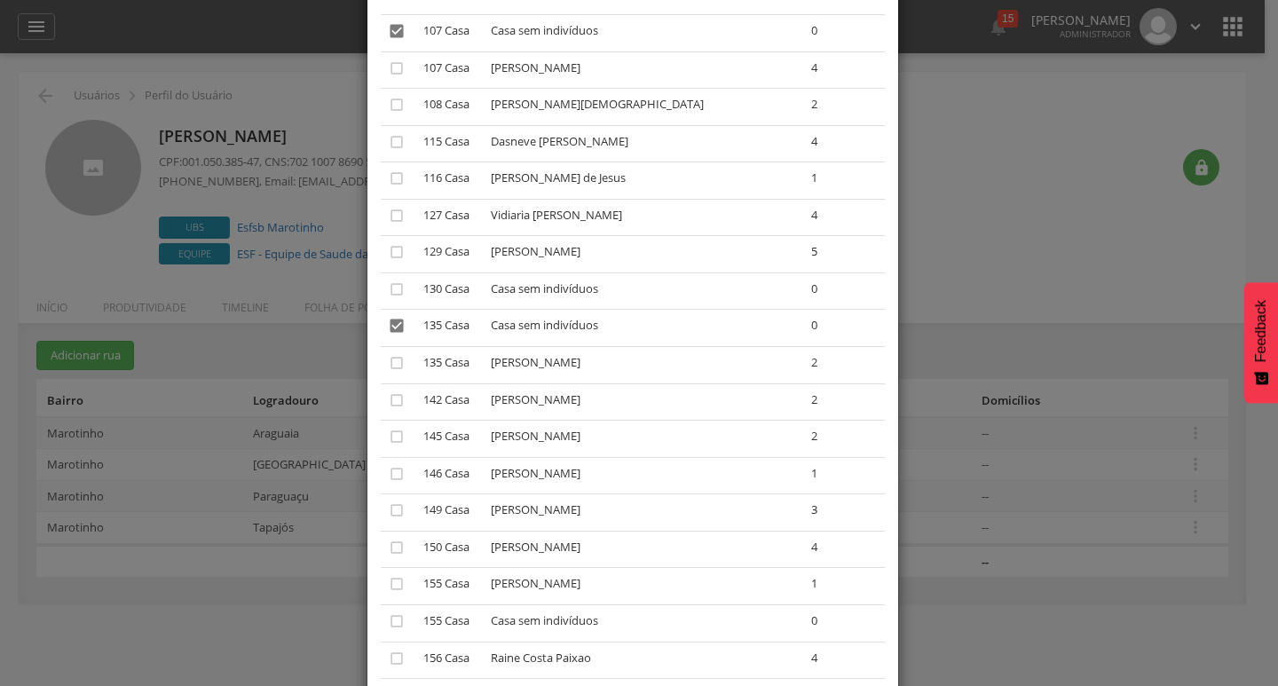
scroll to position [1509, 0]
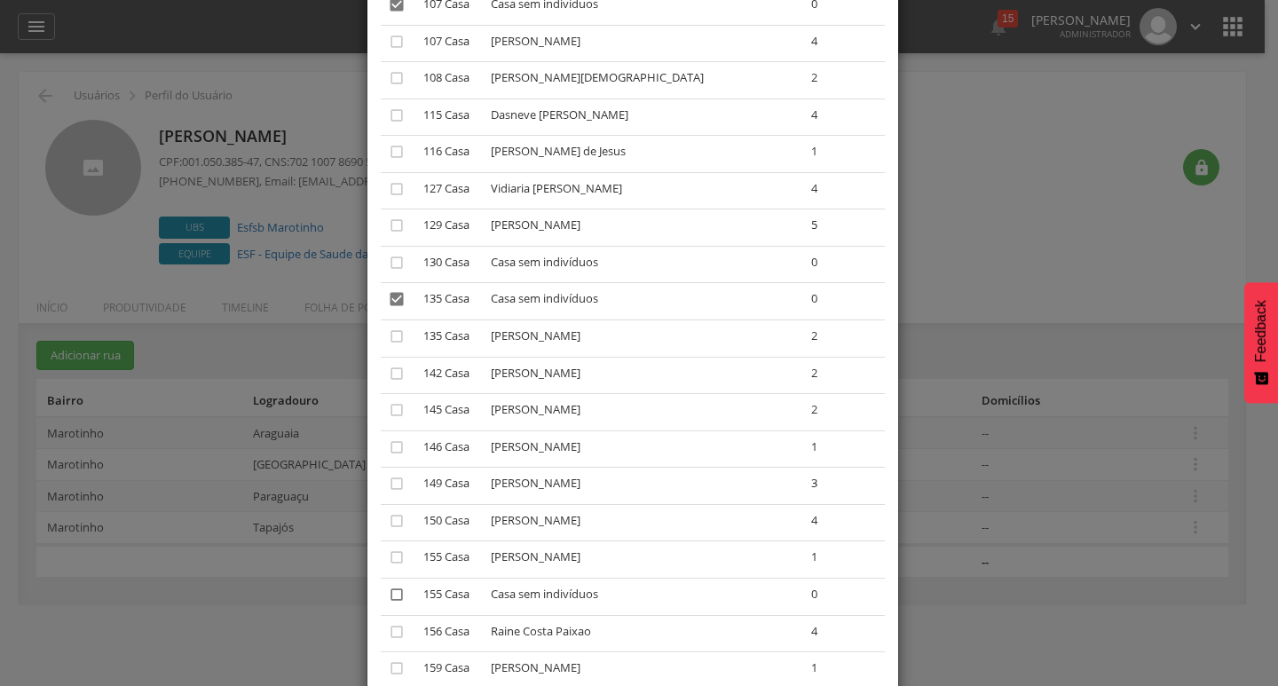
click at [395, 598] on icon "" at bounding box center [397, 595] width 18 height 18
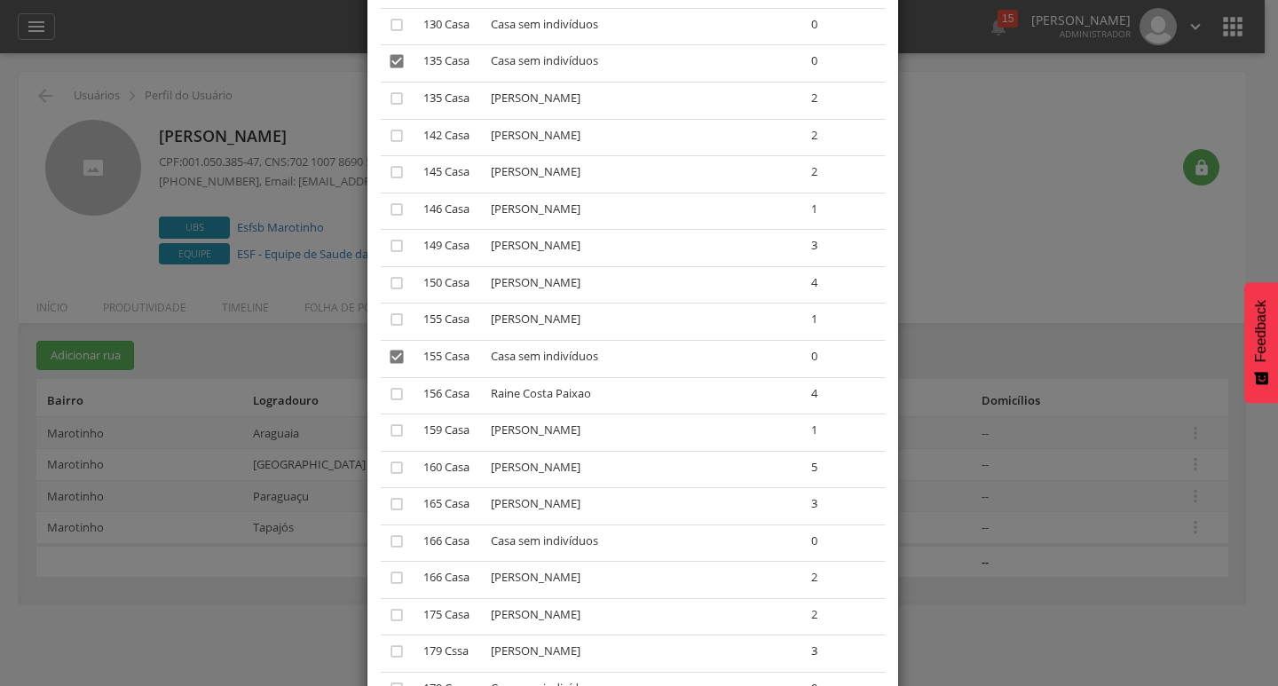
scroll to position [1775, 0]
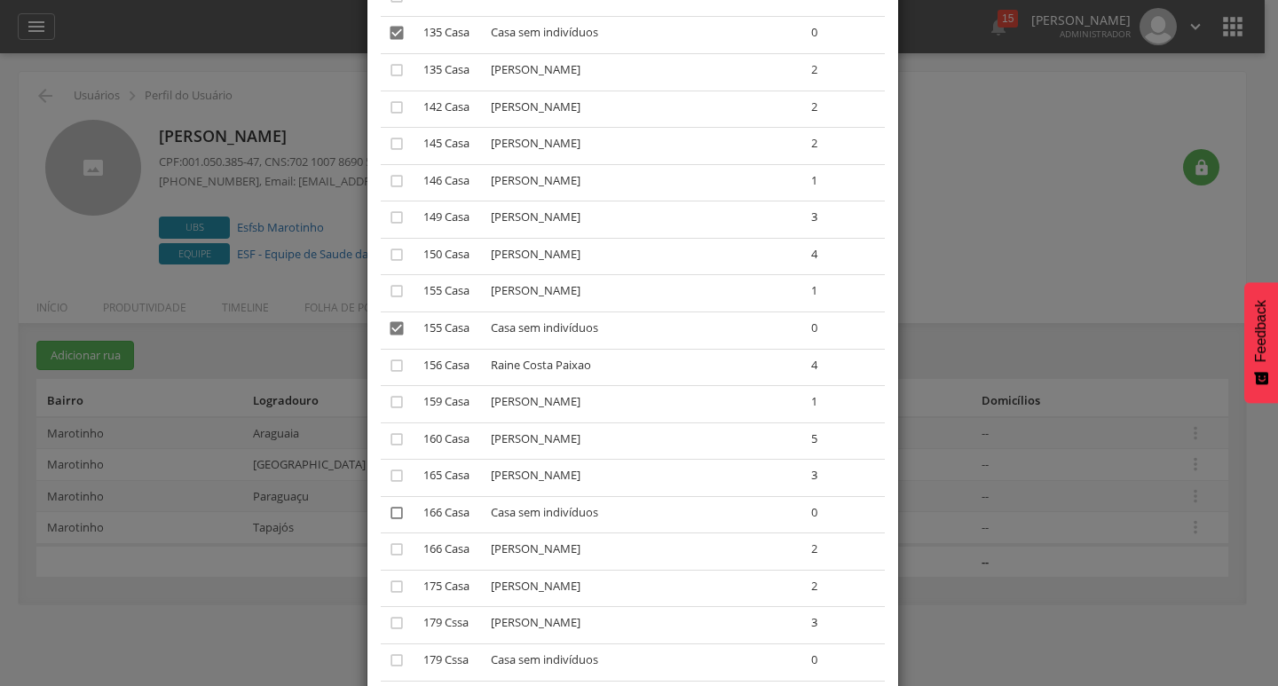
click at [389, 511] on icon "" at bounding box center [397, 513] width 18 height 18
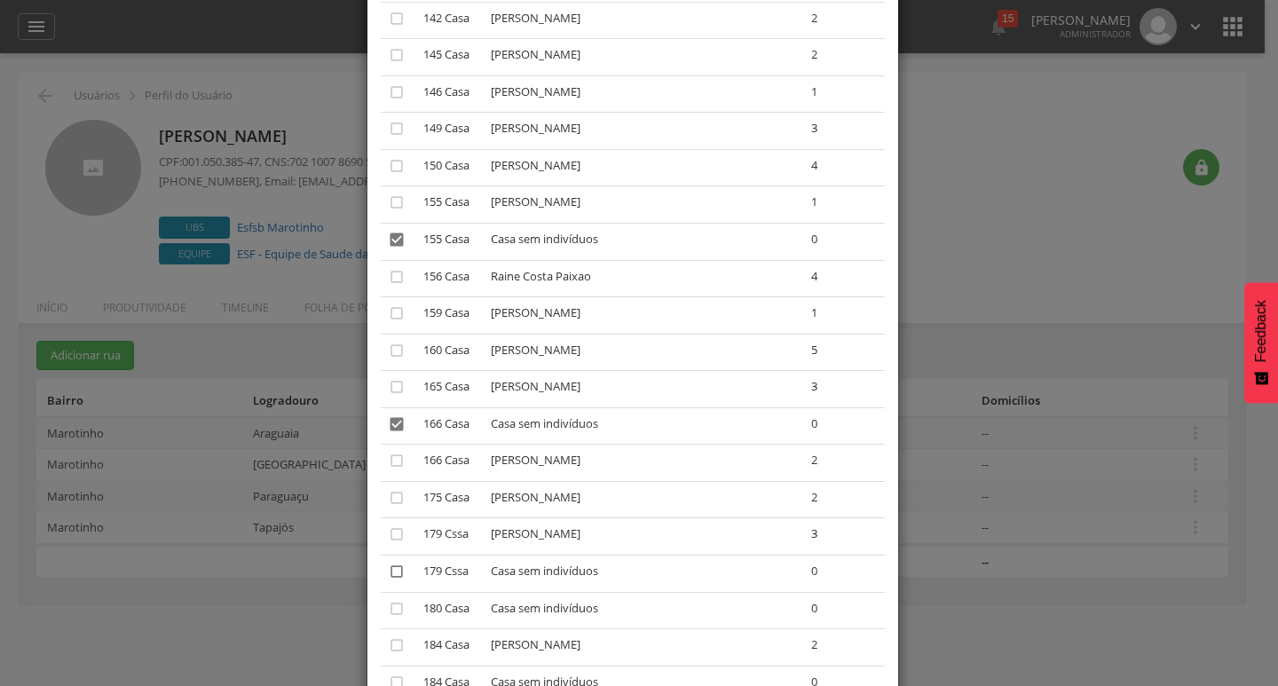
click at [390, 578] on icon "" at bounding box center [397, 572] width 18 height 18
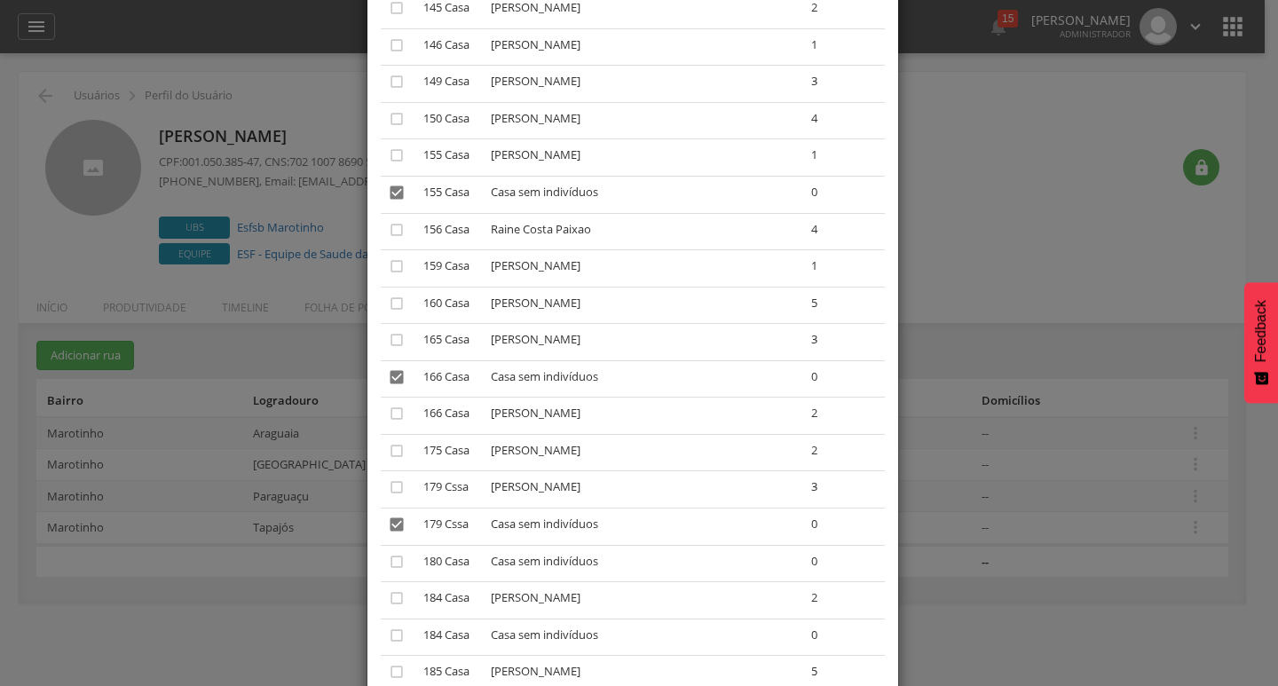
scroll to position [1953, 0]
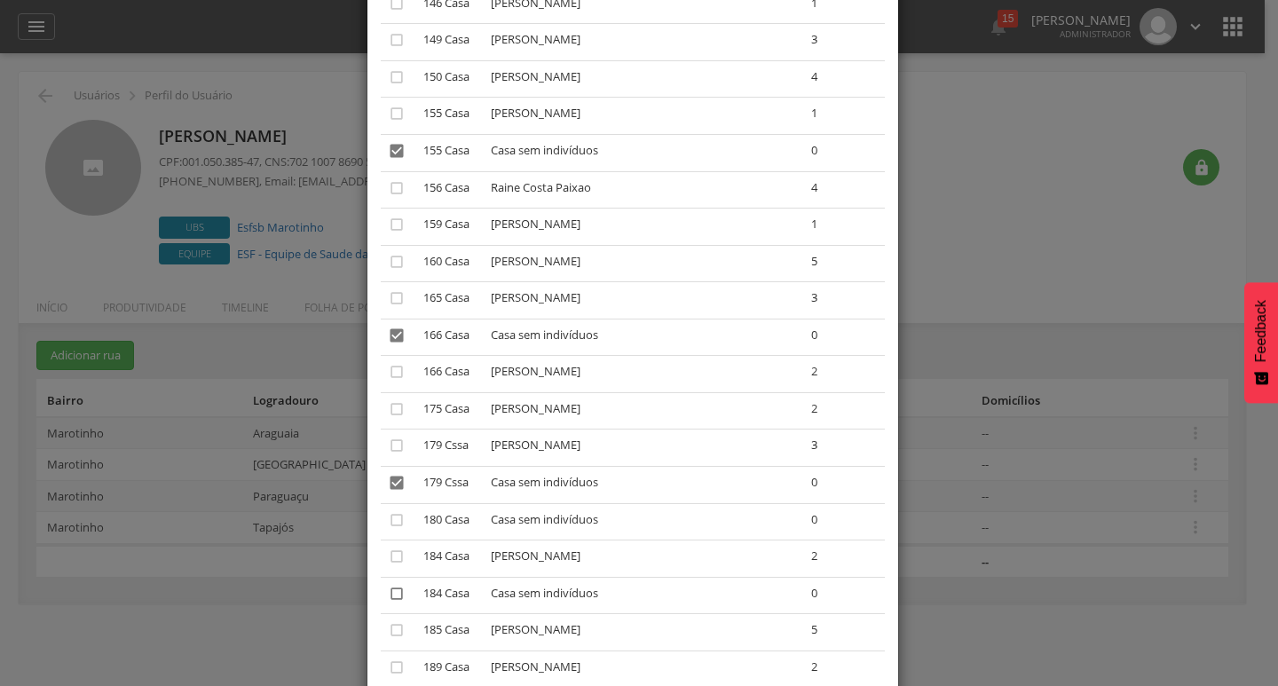
click at [395, 593] on icon "" at bounding box center [397, 594] width 18 height 18
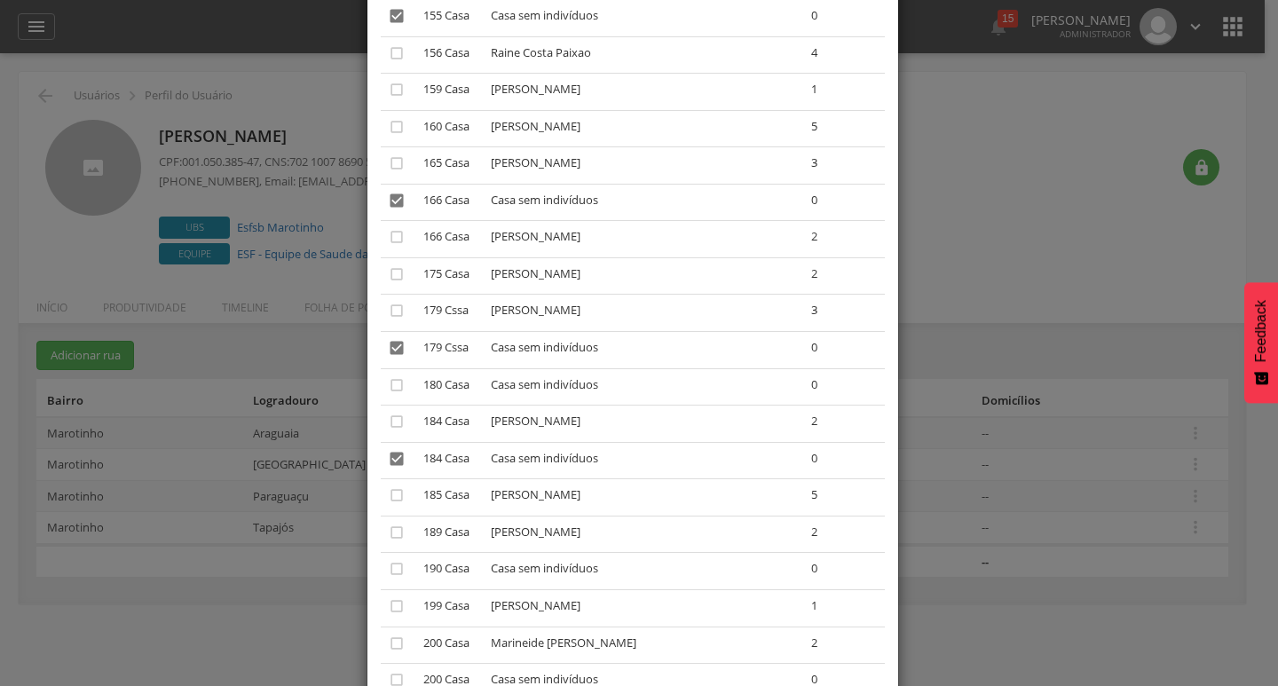
scroll to position [2131, 0]
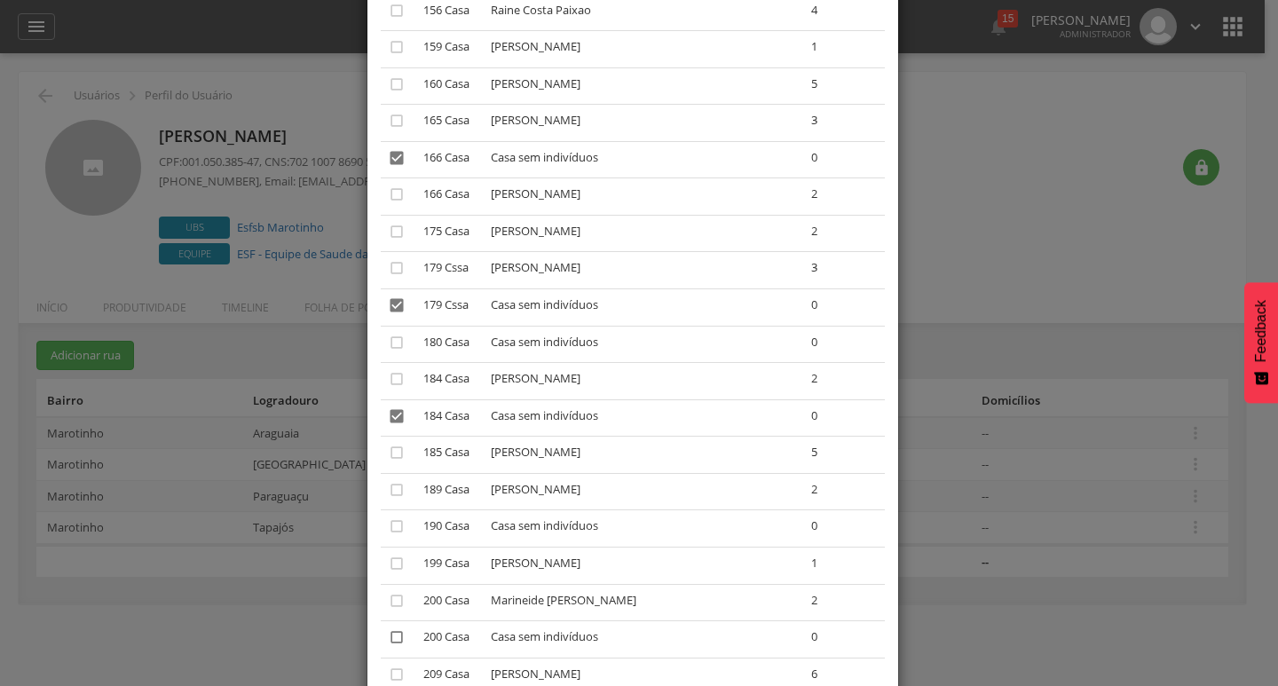
click at [391, 635] on icon "" at bounding box center [397, 638] width 18 height 18
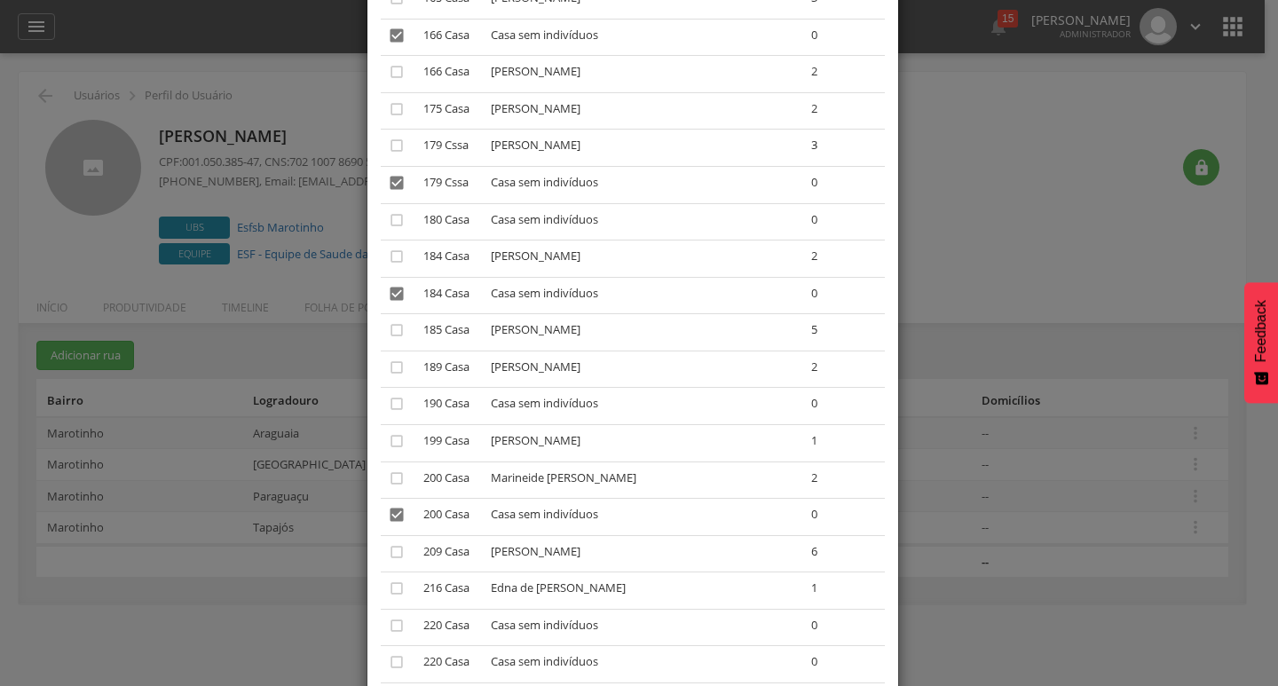
scroll to position [2308, 0]
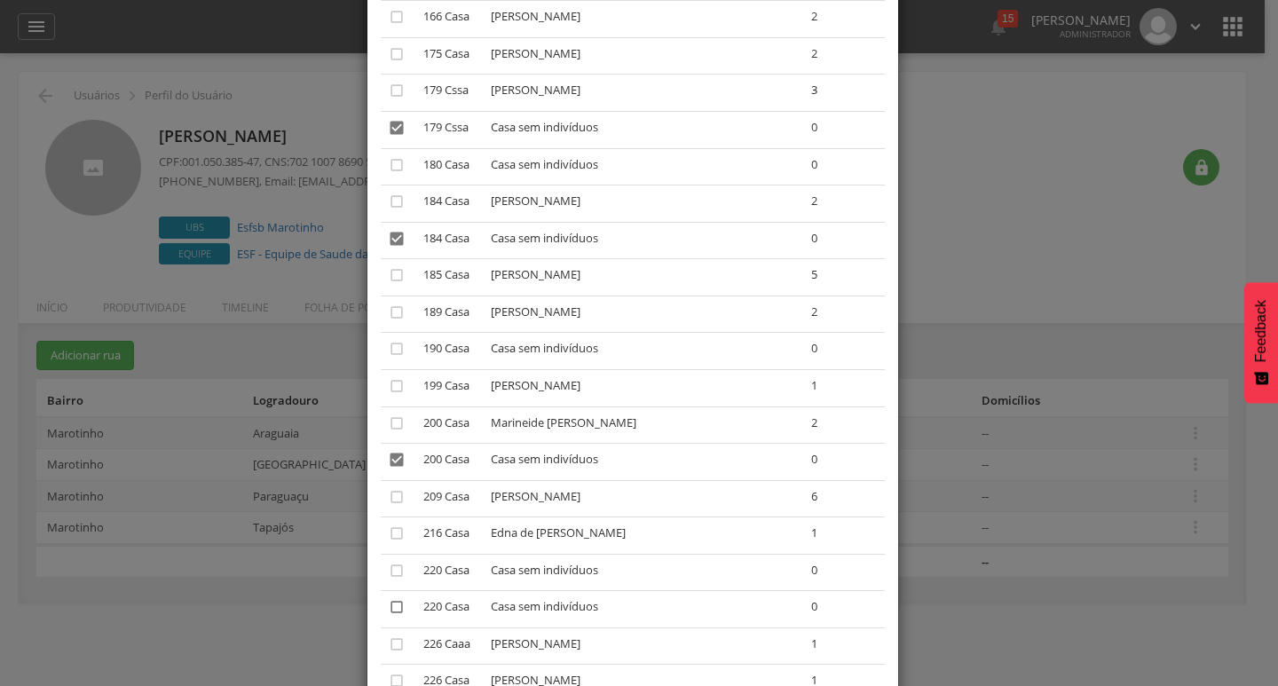
click at [389, 601] on icon "" at bounding box center [397, 607] width 18 height 18
click at [390, 573] on icon "" at bounding box center [397, 571] width 18 height 18
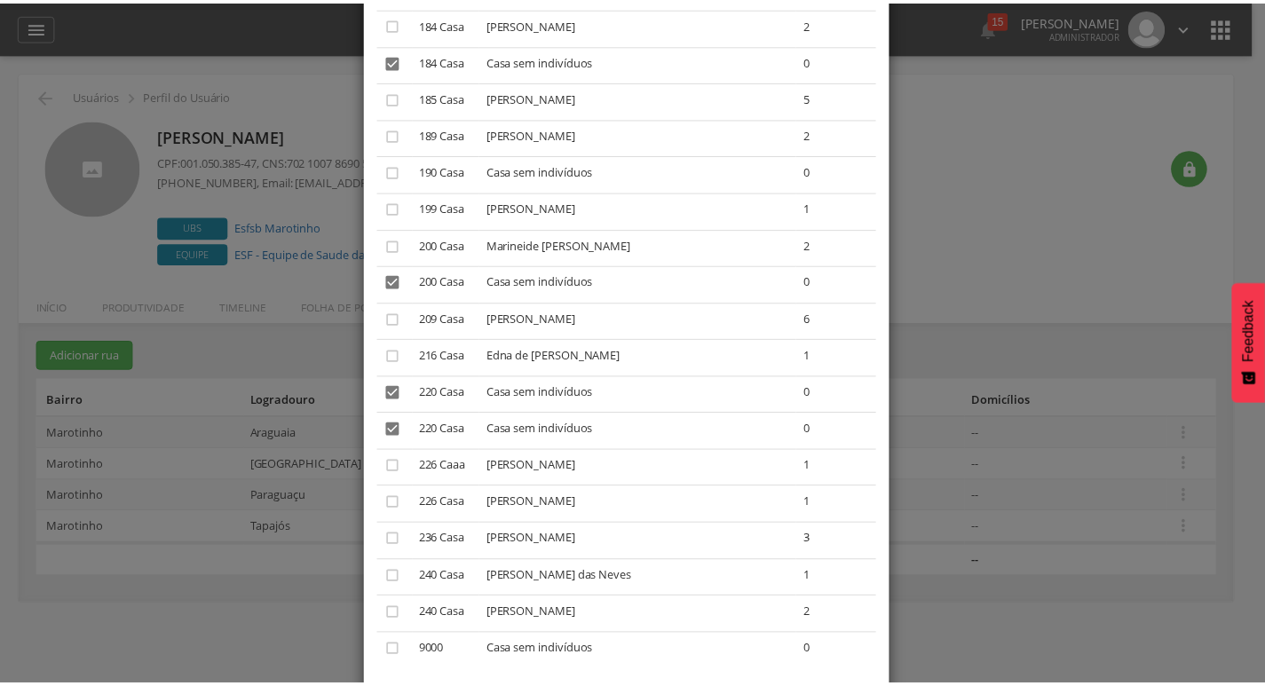
scroll to position [2574, 0]
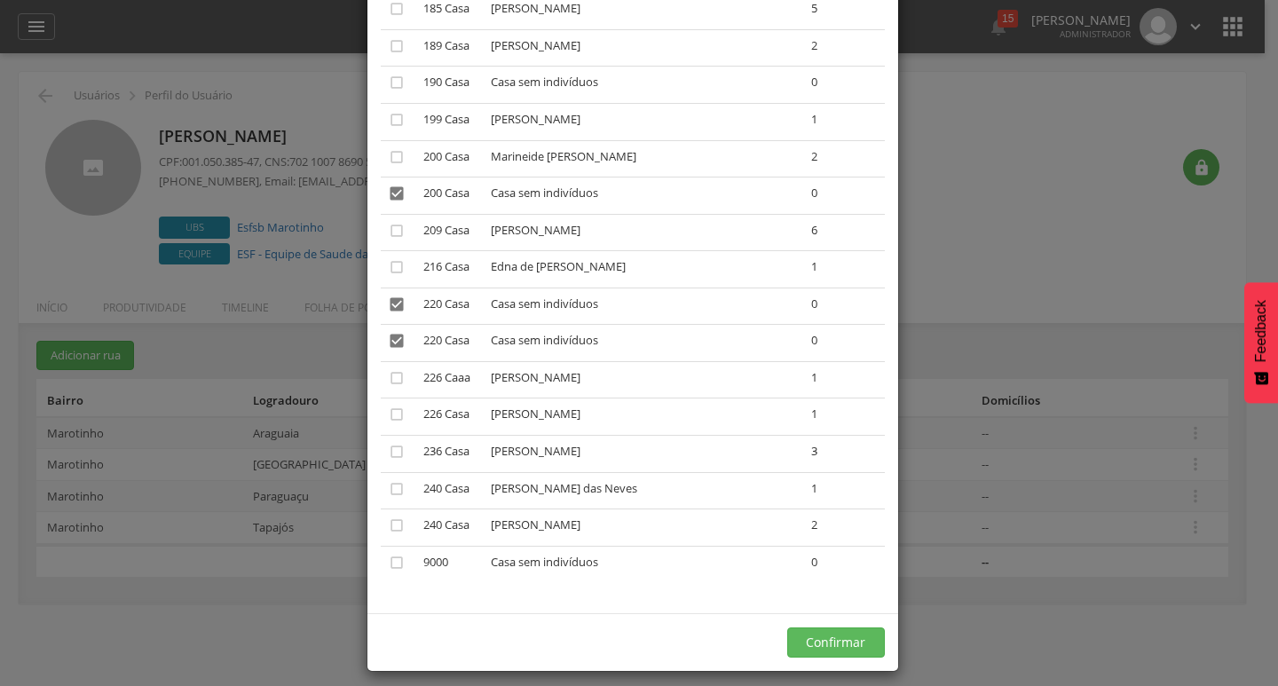
drag, startPoint x: 663, startPoint y: 489, endPoint x: 727, endPoint y: 526, distance: 73.6
click at [701, 542] on td "[PERSON_NAME]" at bounding box center [644, 528] width 320 height 37
click at [647, 525] on td "[PERSON_NAME]" at bounding box center [644, 528] width 320 height 37
click at [389, 559] on icon "" at bounding box center [397, 563] width 18 height 18
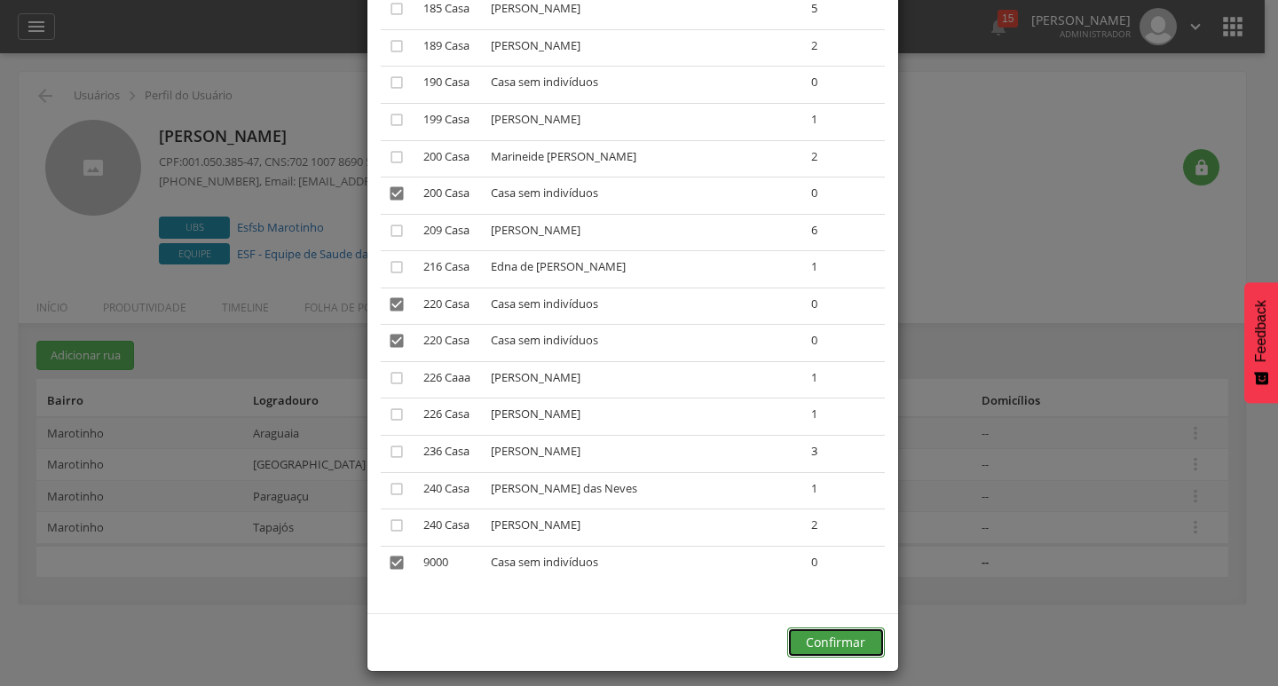
click at [834, 645] on button "Confirmar" at bounding box center [836, 643] width 98 height 30
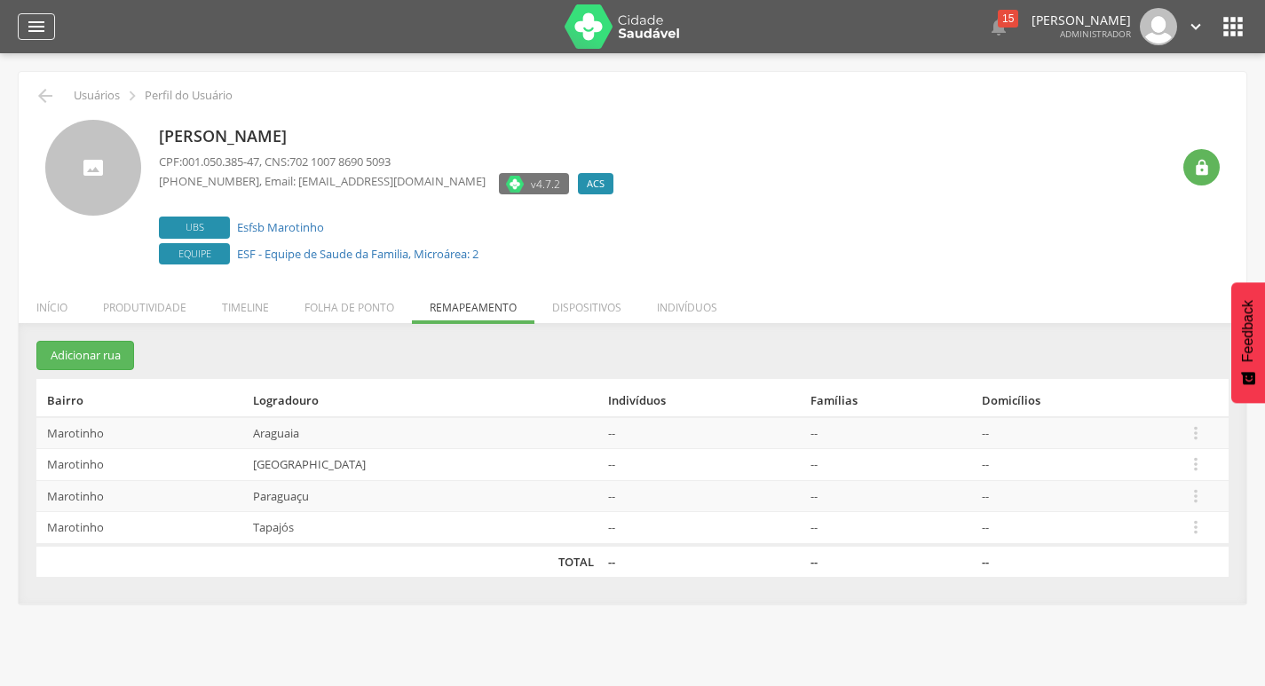
click at [31, 28] on icon "" at bounding box center [36, 26] width 21 height 21
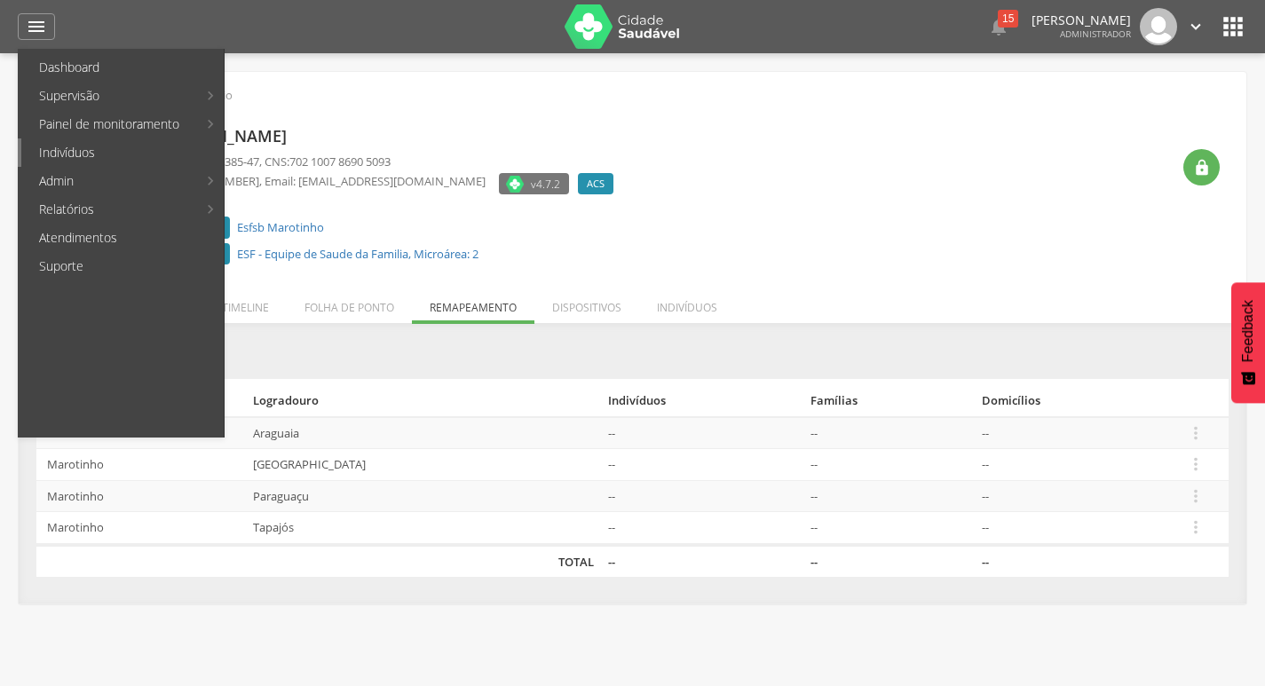
click at [133, 147] on link "Indivíduos" at bounding box center [122, 152] width 202 height 28
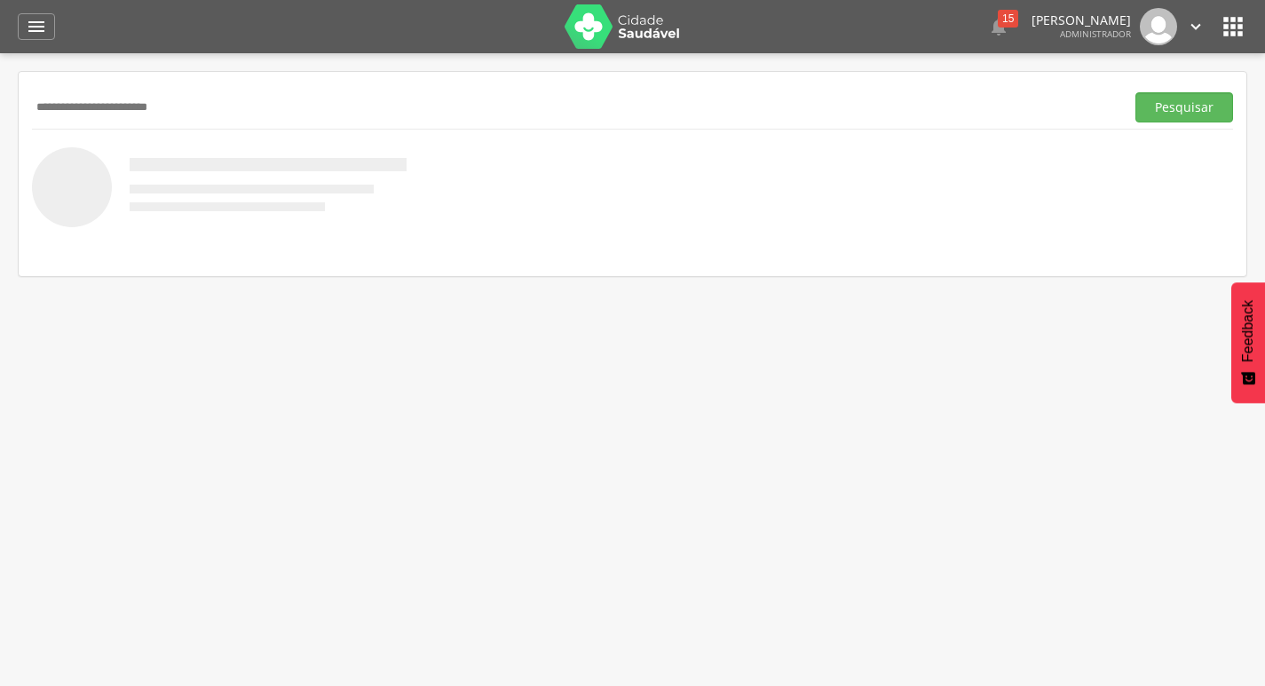
type input "**********"
click at [1135, 92] on button "Pesquisar" at bounding box center [1184, 107] width 98 height 30
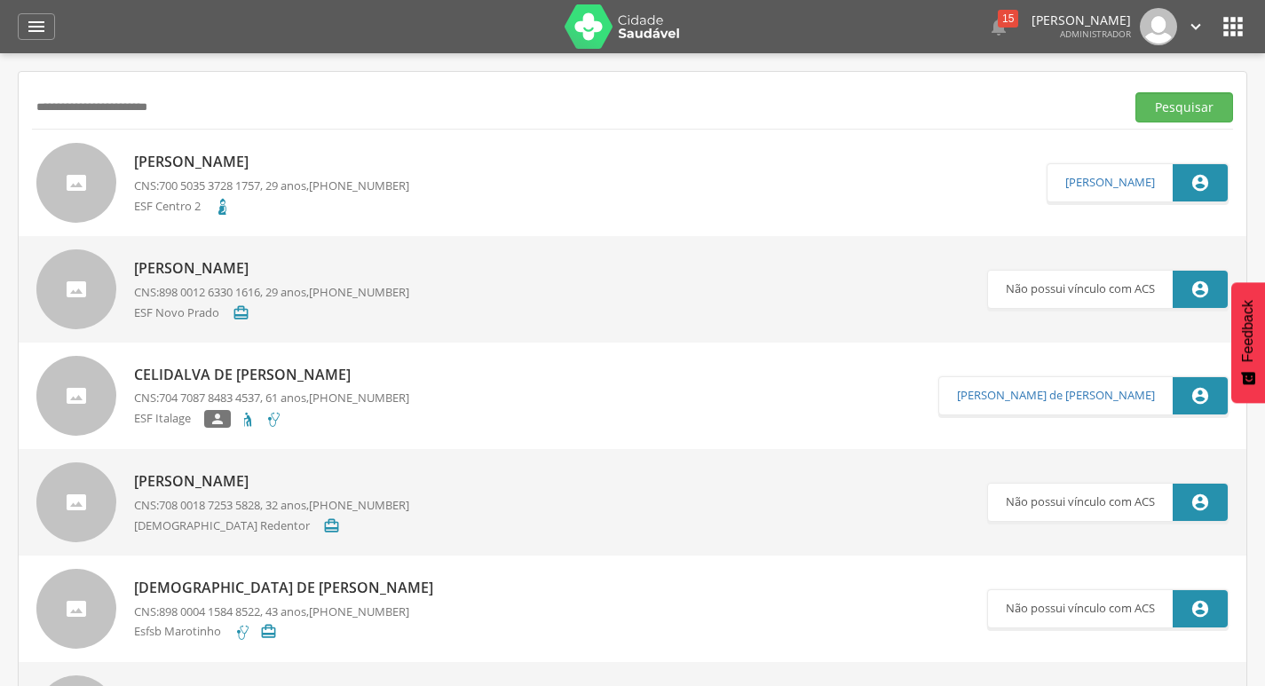
click at [258, 160] on p "[PERSON_NAME]" at bounding box center [271, 162] width 275 height 20
type input "**********"
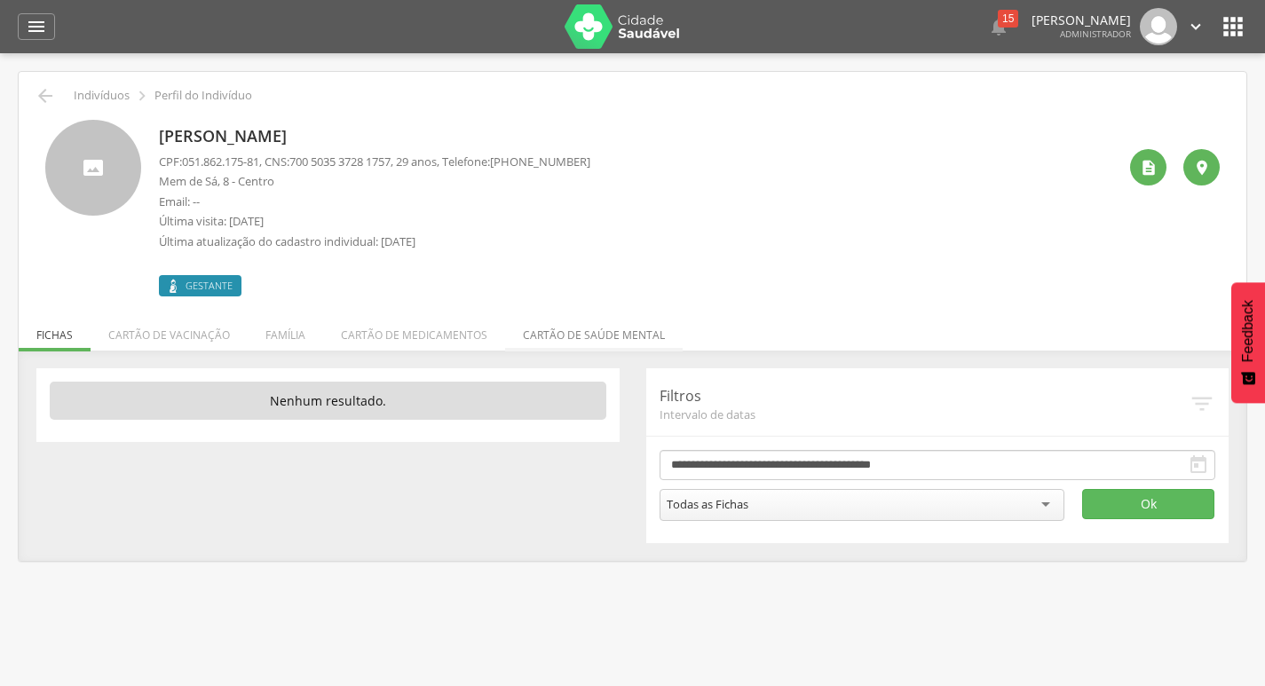
click at [522, 333] on li "Cartão de saúde mental" at bounding box center [594, 331] width 178 height 42
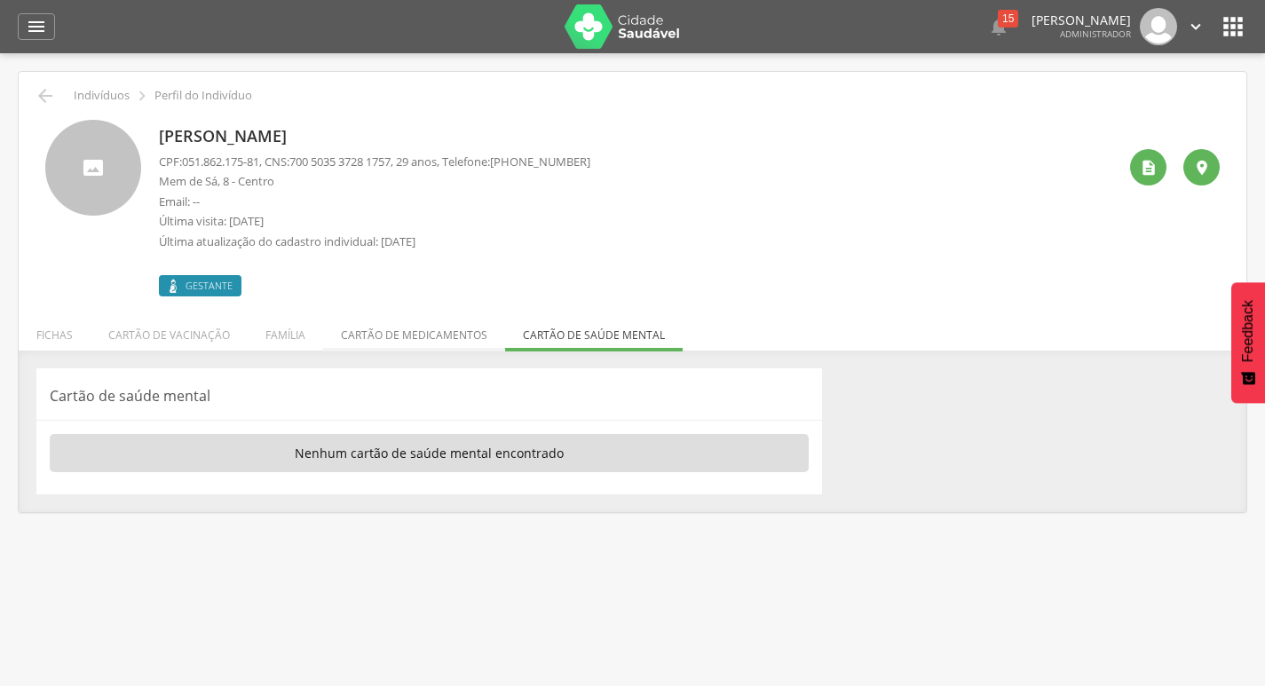
click at [434, 329] on li "Cartão de medicamentos" at bounding box center [414, 331] width 182 height 42
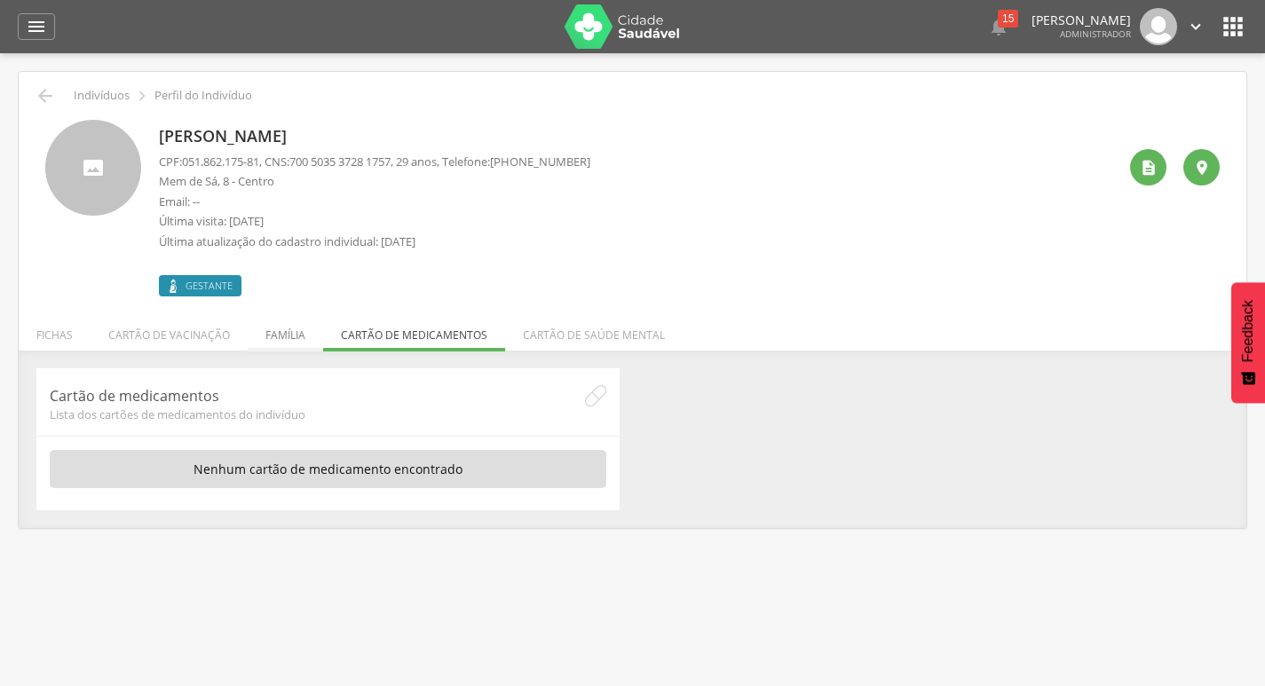
click at [314, 328] on li "Família" at bounding box center [285, 331] width 75 height 42
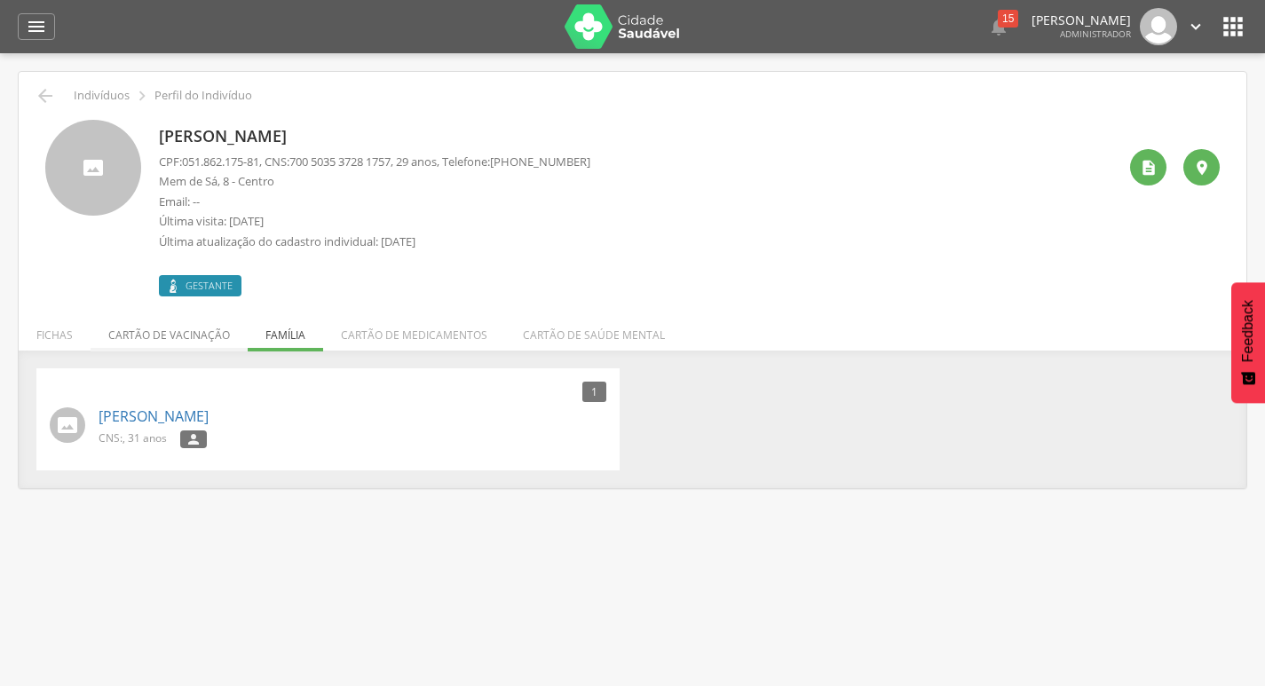
click at [128, 320] on li "Cartão de vacinação" at bounding box center [169, 331] width 157 height 42
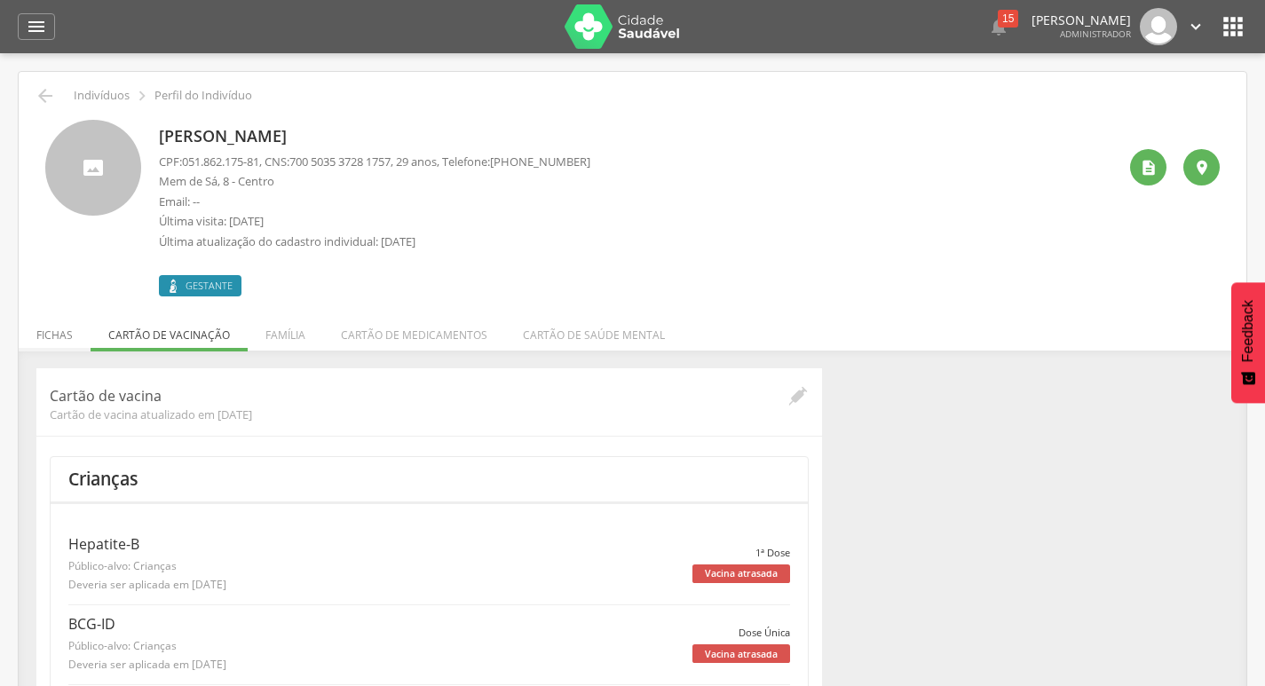
click at [58, 319] on li "Fichas" at bounding box center [55, 331] width 72 height 42
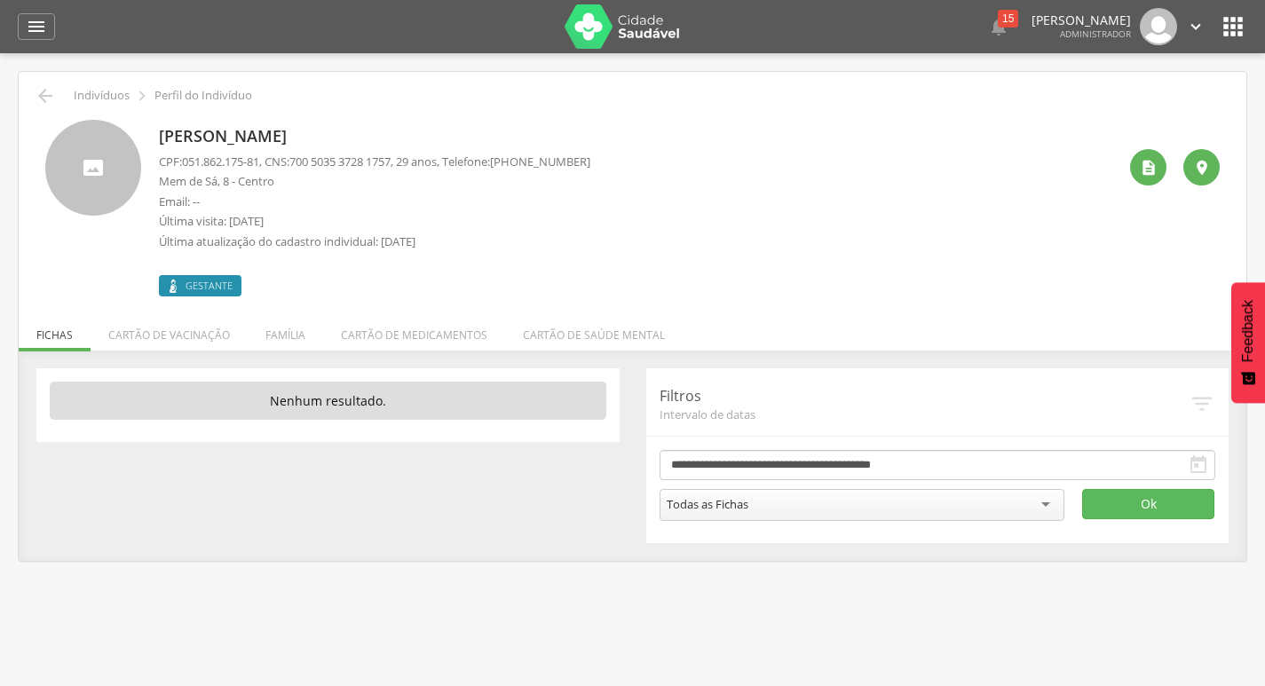
click at [190, 280] on span "Gestante" at bounding box center [209, 286] width 47 height 14
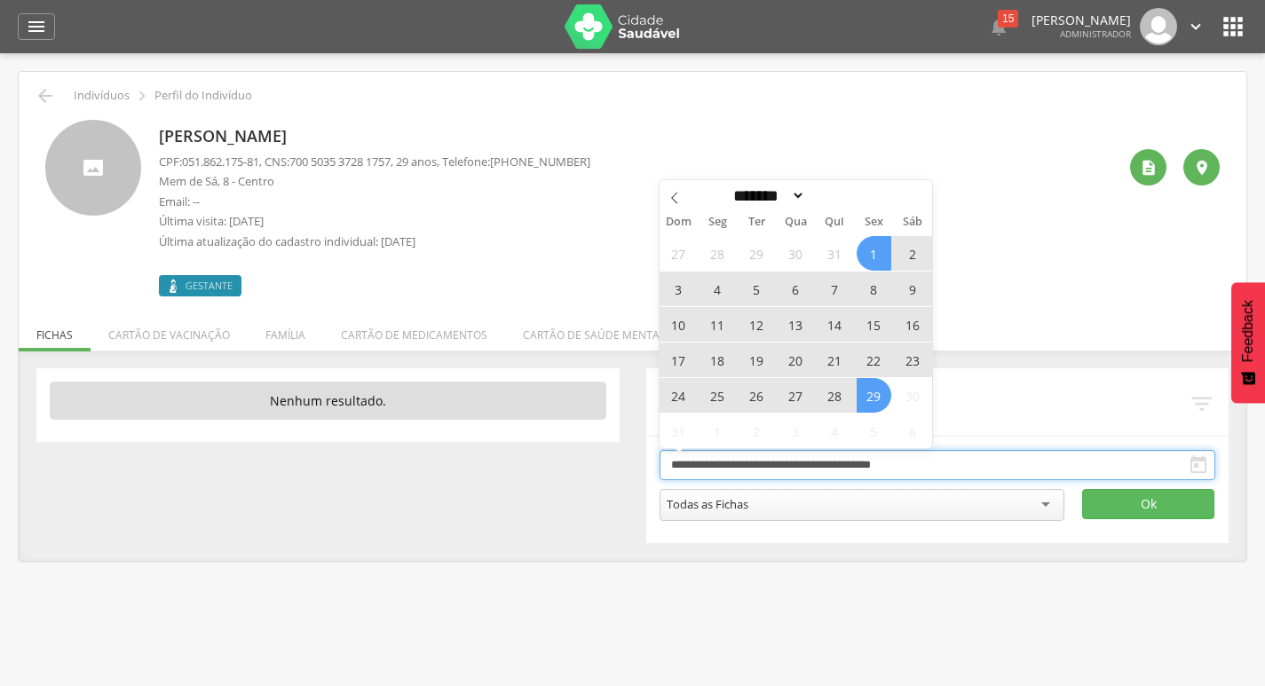
click at [871, 456] on input "**********" at bounding box center [938, 465] width 557 height 30
click at [779, 202] on select "******* ********* ***** ***** **** ***** ***** ******" at bounding box center [767, 195] width 78 height 19
select select "*"
click at [728, 186] on select "******* ********* ***** ***** **** ***** ***** ******" at bounding box center [767, 195] width 78 height 19
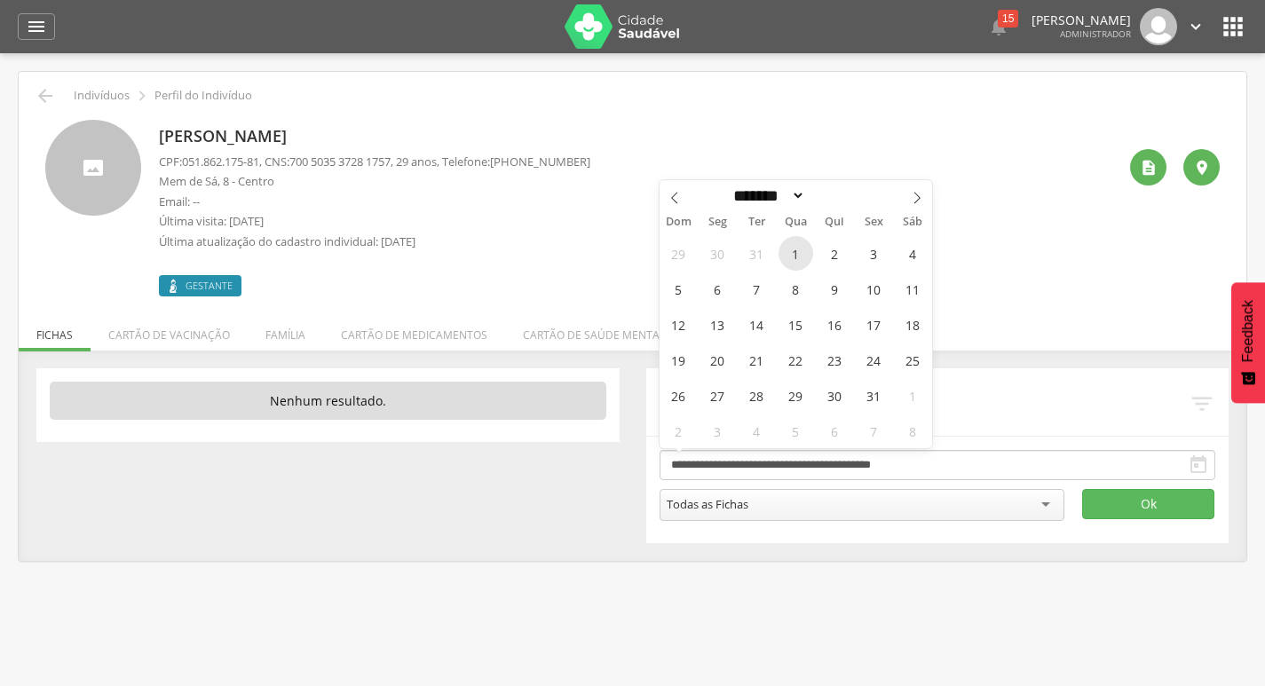
click at [795, 261] on span "1" at bounding box center [796, 253] width 35 height 35
type input "**********"
drag, startPoint x: 771, startPoint y: 194, endPoint x: 767, endPoint y: 207, distance: 13.8
click at [771, 194] on select "******* ********* ***** ***** **** ***** ***** ******" at bounding box center [767, 195] width 78 height 19
select select "*"
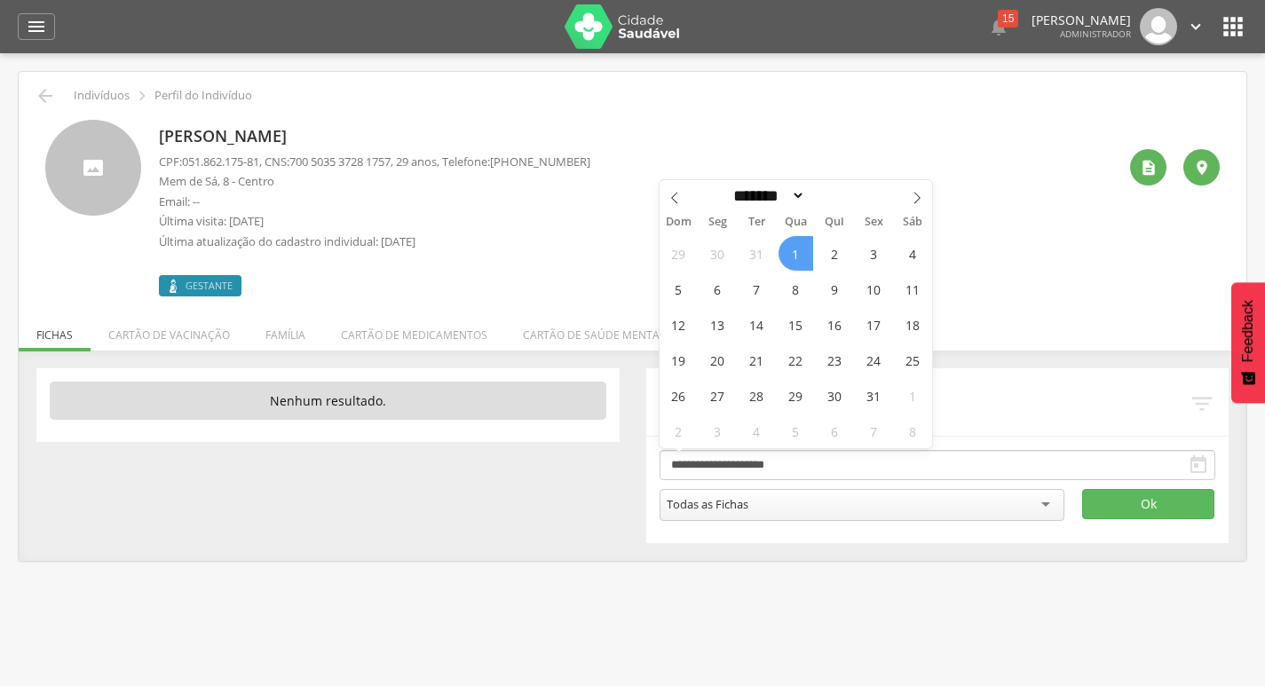
click at [728, 186] on select "******* ********* ***** ***** **** ***** ***** ******" at bounding box center [767, 195] width 78 height 19
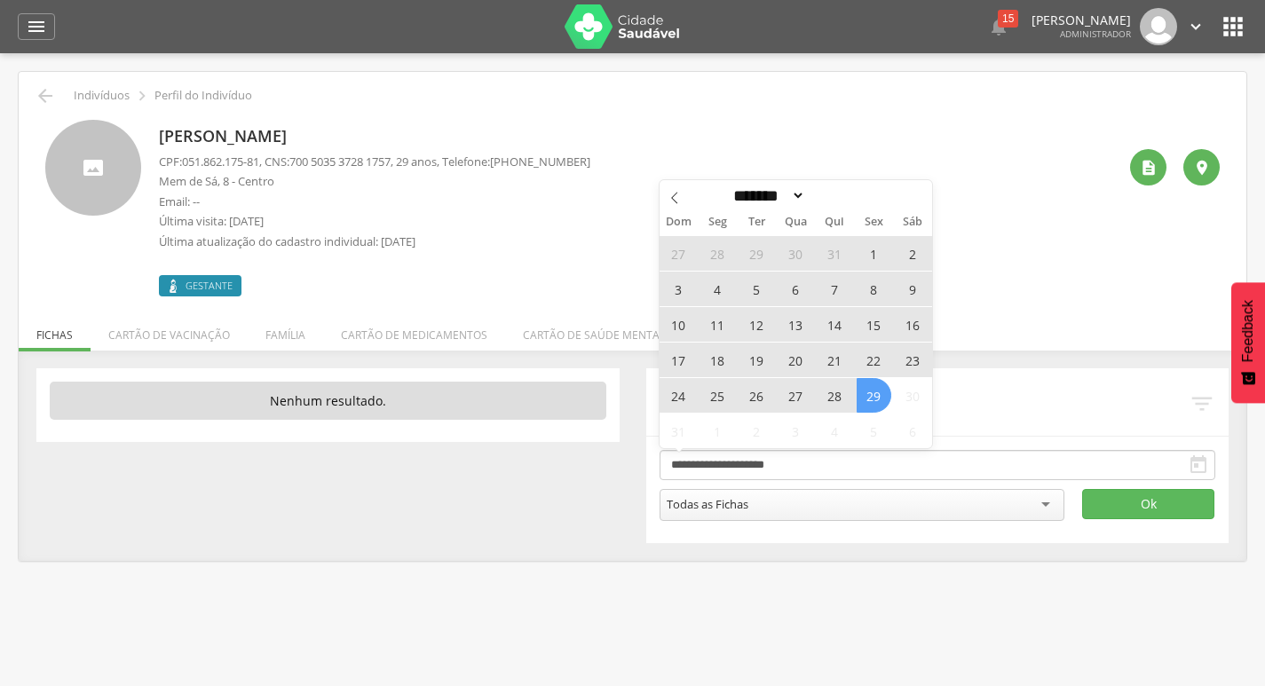
click at [876, 411] on span "29" at bounding box center [874, 395] width 35 height 35
type input "**********"
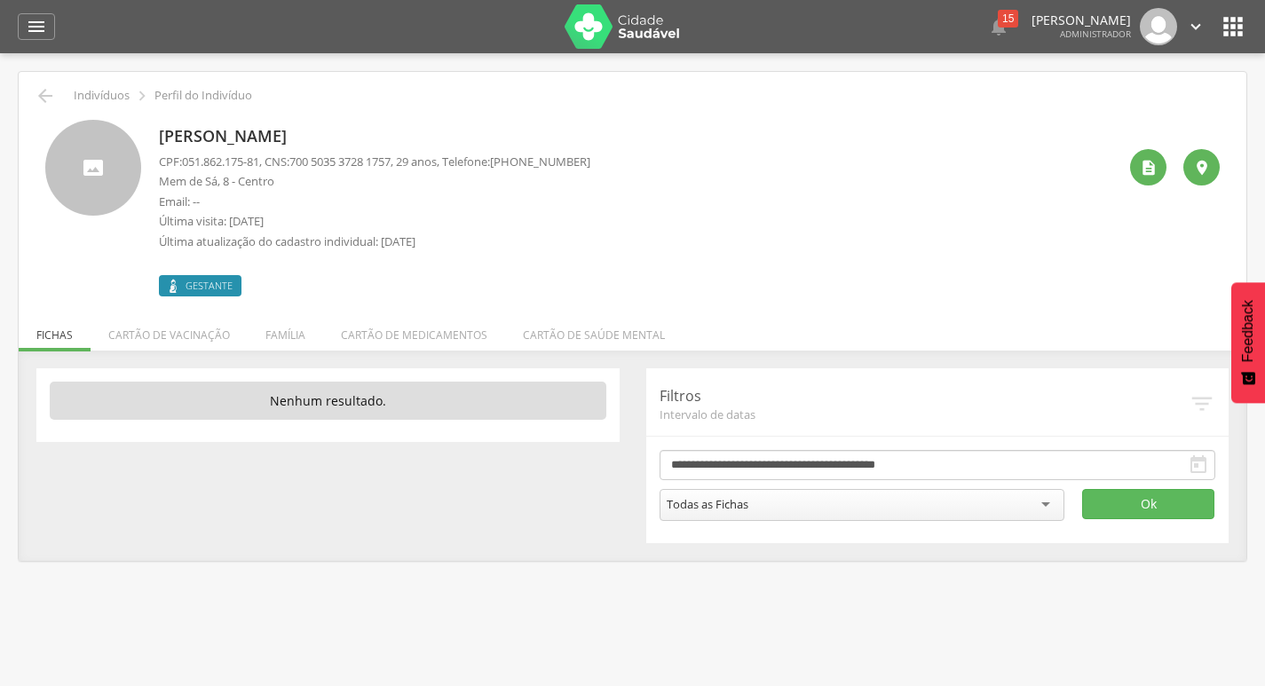
click at [1108, 521] on div "**********" at bounding box center [937, 455] width 583 height 175
click at [1105, 506] on button "Ok" at bounding box center [1148, 504] width 132 height 30
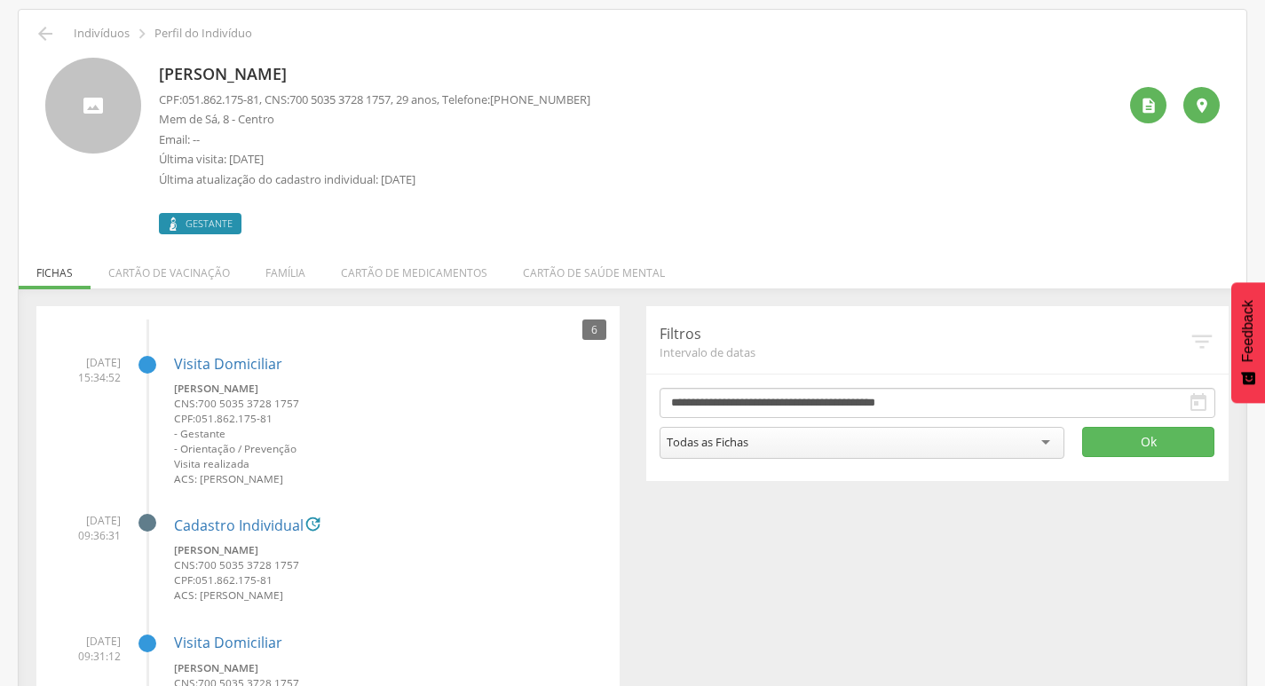
scroll to position [89, 0]
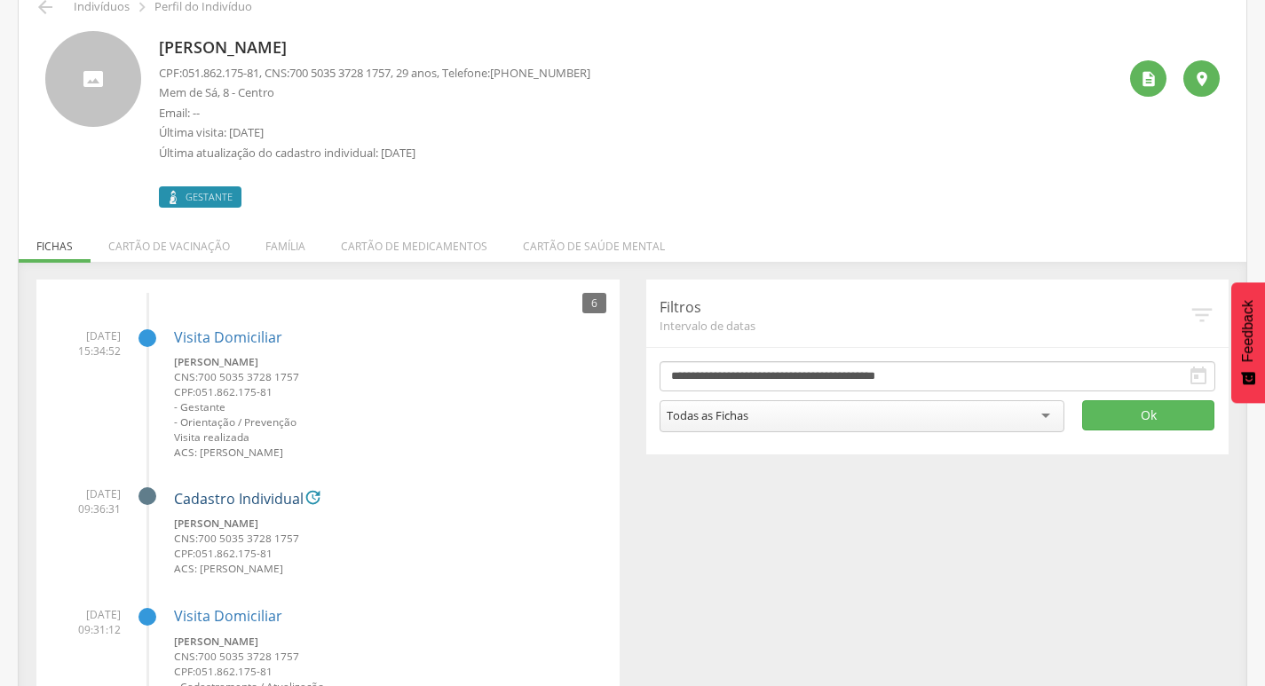
click at [297, 496] on link "Cadastro Individual" at bounding box center [239, 500] width 130 height 16
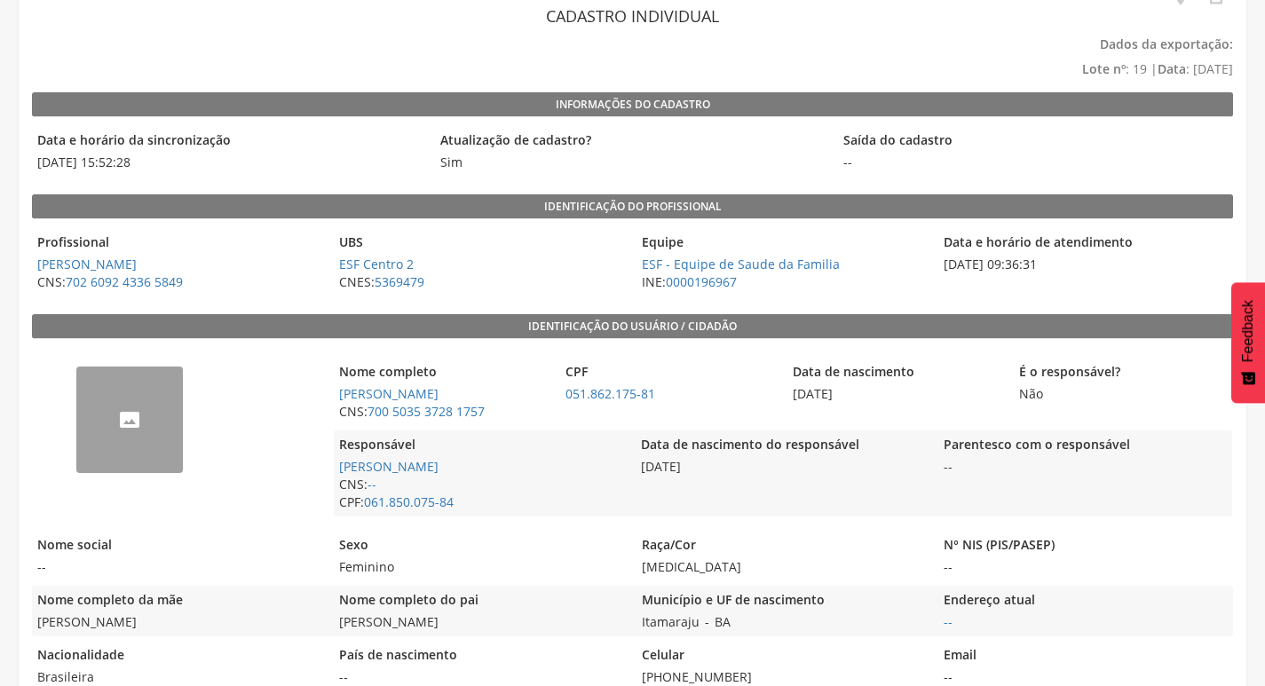
scroll to position [30, 0]
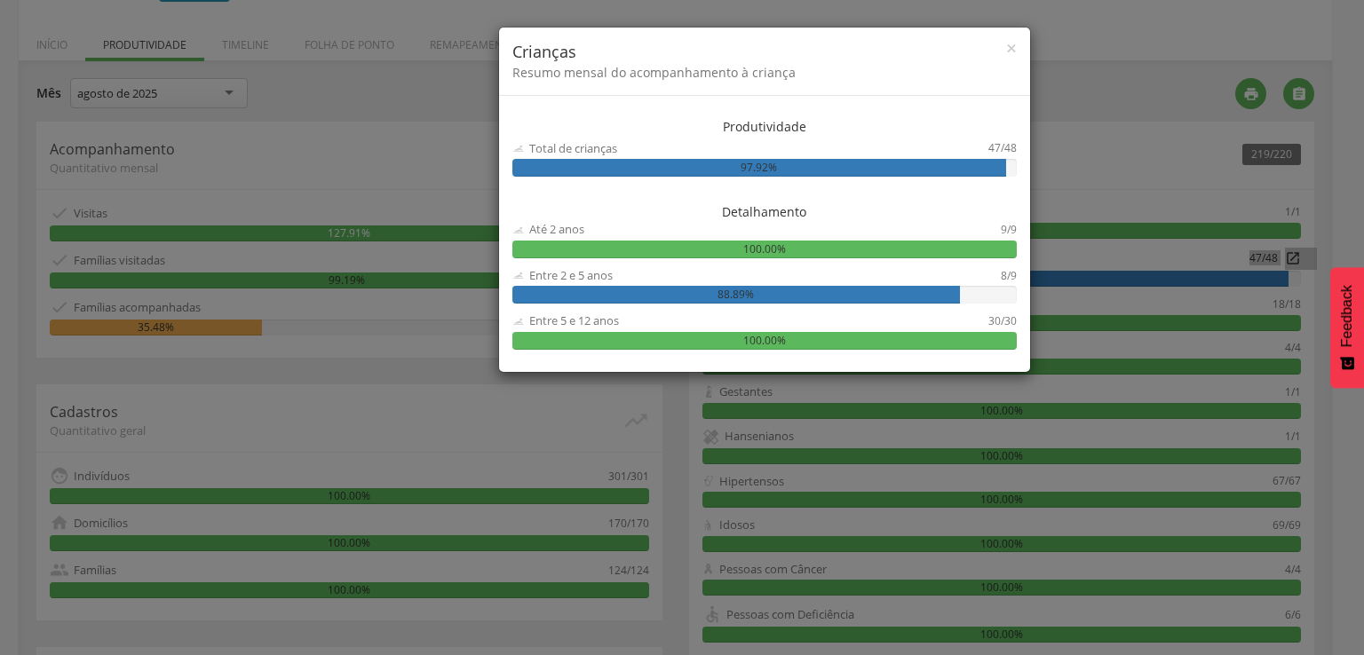
scroll to position [263, 0]
